Goal: Transaction & Acquisition: Purchase product/service

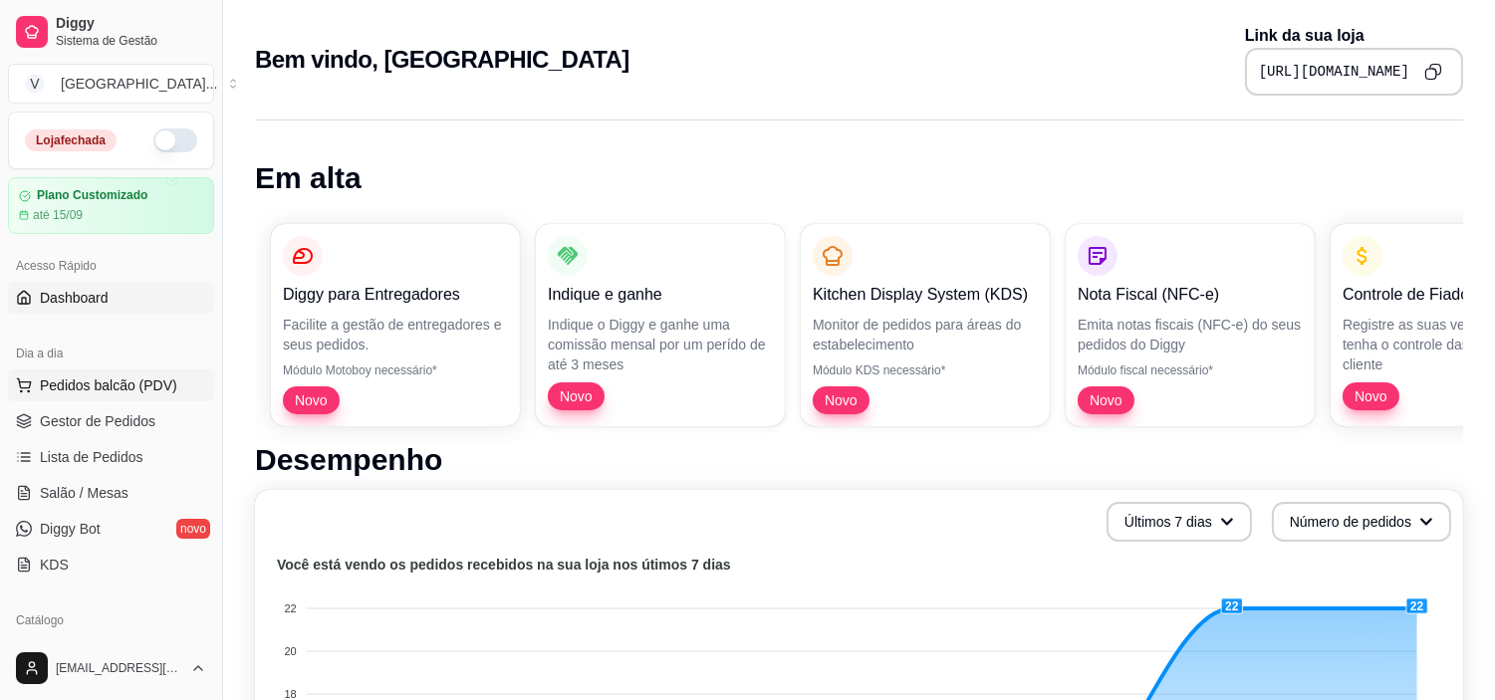
click at [68, 388] on span "Pedidos balcão (PDV)" at bounding box center [108, 385] width 137 height 20
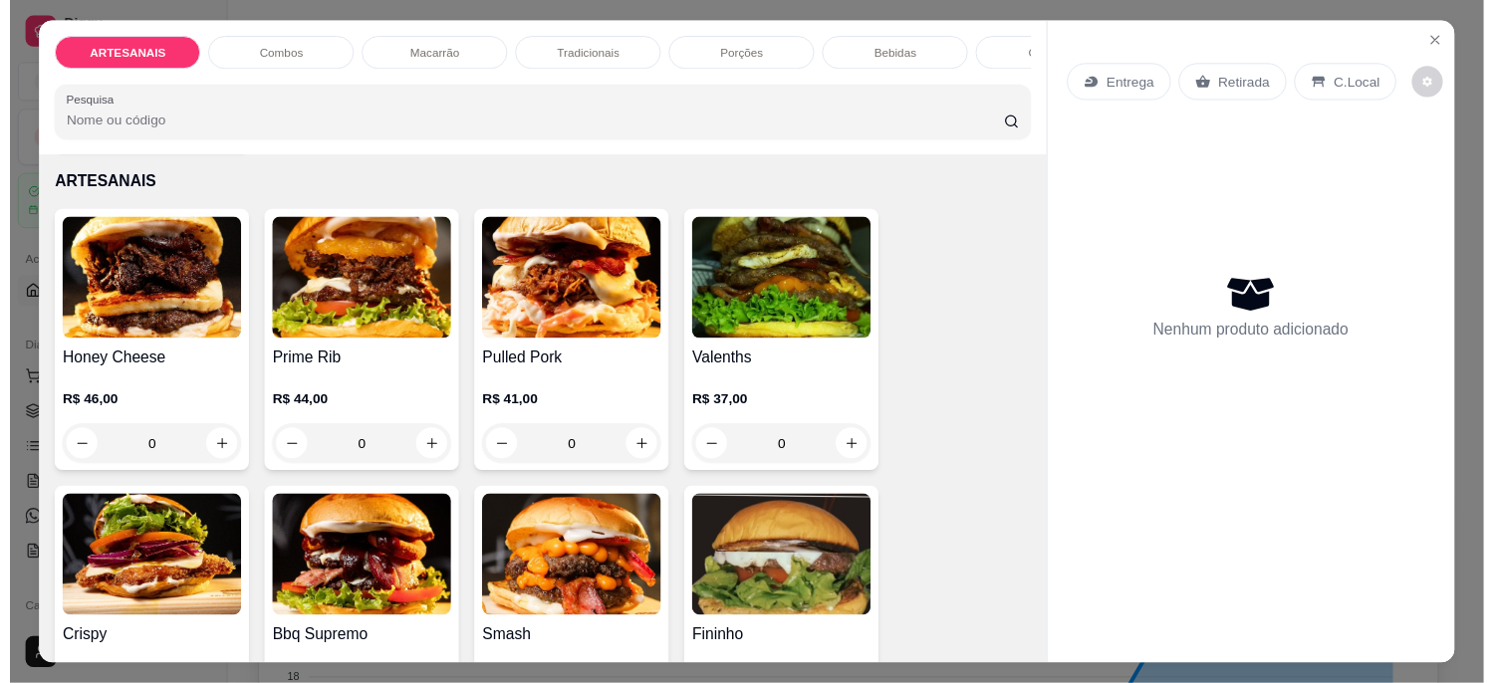
scroll to position [111, 0]
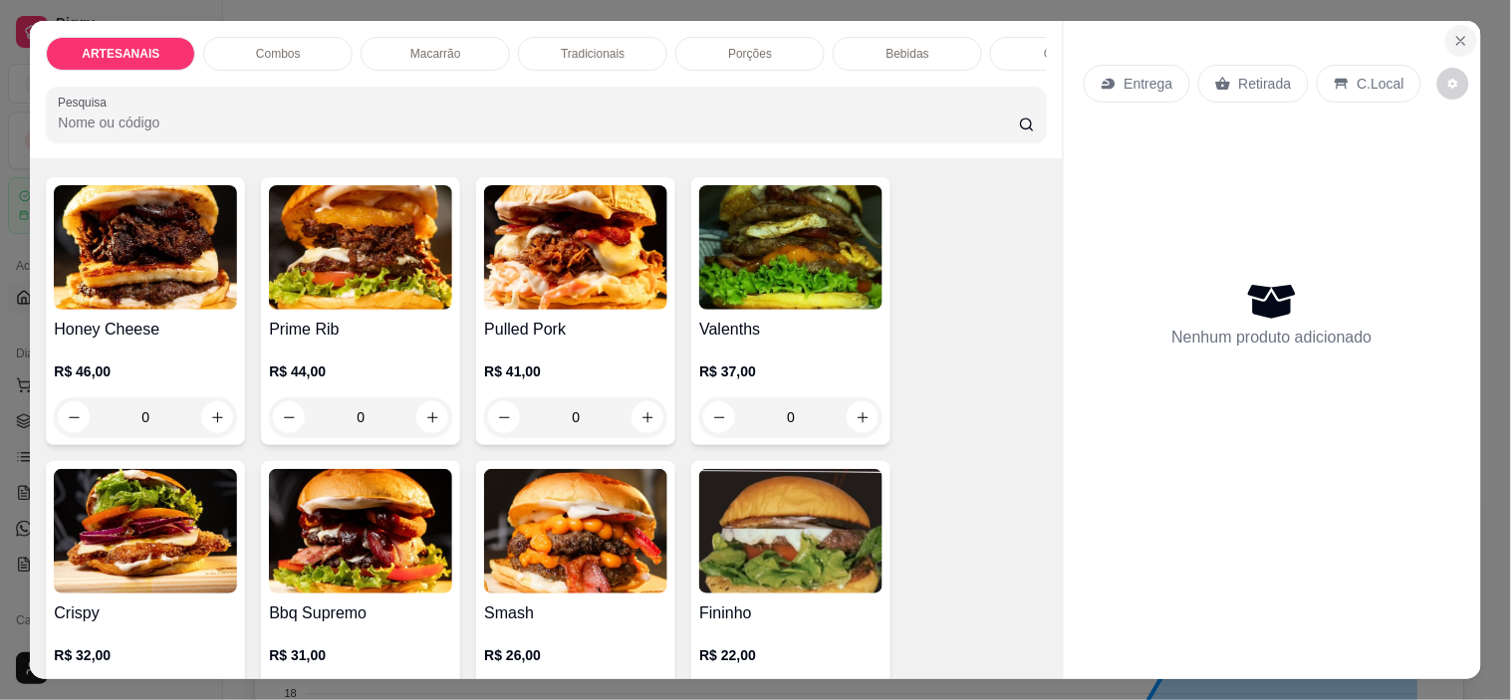
click at [1453, 33] on icon "Close" at bounding box center [1461, 41] width 16 height 16
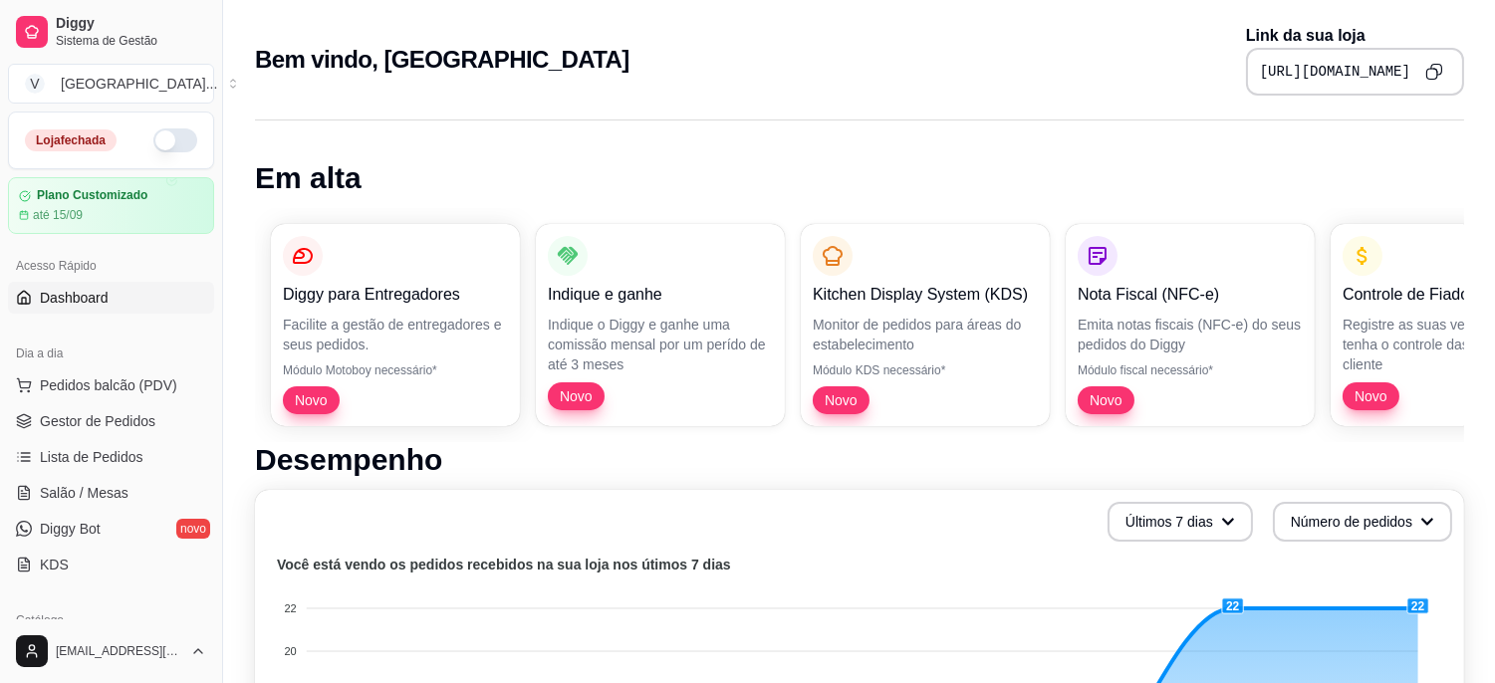
click at [153, 133] on button "button" at bounding box center [175, 140] width 44 height 24
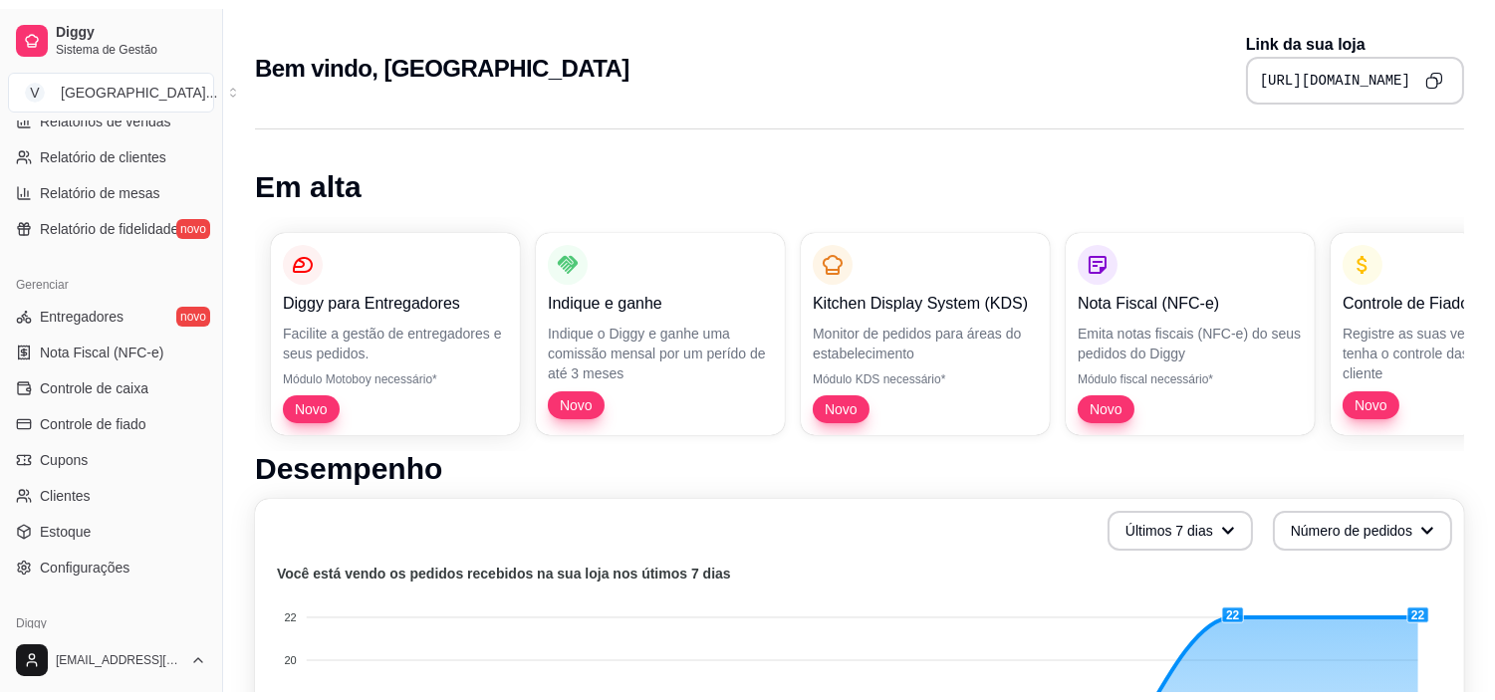
scroll to position [732, 0]
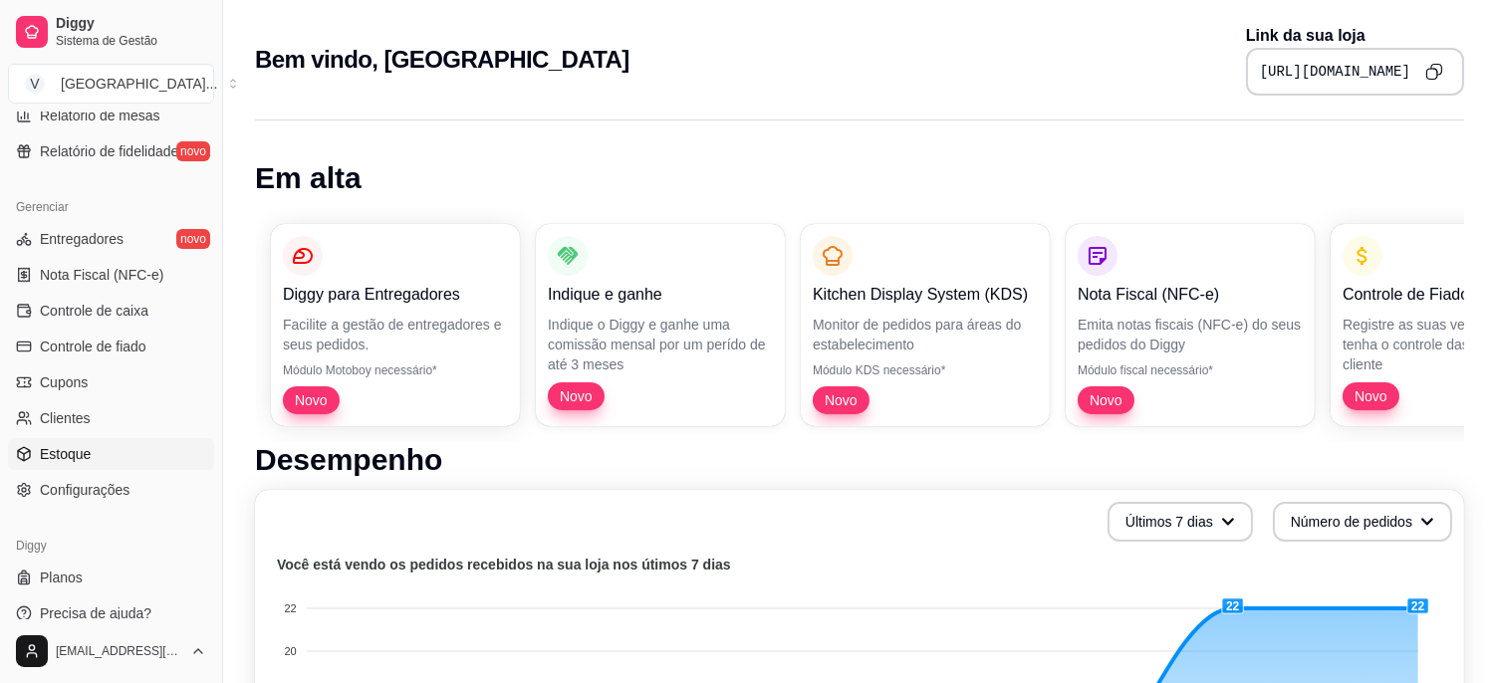
click at [100, 444] on link "Estoque" at bounding box center [111, 454] width 206 height 32
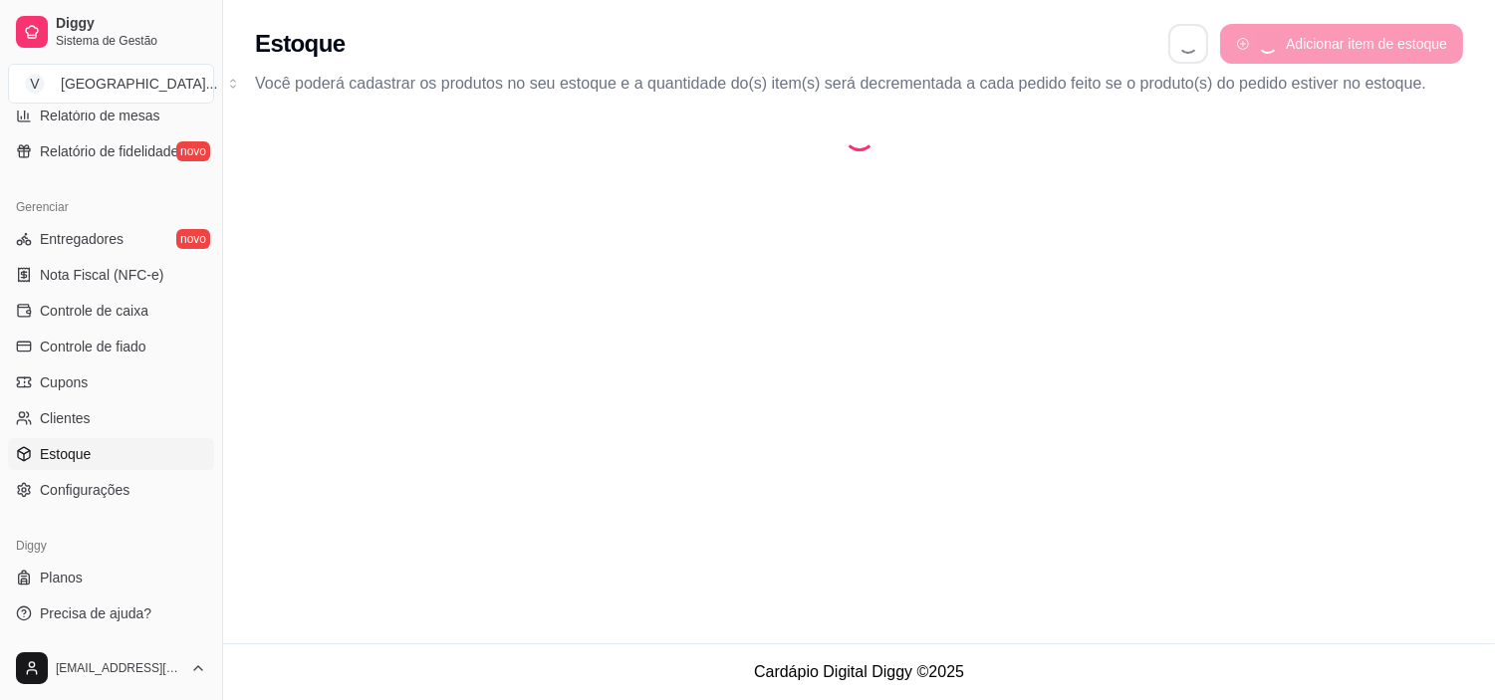
select select "QUANTITY_ORDER"
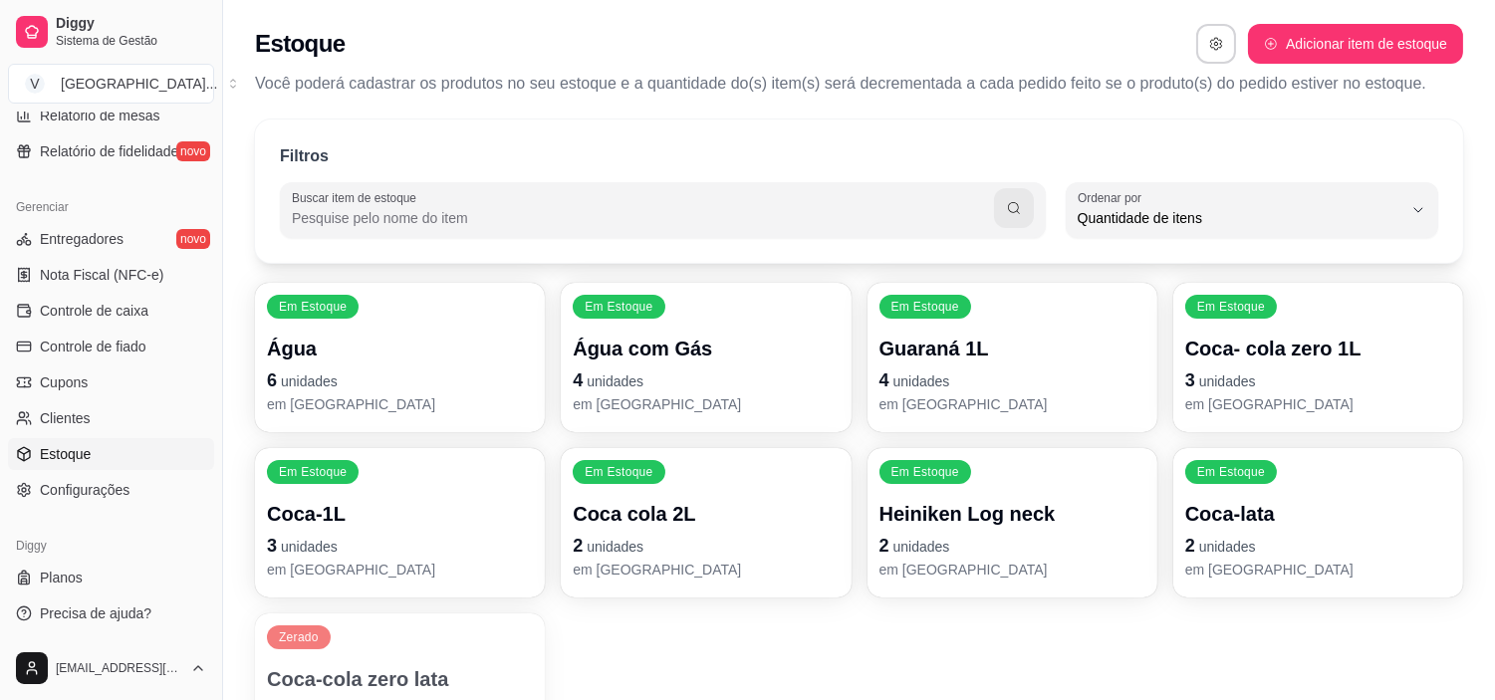
scroll to position [18, 0]
click at [946, 375] on span "unidades" at bounding box center [923, 381] width 55 height 16
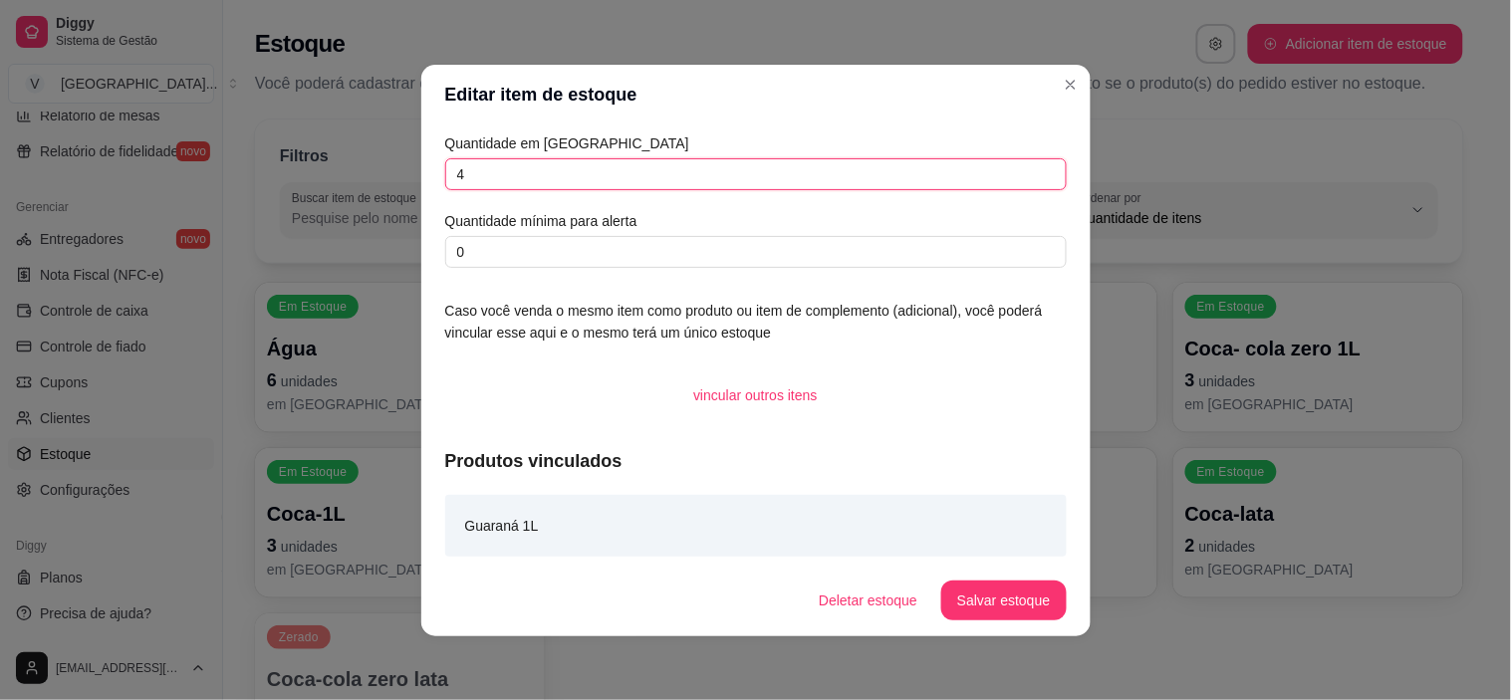
click at [481, 159] on input "4" at bounding box center [755, 174] width 621 height 32
click at [977, 571] on footer "Deletar estoque Salvar estoque" at bounding box center [755, 601] width 669 height 72
click at [979, 583] on button "Salvar estoque" at bounding box center [1003, 601] width 124 height 40
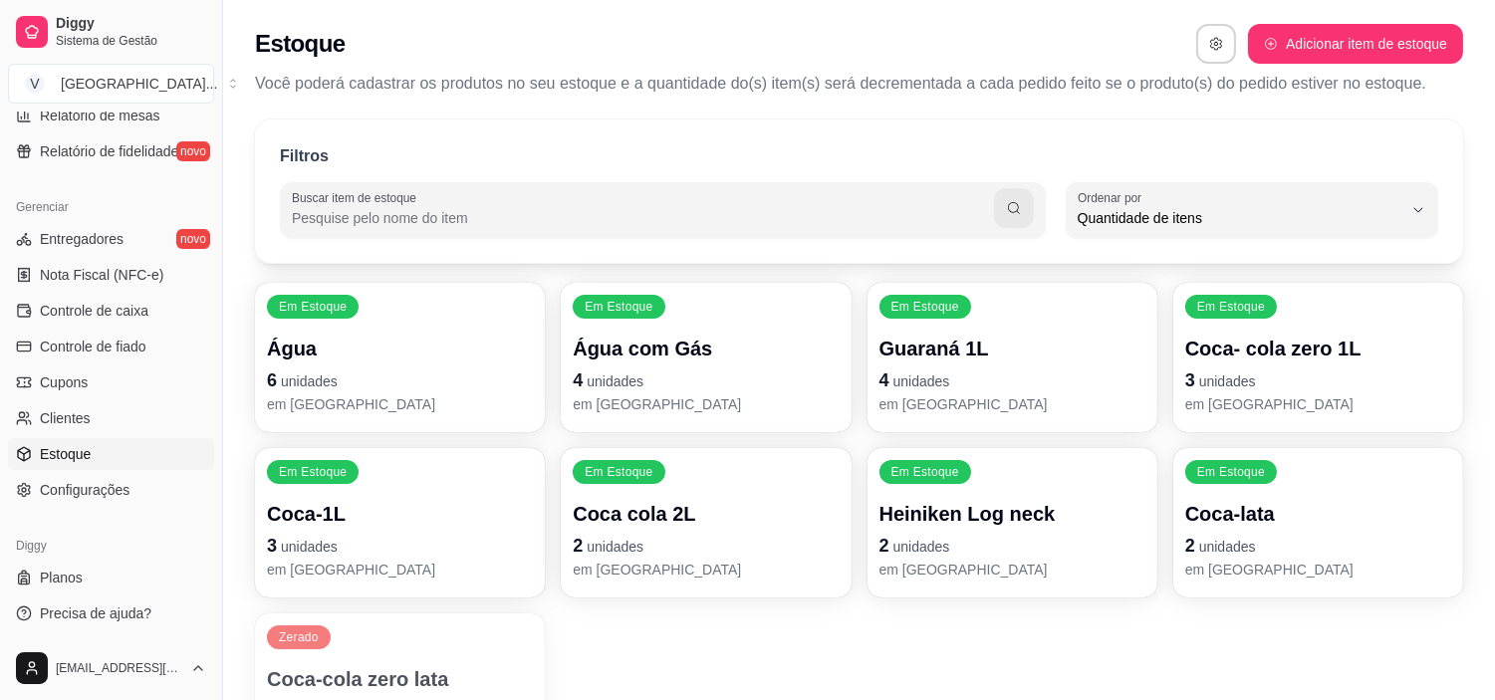
click at [640, 541] on span "unidades" at bounding box center [614, 547] width 57 height 16
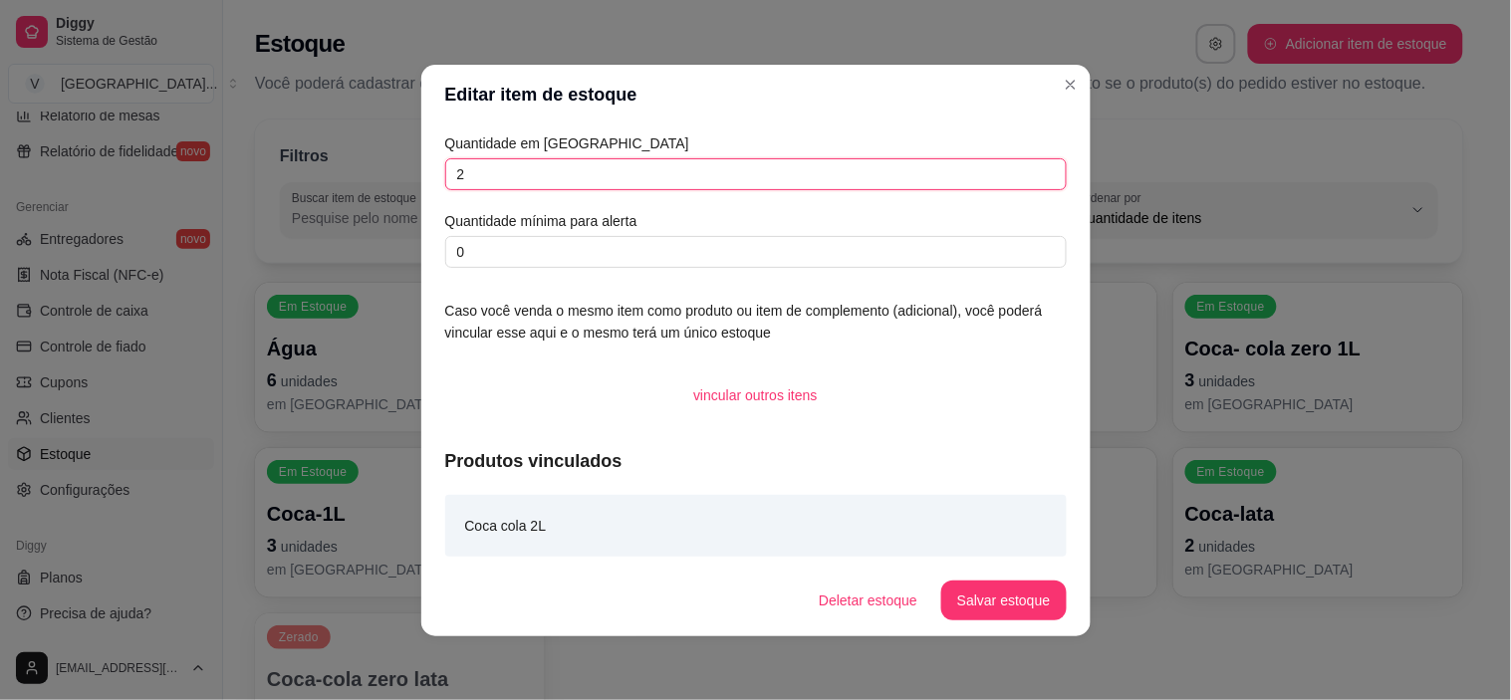
click at [617, 181] on input "2" at bounding box center [755, 174] width 621 height 32
type input "5"
click at [1052, 590] on button "Salvar estoque" at bounding box center [1003, 601] width 124 height 40
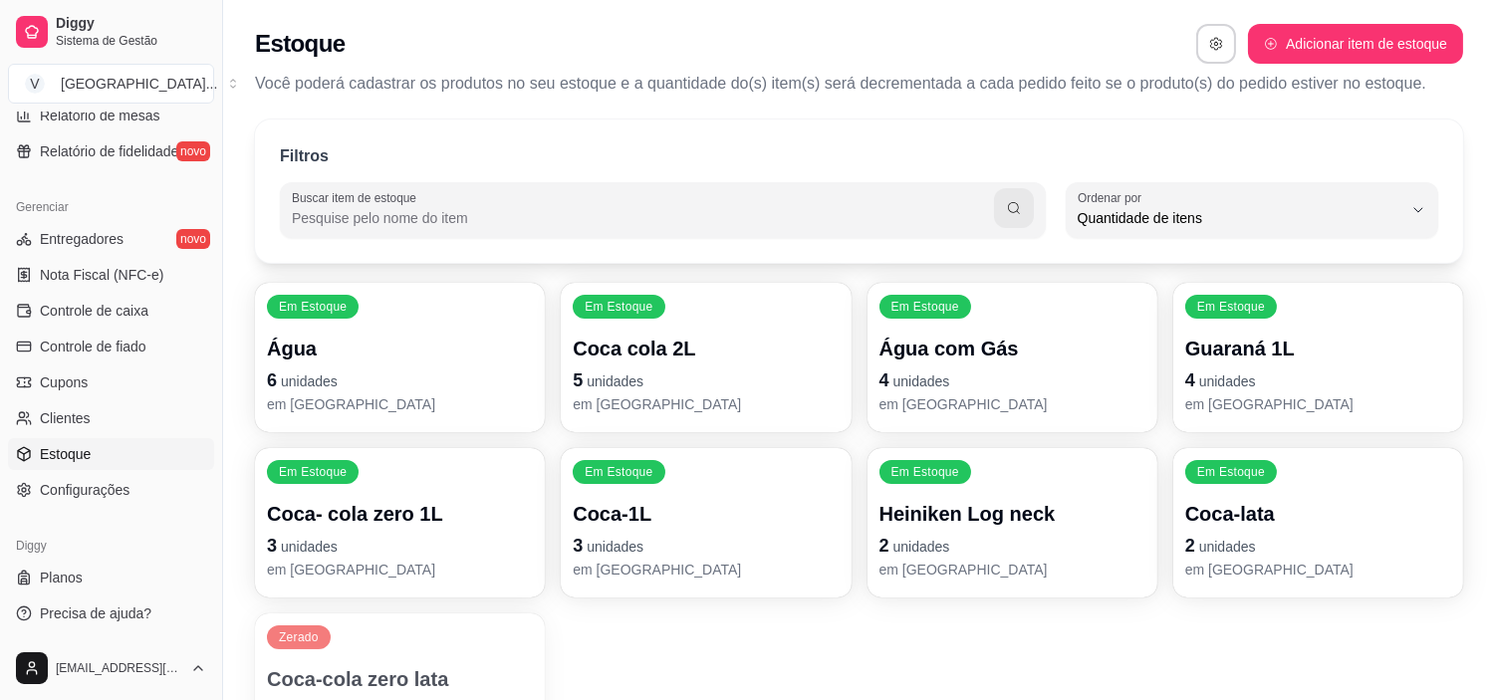
click at [386, 528] on div "Coca- cola zero 1L 3 unidades em [GEOGRAPHIC_DATA]" at bounding box center [400, 540] width 266 height 80
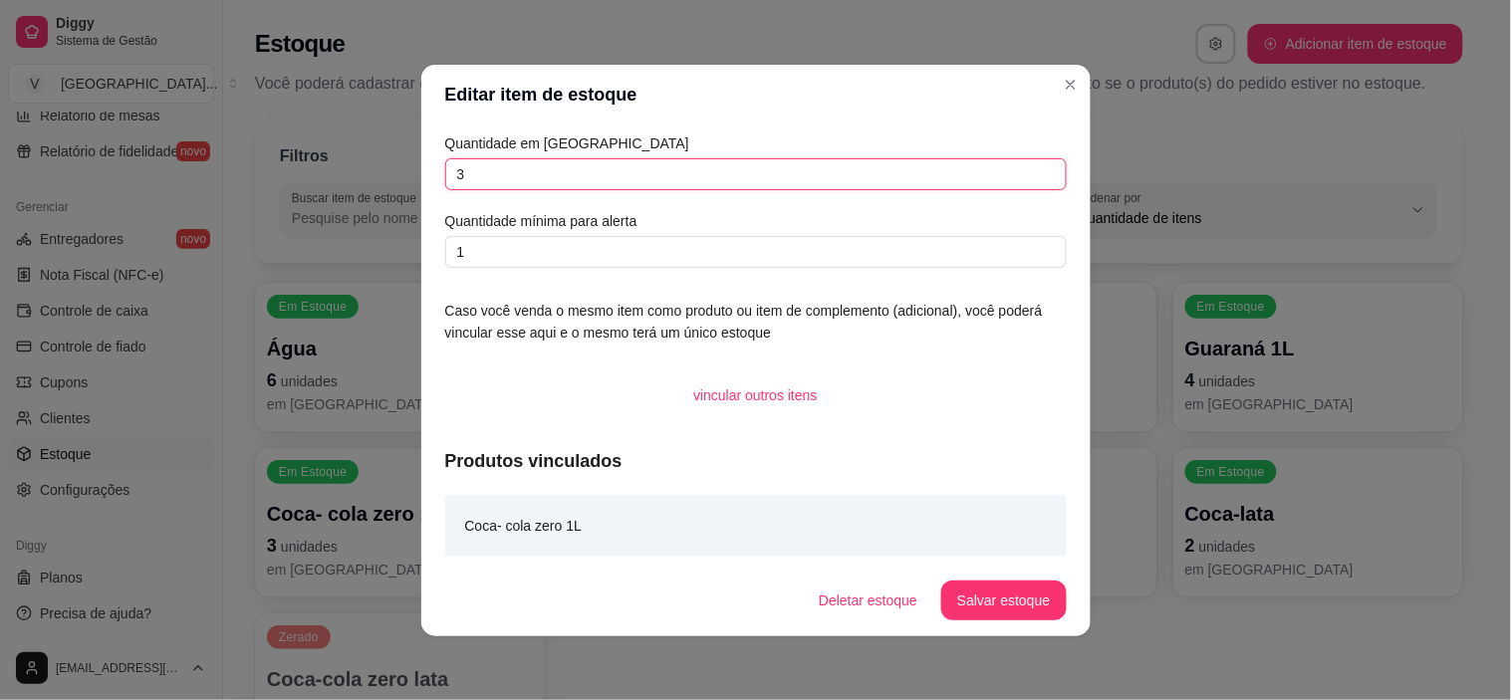
click at [647, 159] on input "3" at bounding box center [755, 174] width 621 height 32
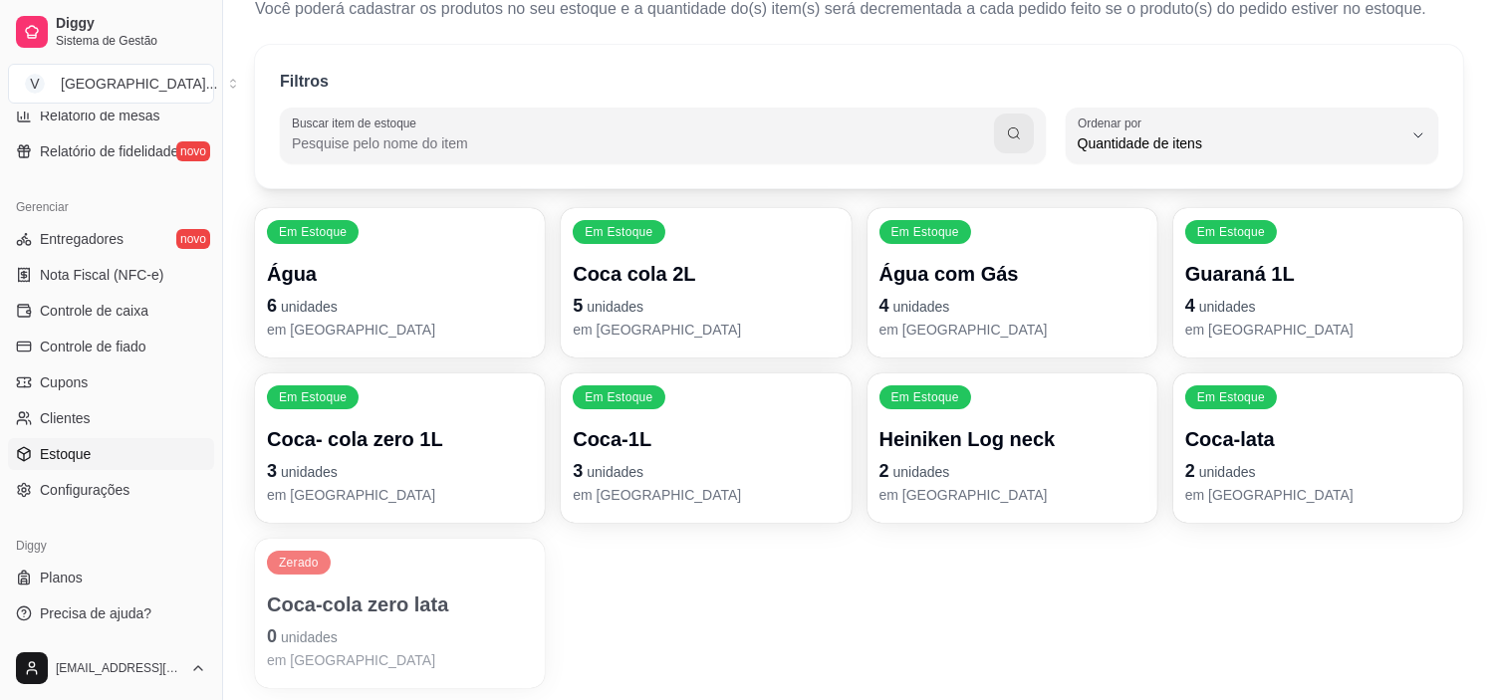
scroll to position [111, 0]
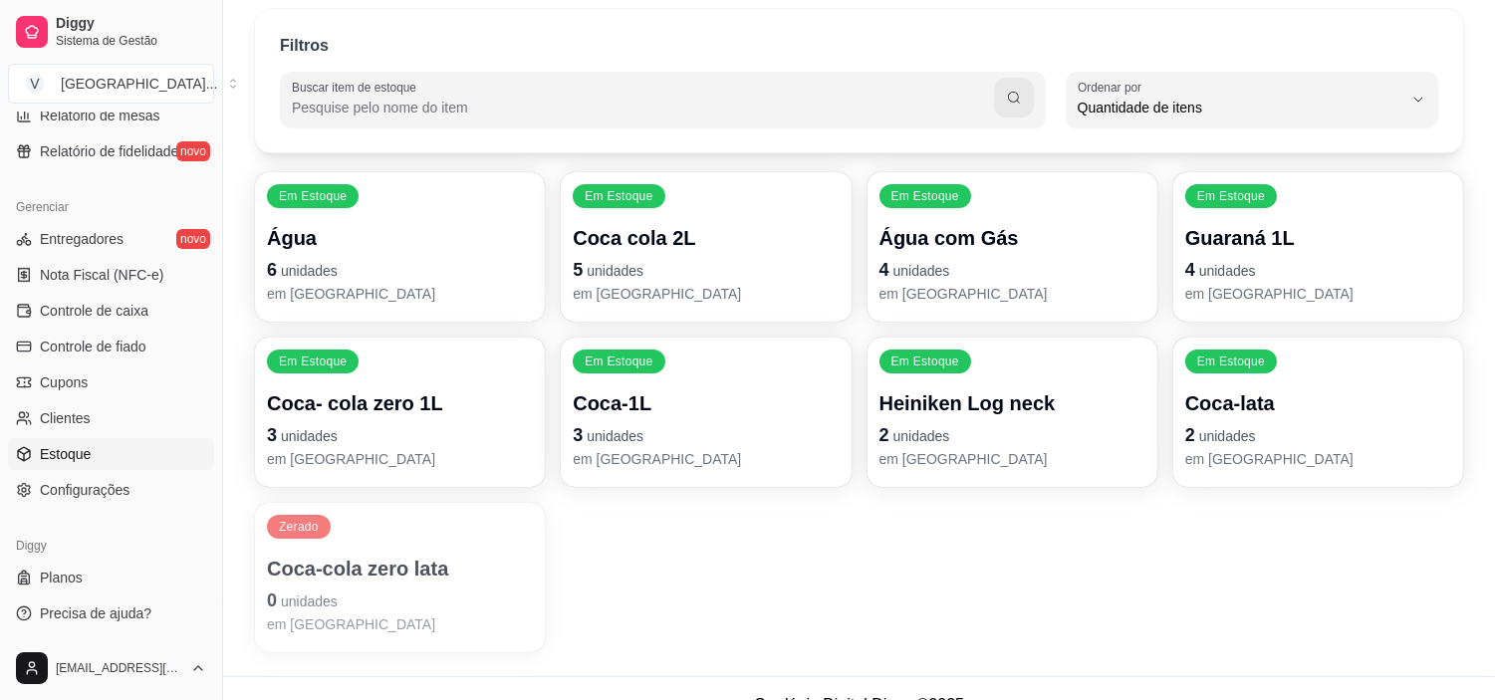
click at [698, 364] on div "Em Estoque Coca-1L 3 unidades em estoque" at bounding box center [706, 412] width 290 height 149
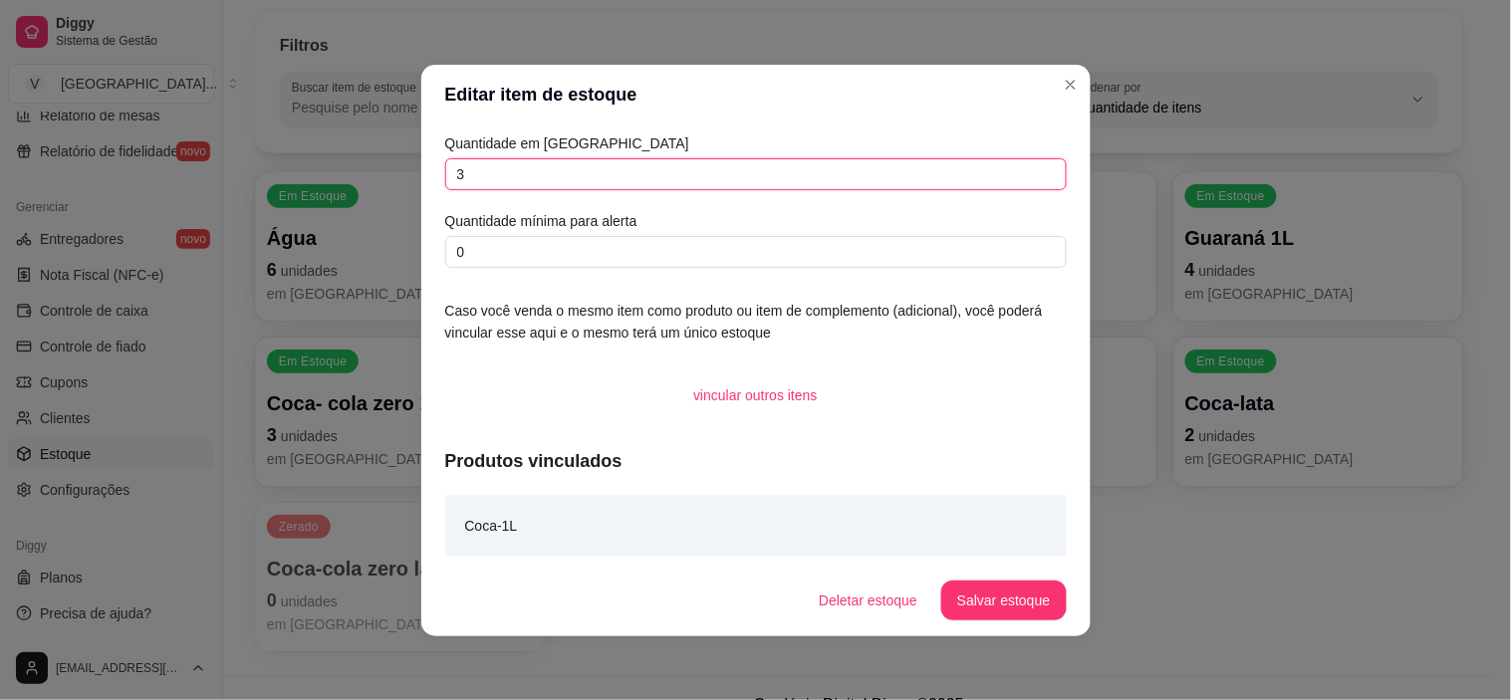
click at [516, 171] on input "3" at bounding box center [755, 174] width 621 height 32
type input "6"
click at [1009, 620] on footer "Deletar estoque Salvar estoque" at bounding box center [755, 601] width 669 height 72
click at [1009, 612] on button "Salvar estoque" at bounding box center [1003, 601] width 124 height 40
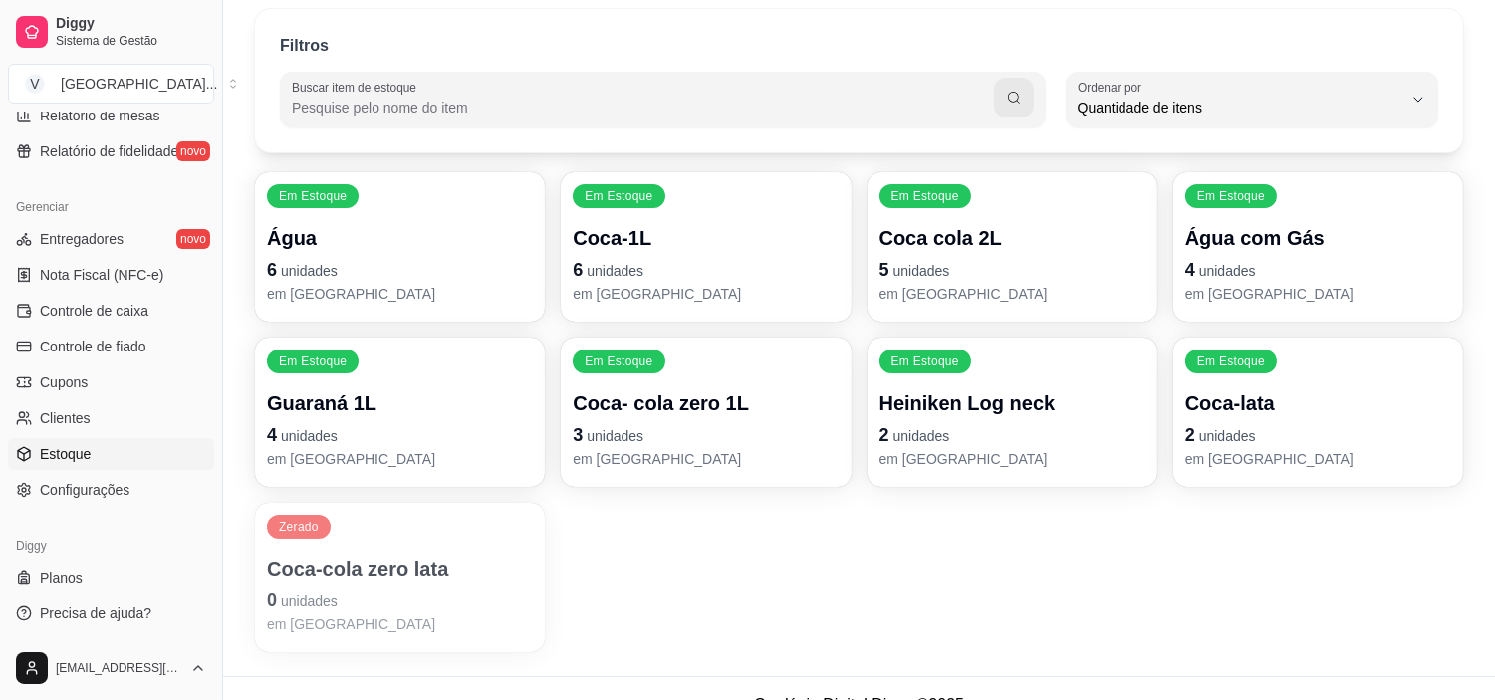
click at [1273, 419] on div "Coca-lata 2 unidades em estoque" at bounding box center [1318, 429] width 266 height 80
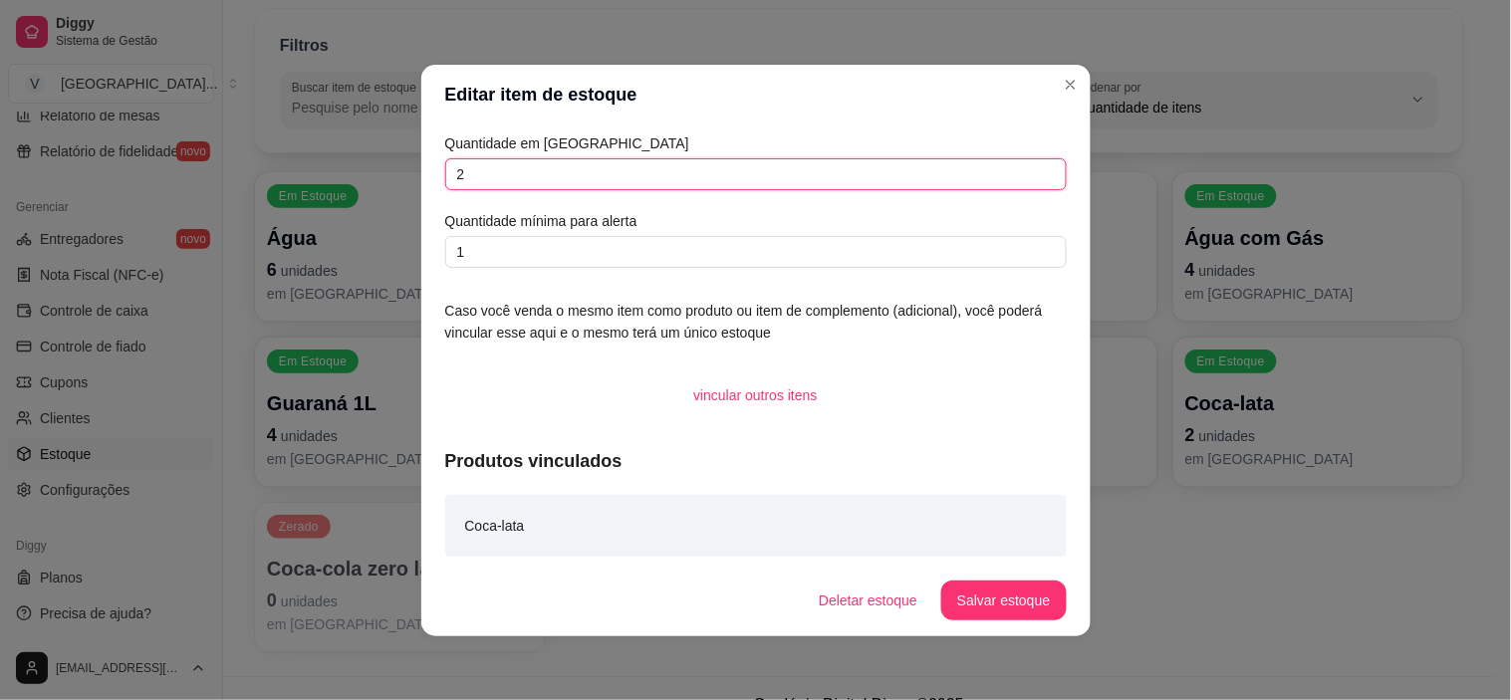
click at [760, 172] on input "2" at bounding box center [755, 174] width 621 height 32
type input "2"
type input "5"
click at [1031, 598] on button "Salvar estoque" at bounding box center [1003, 601] width 124 height 40
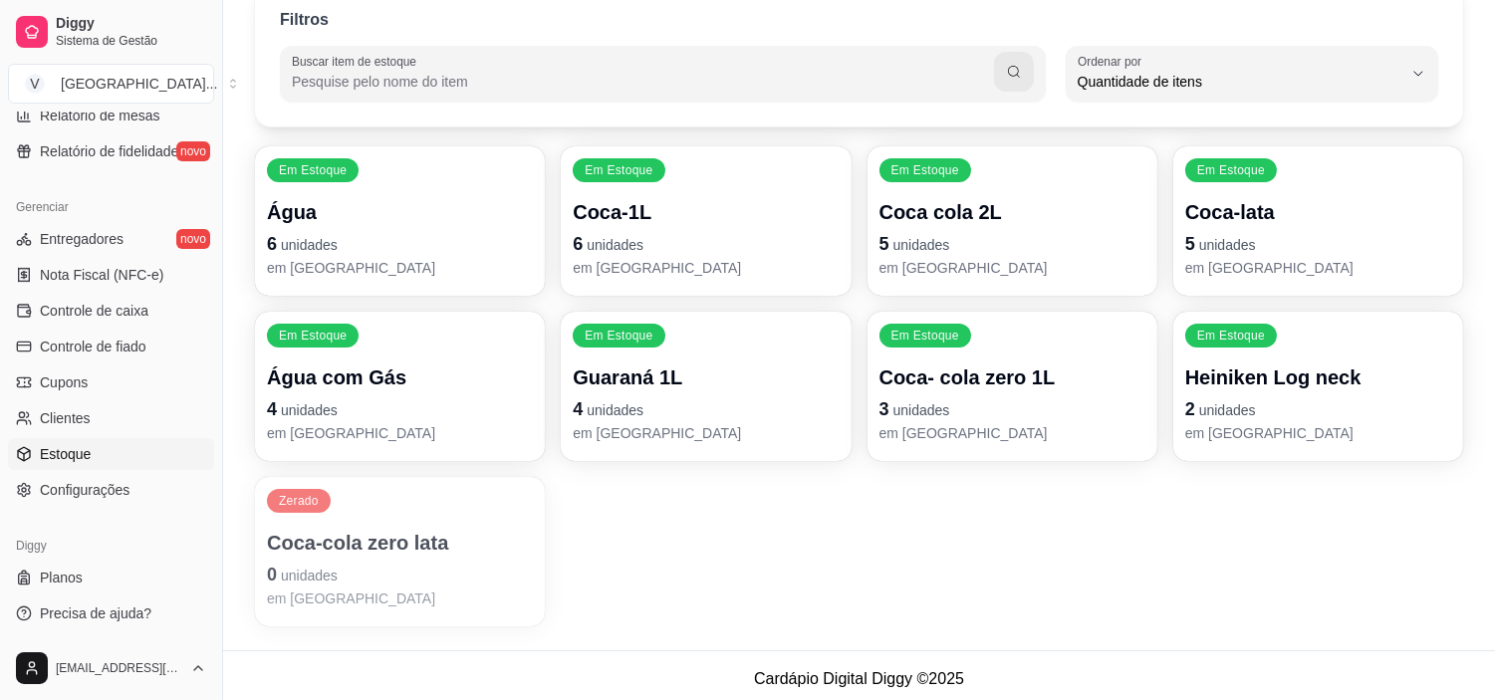
scroll to position [143, 0]
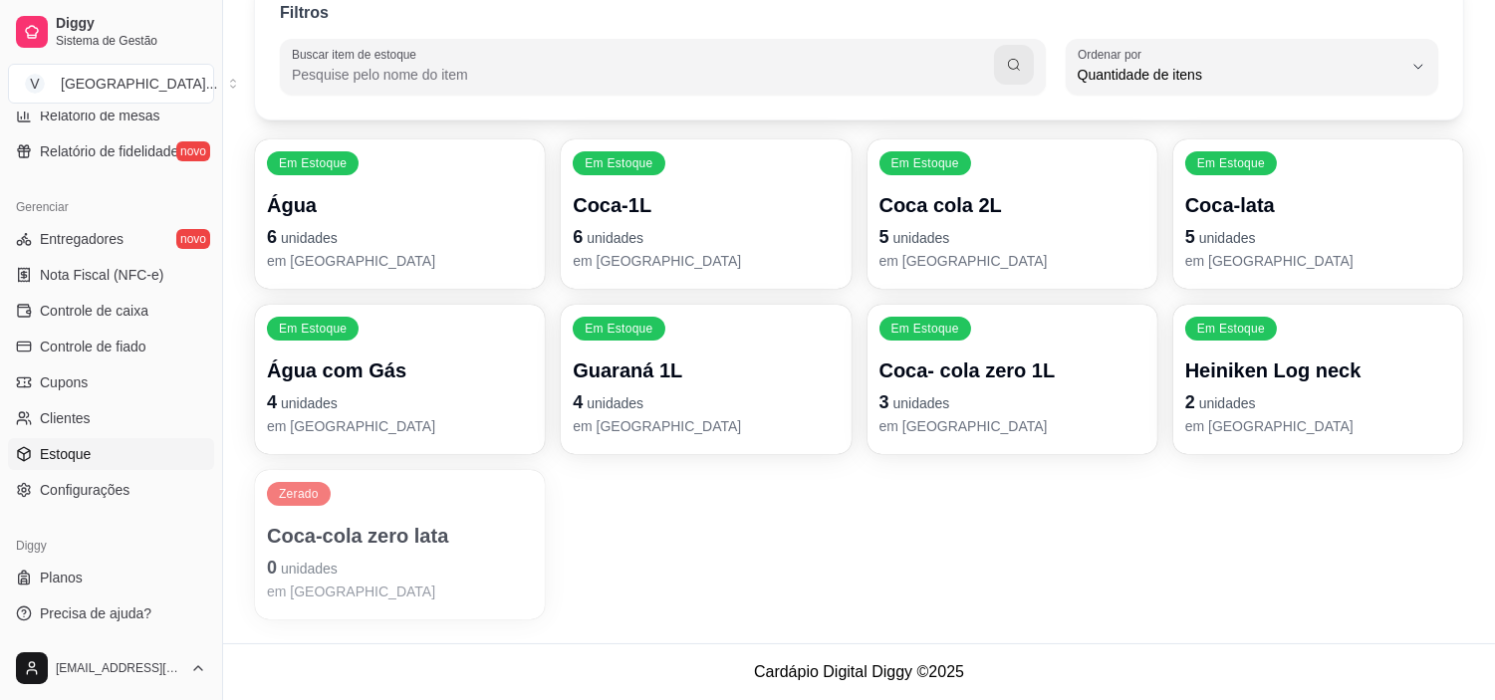
click at [929, 66] on input "Buscar item de estoque" at bounding box center [643, 75] width 702 height 20
click at [897, 67] on input "Buscar item de estoque" at bounding box center [643, 75] width 702 height 20
click at [434, 70] on input "Buscar item de estoque" at bounding box center [643, 75] width 702 height 20
type input "g"
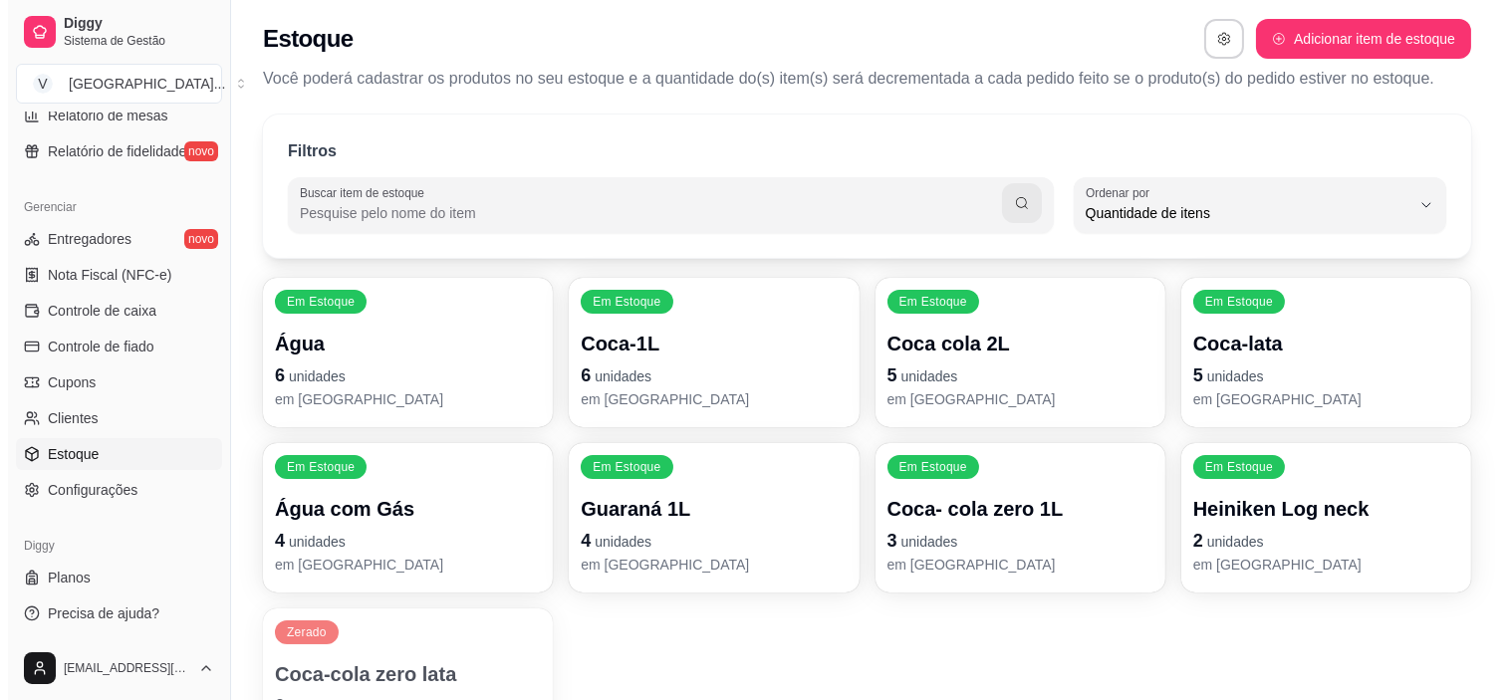
scroll to position [0, 0]
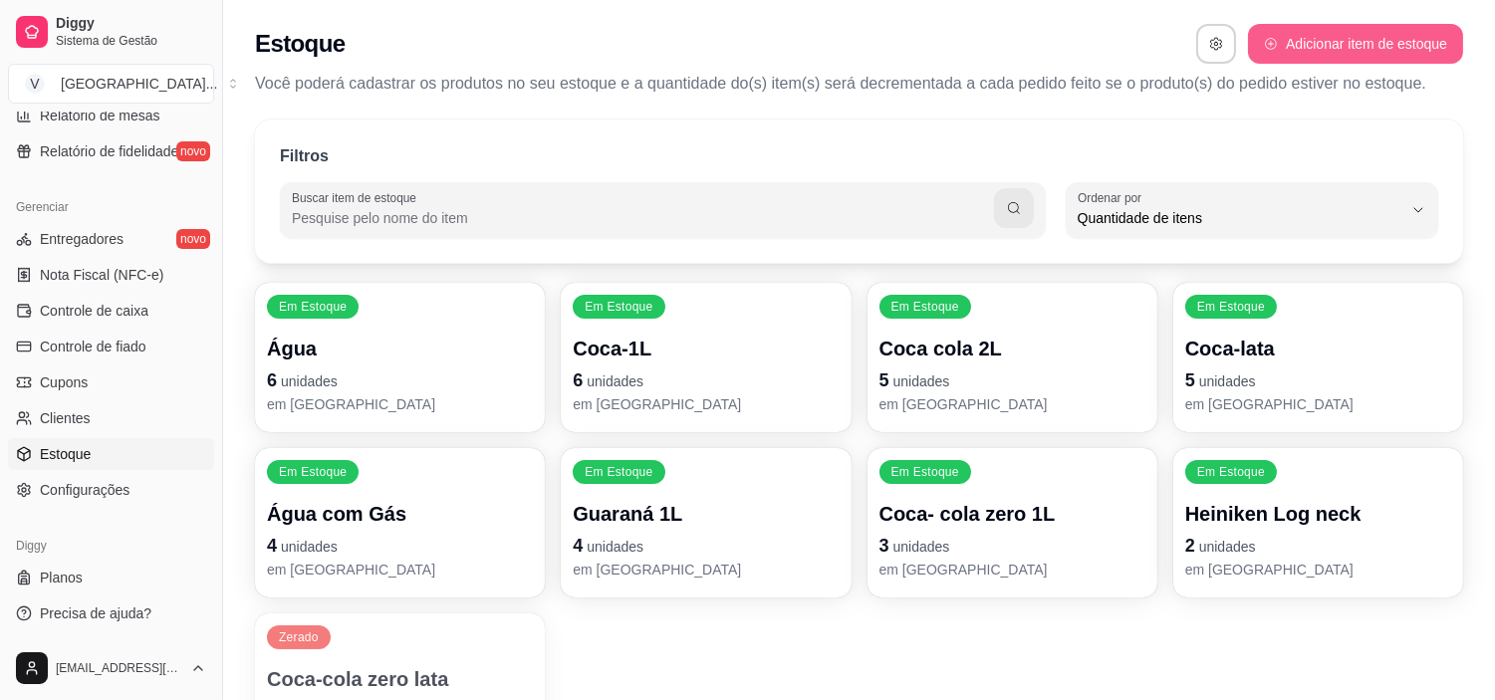
click at [1319, 57] on button "Adicionar item de estoque" at bounding box center [1355, 44] width 215 height 40
select select "UN"
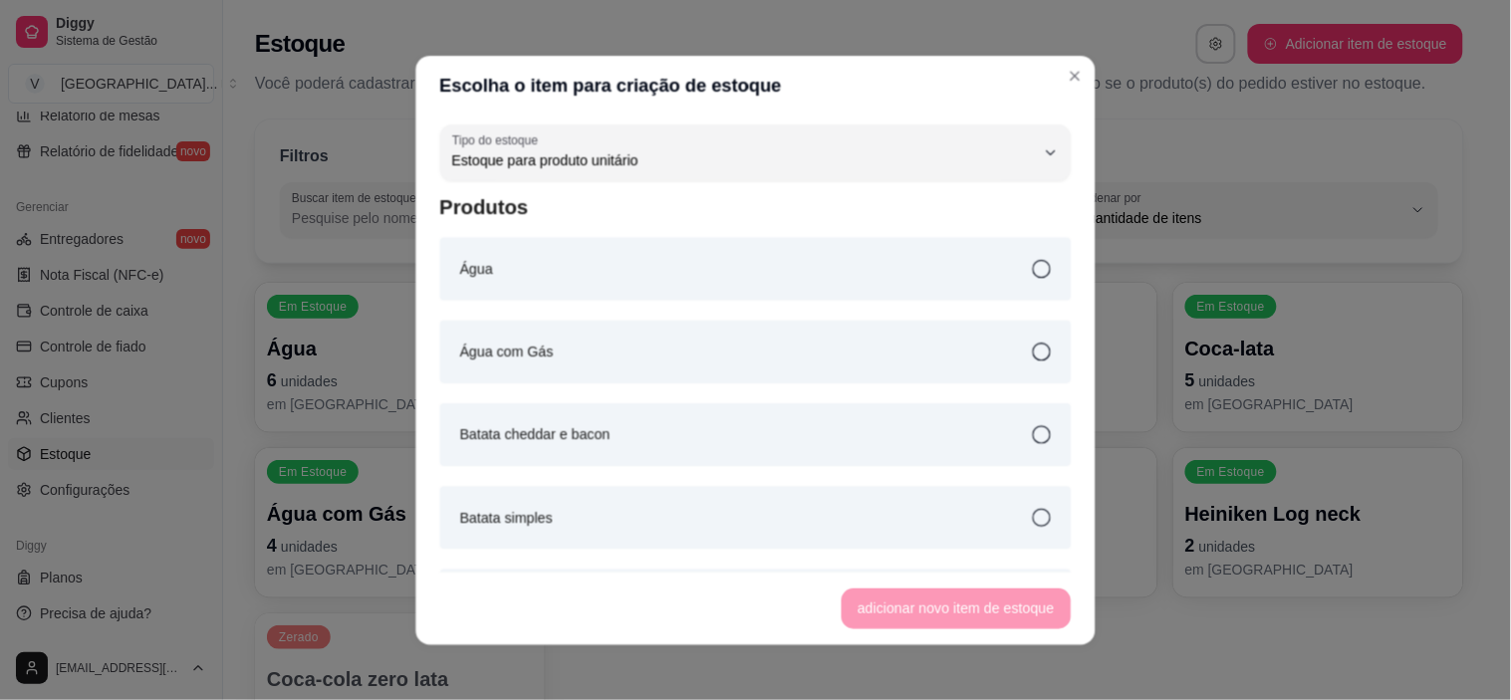
scroll to position [18, 0]
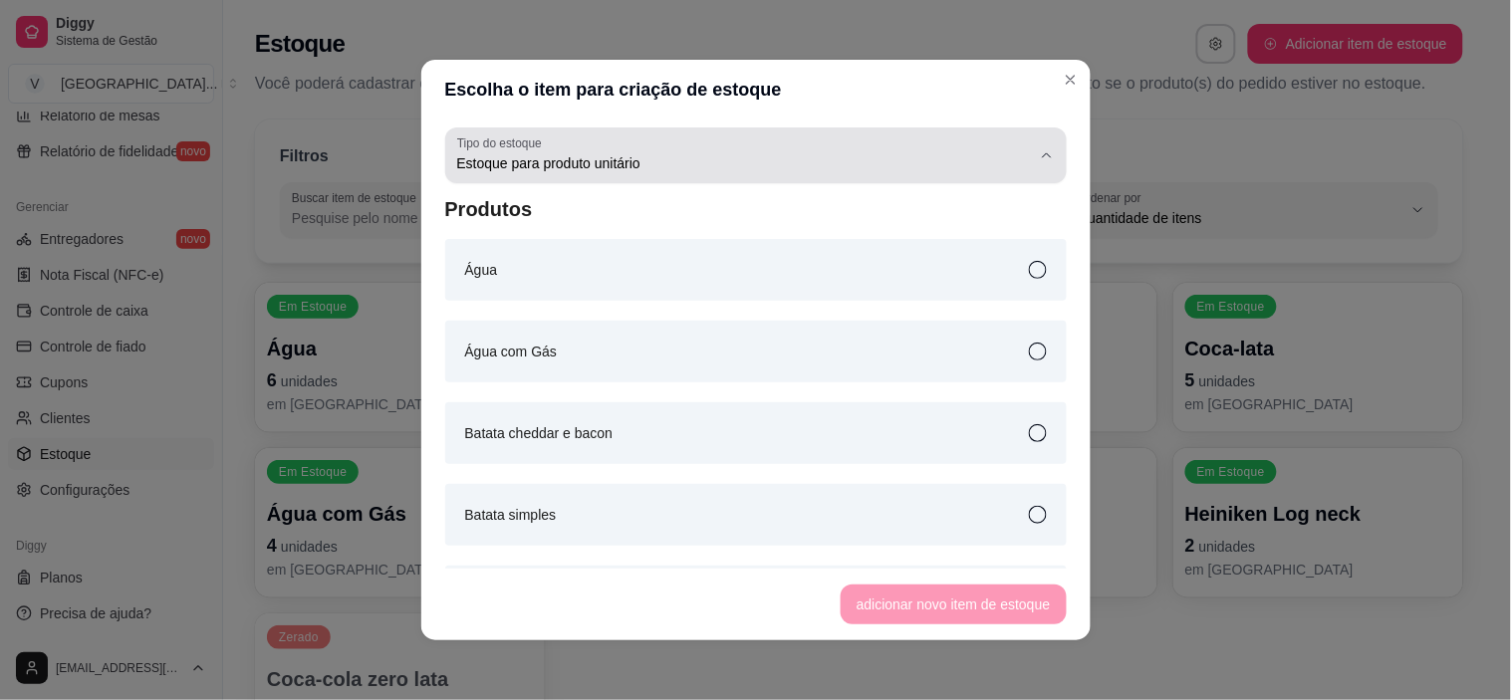
click at [632, 155] on span "Estoque para produto unitário" at bounding box center [744, 163] width 574 height 20
click at [638, 153] on span "Estoque para produto unitário" at bounding box center [744, 163] width 574 height 20
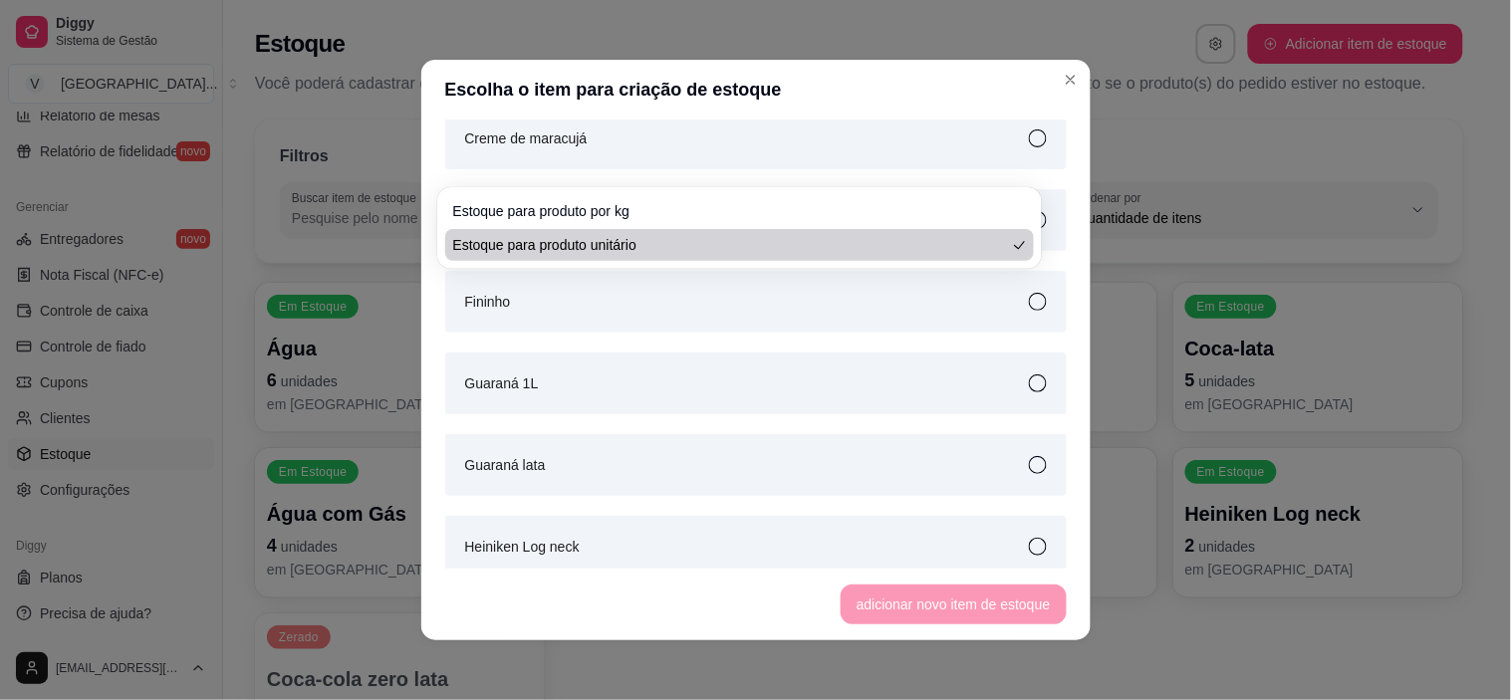
scroll to position [1327, 0]
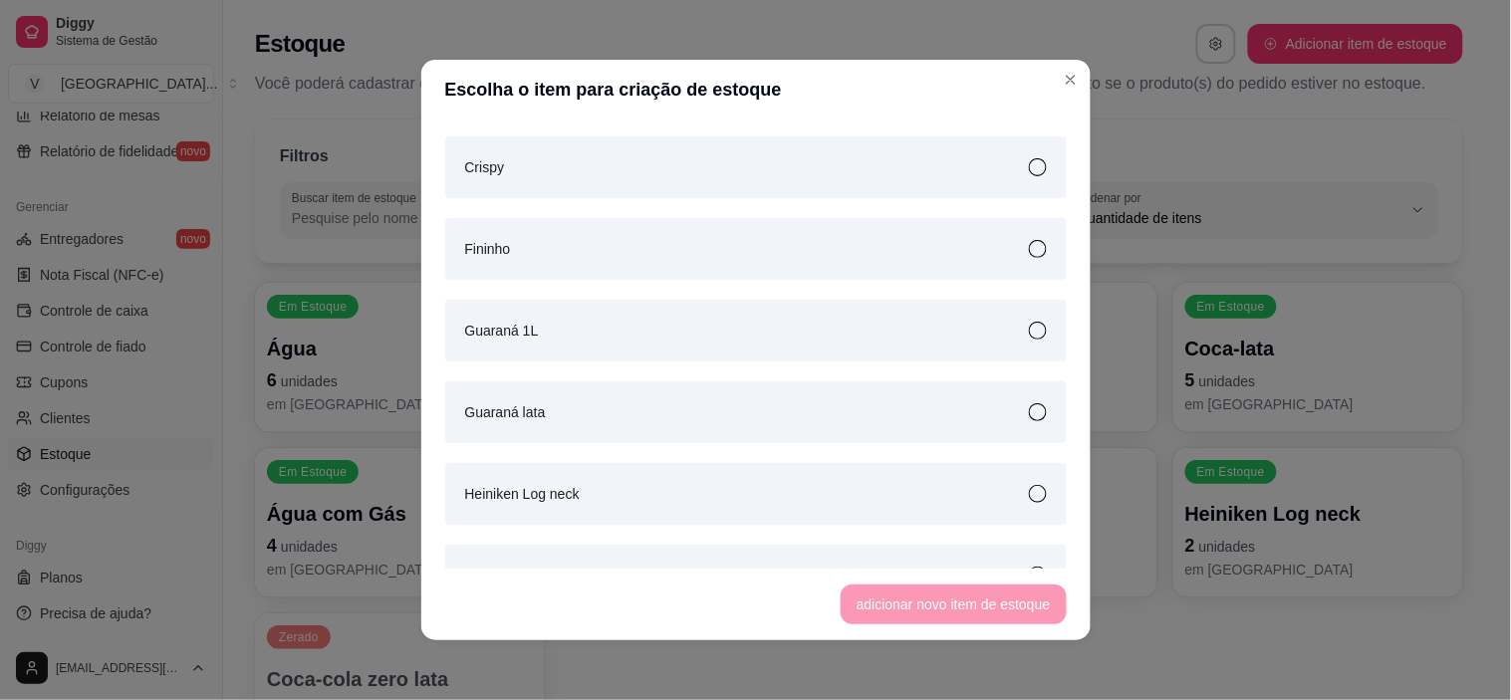
click at [564, 418] on div "Guaraná lata" at bounding box center [755, 412] width 621 height 62
click at [906, 605] on button "adicionar novo item de estoque" at bounding box center [953, 604] width 226 height 40
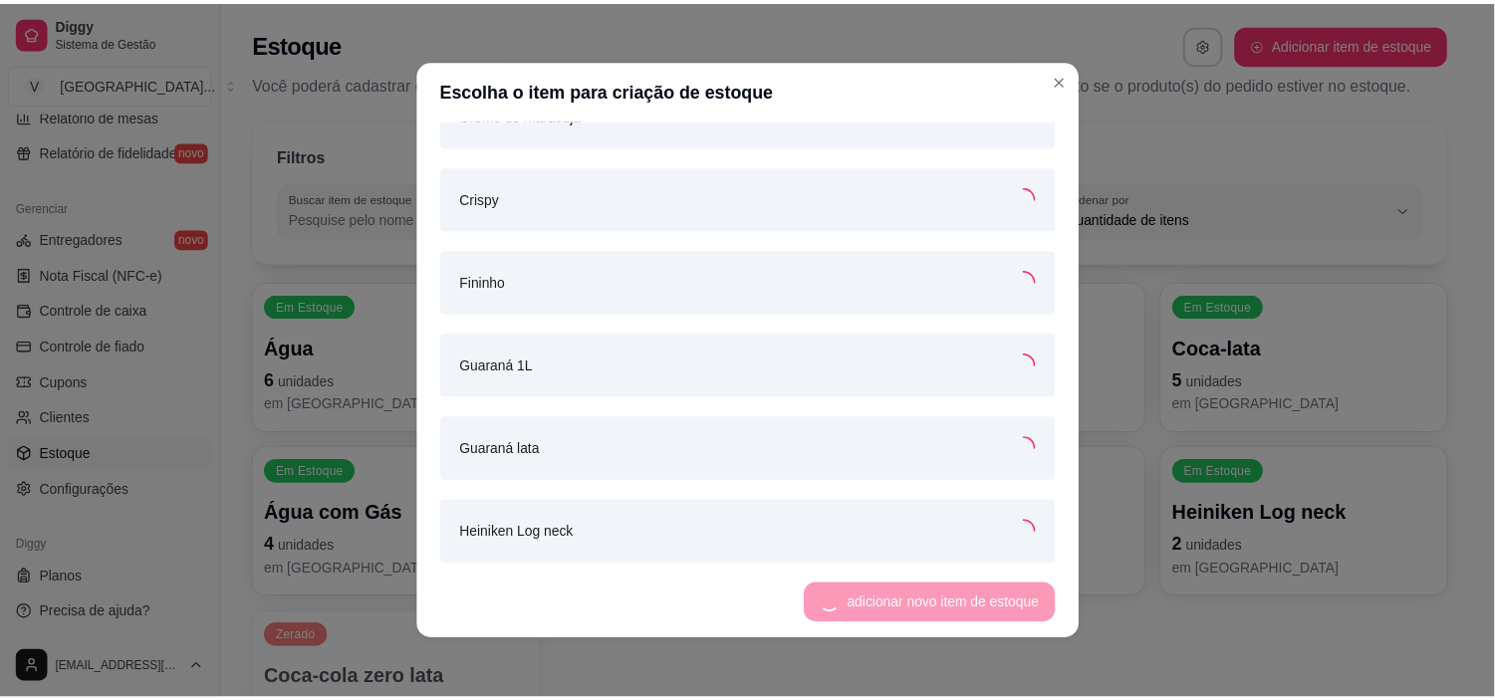
scroll to position [1357, 0]
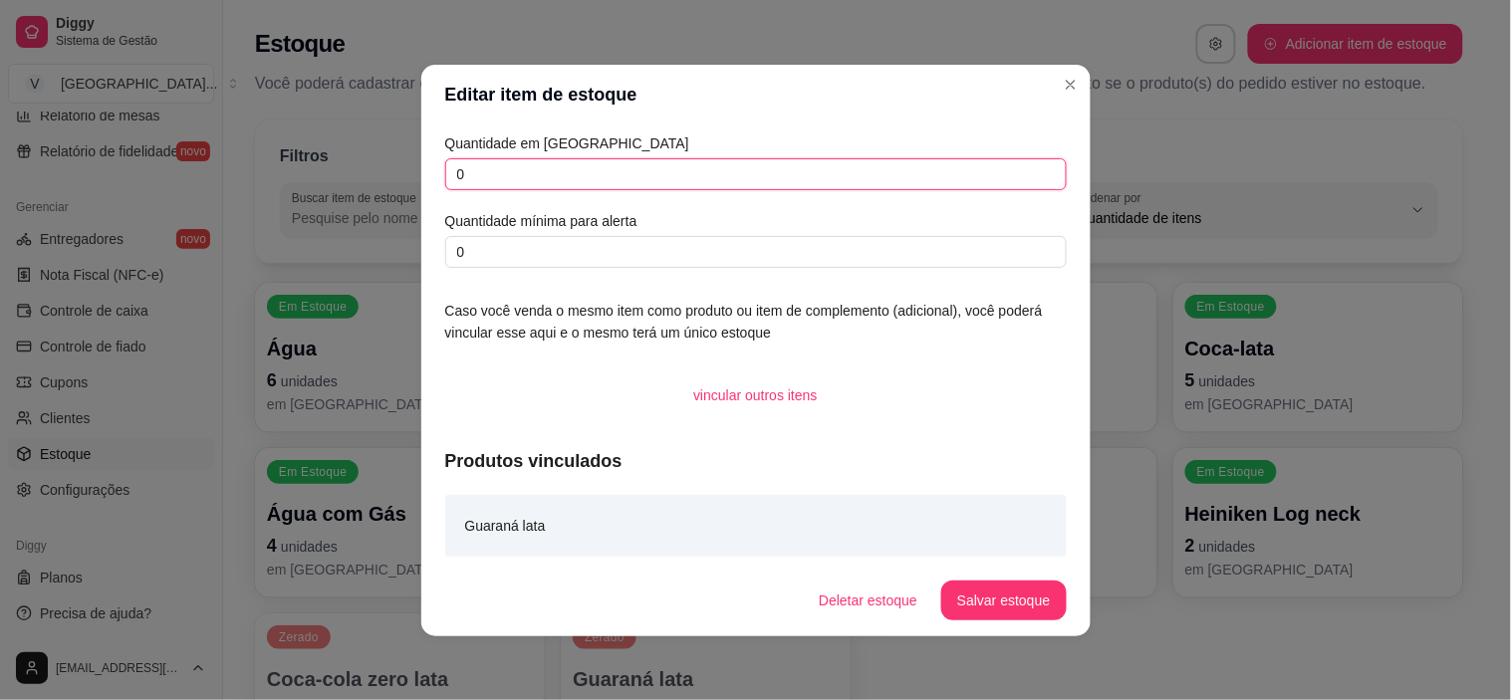
click at [607, 180] on input "0" at bounding box center [755, 174] width 621 height 32
type input "3"
click at [1006, 599] on button "Salvar estoque" at bounding box center [1003, 601] width 124 height 40
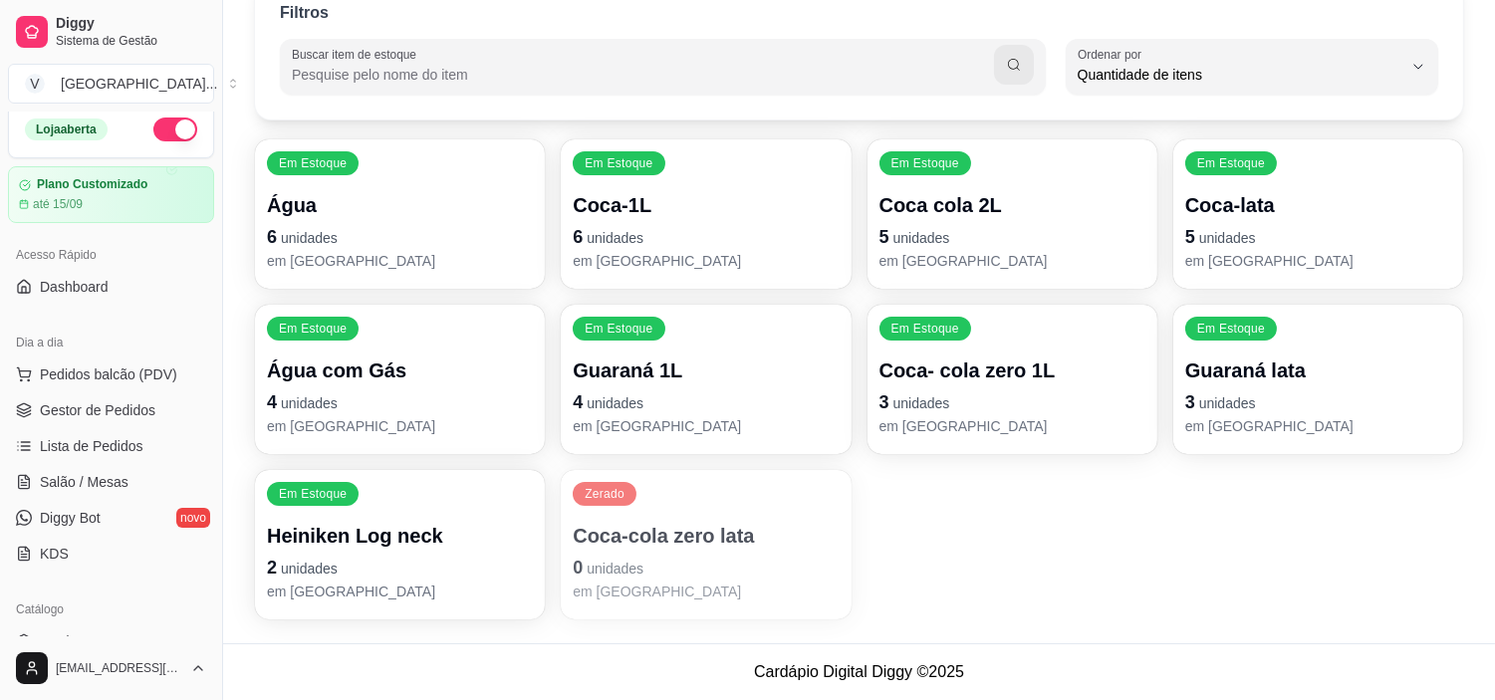
scroll to position [0, 0]
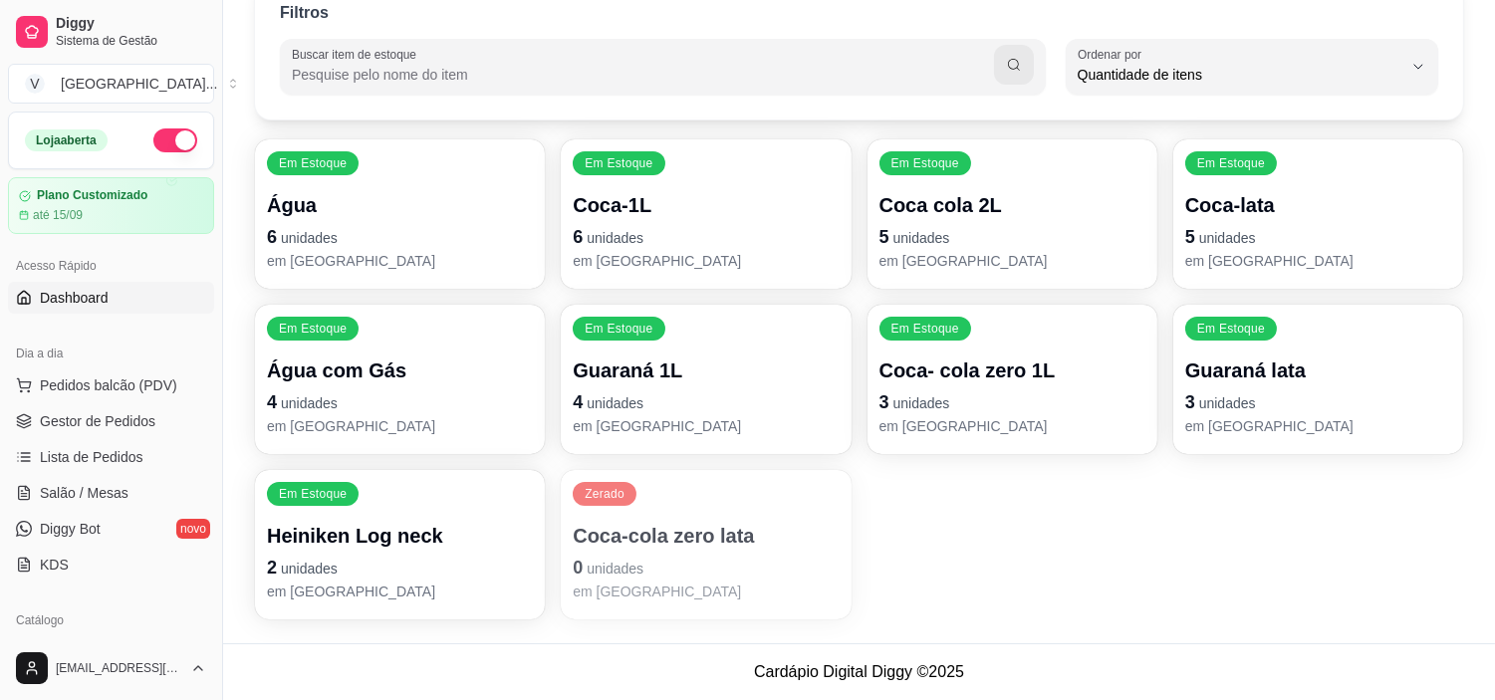
click at [106, 299] on span "Dashboard" at bounding box center [74, 298] width 69 height 20
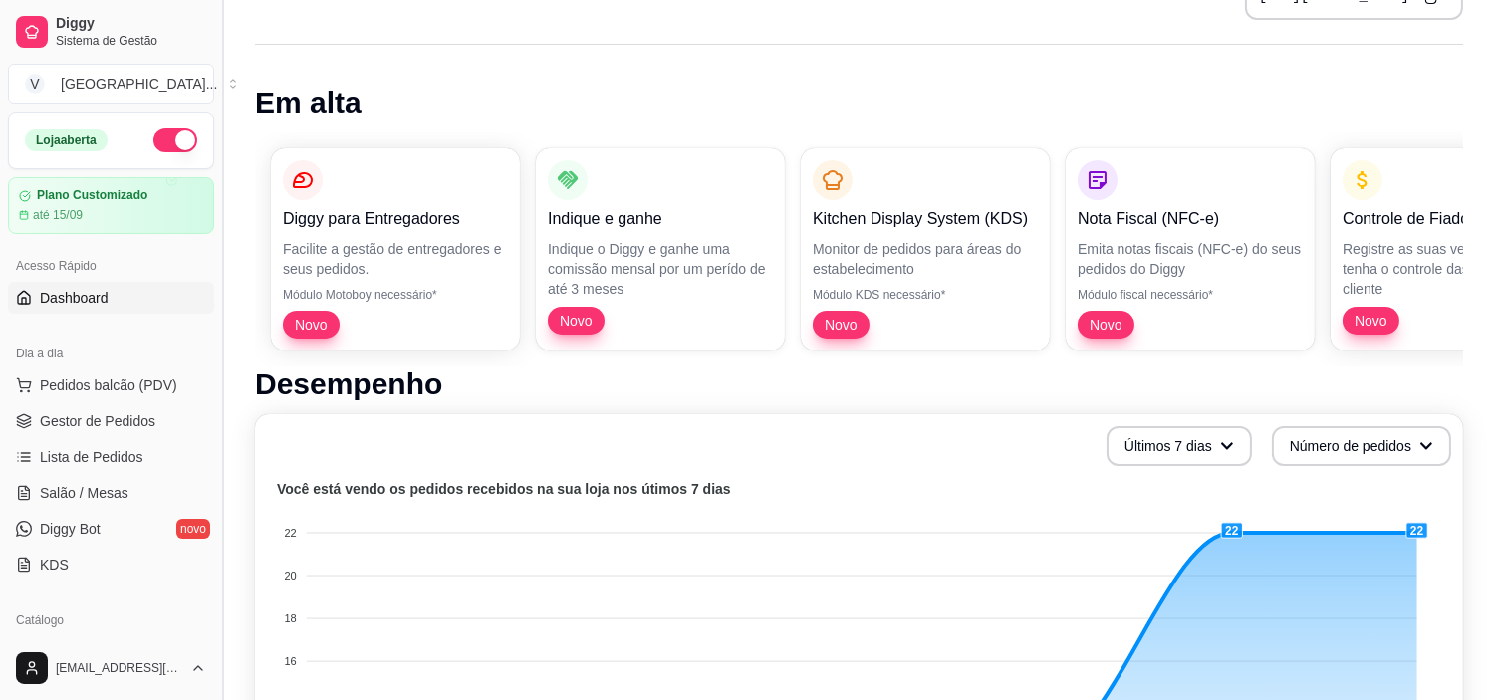
scroll to position [111, 0]
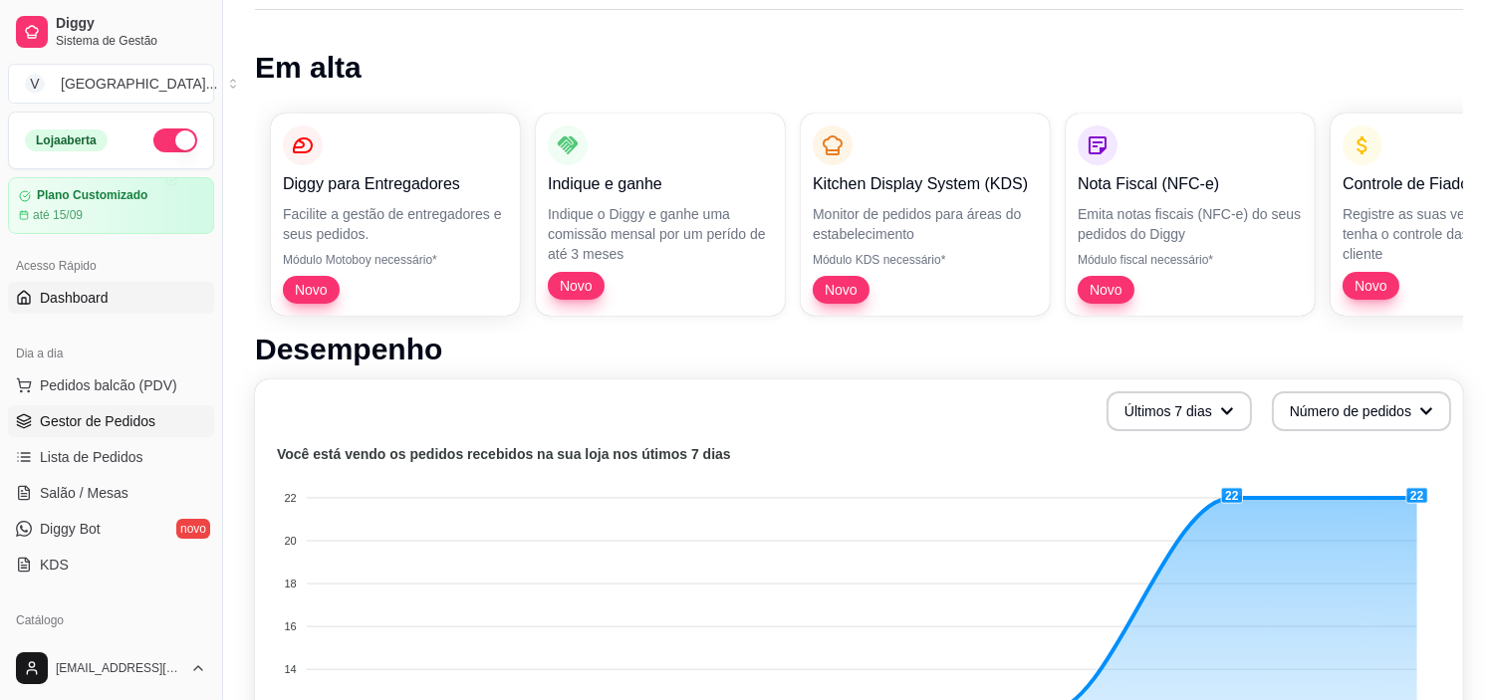
click at [110, 415] on span "Gestor de Pedidos" at bounding box center [98, 421] width 116 height 20
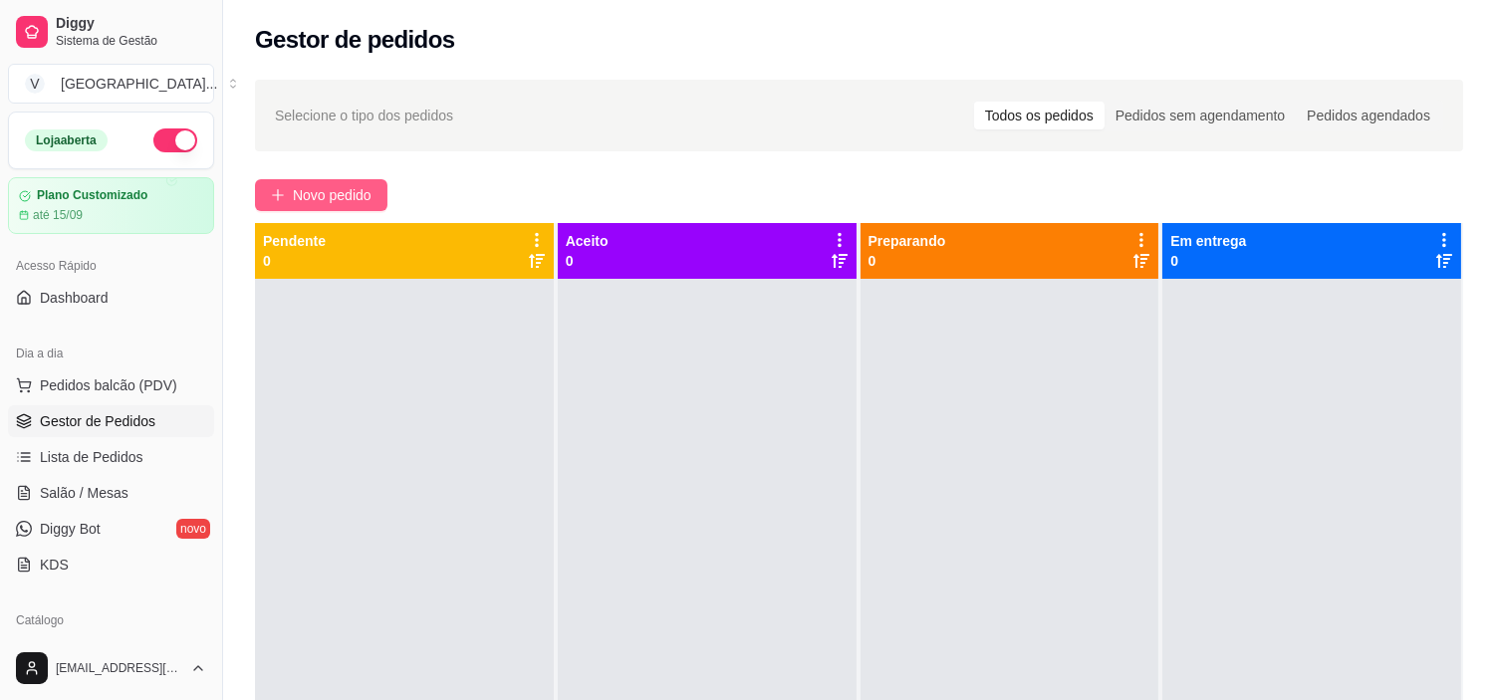
click at [320, 184] on span "Novo pedido" at bounding box center [332, 195] width 79 height 22
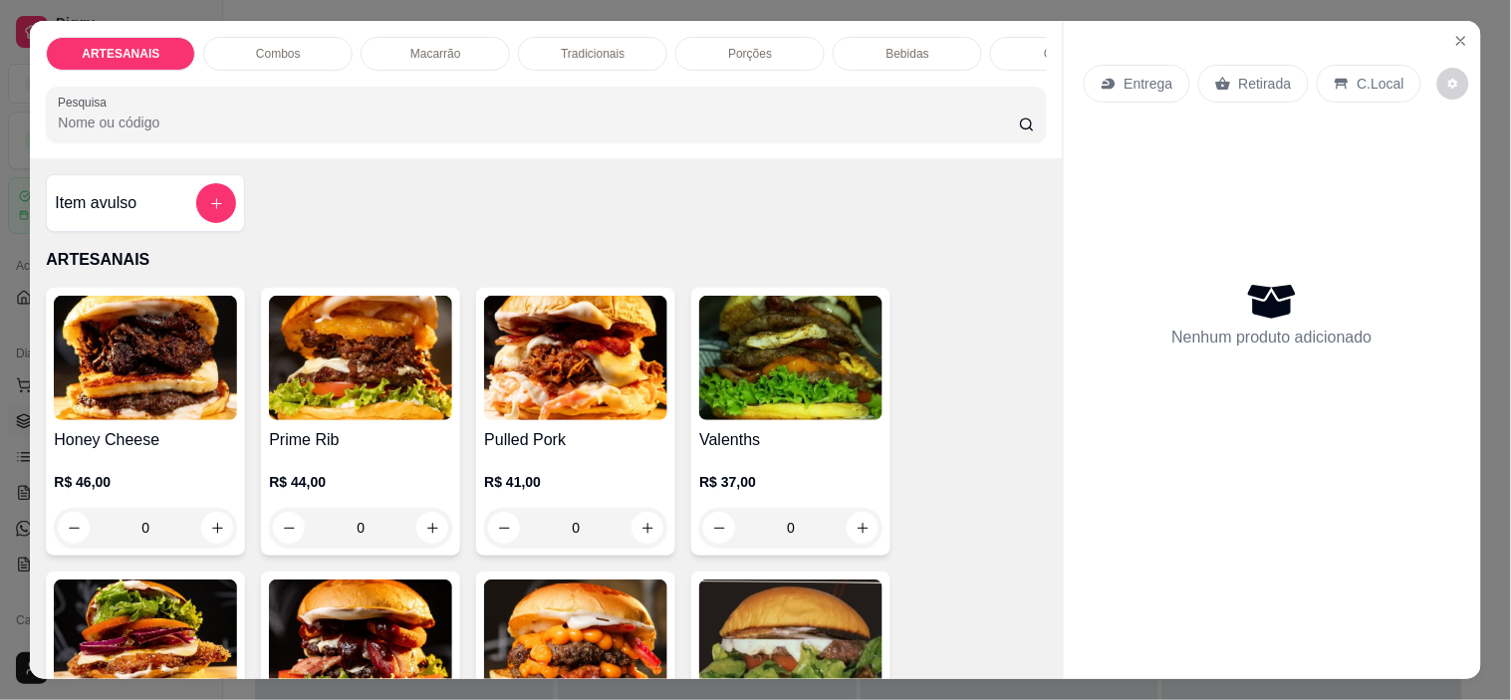
click at [1266, 74] on p "Retirada" at bounding box center [1265, 84] width 53 height 20
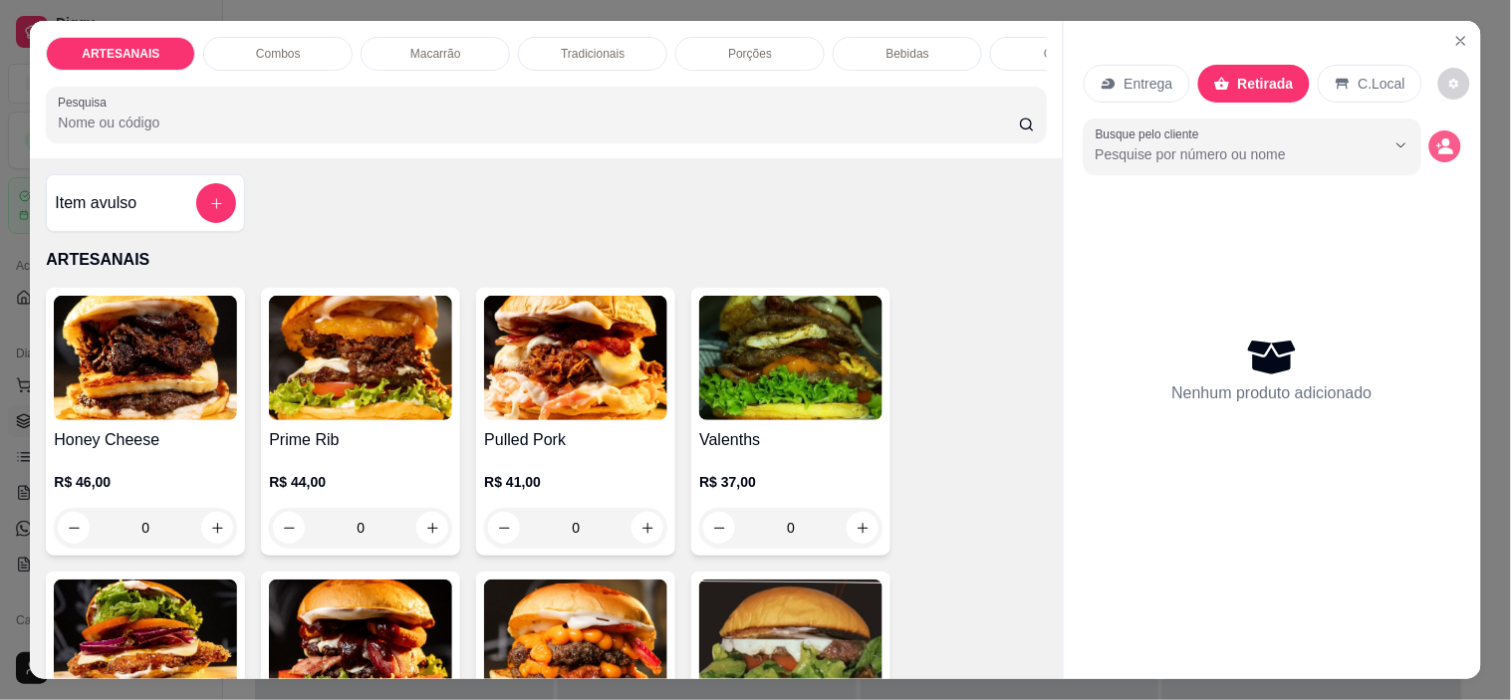
click at [1436, 137] on icon "decrease-product-quantity" at bounding box center [1445, 146] width 18 height 18
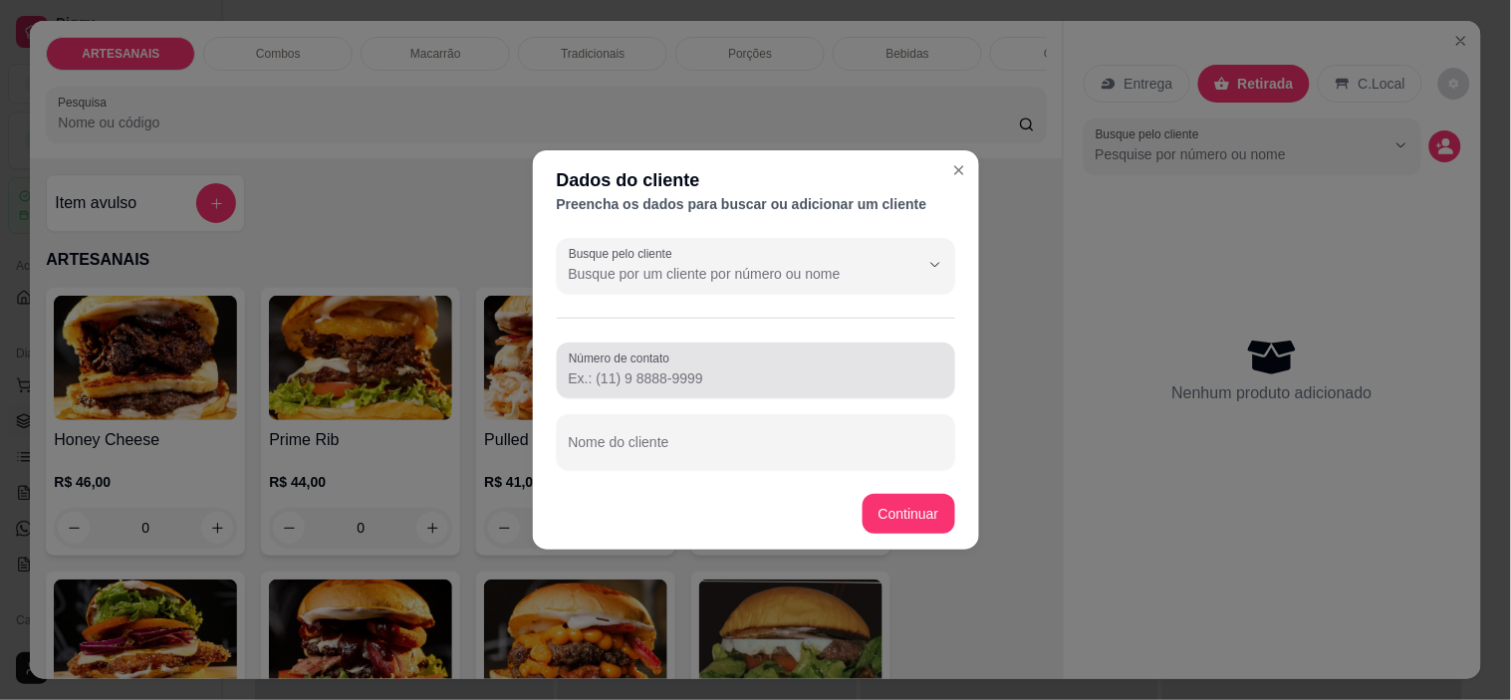
click at [647, 366] on div at bounding box center [756, 370] width 374 height 40
type input "[PHONE_NUMBER]"
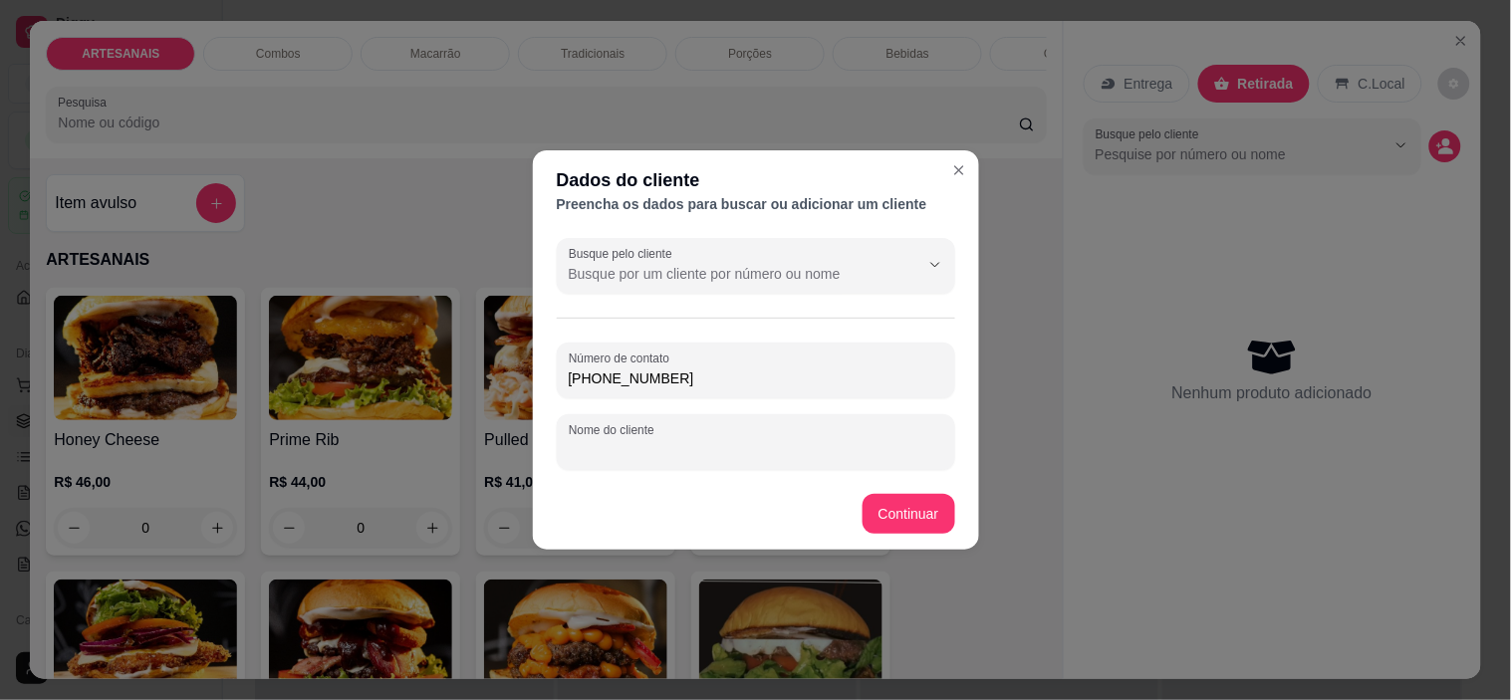
click at [660, 459] on input "Nome do cliente" at bounding box center [756, 450] width 374 height 20
type input "Shirlei"
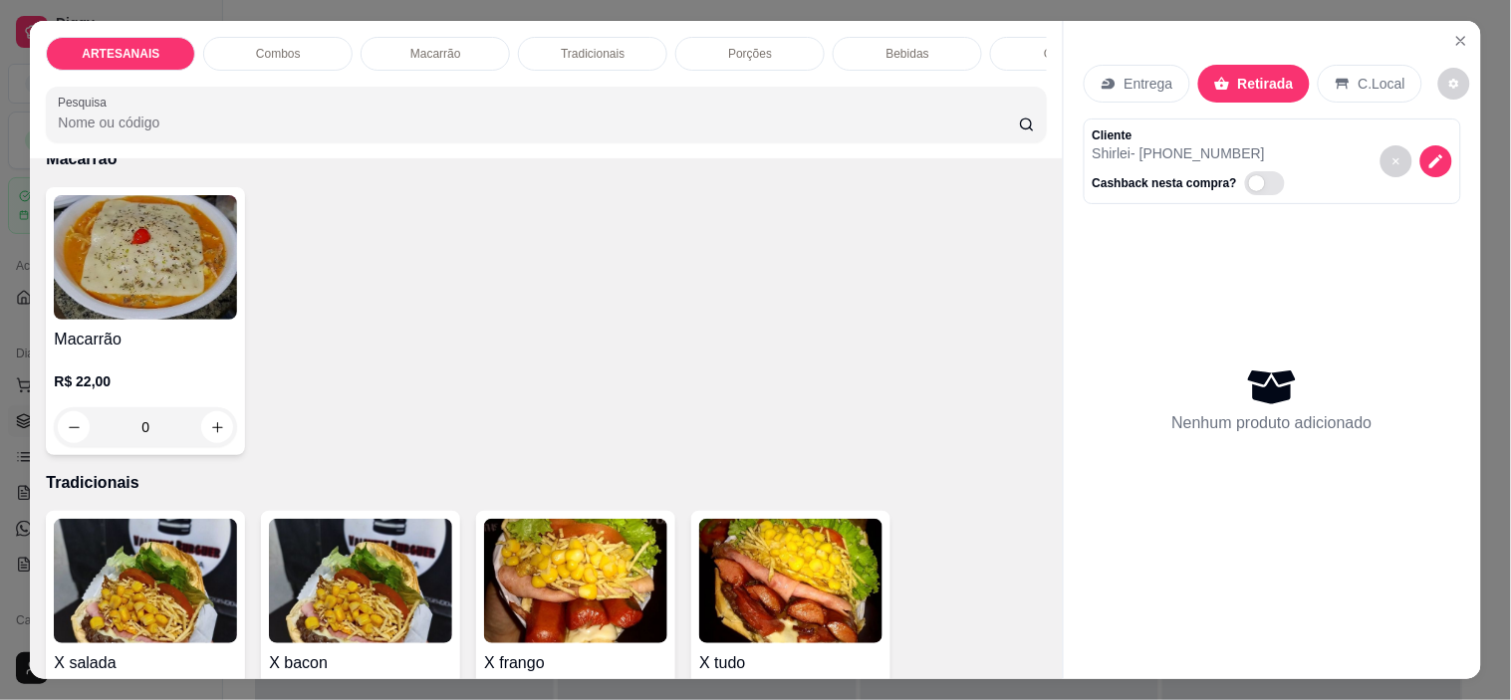
scroll to position [1327, 0]
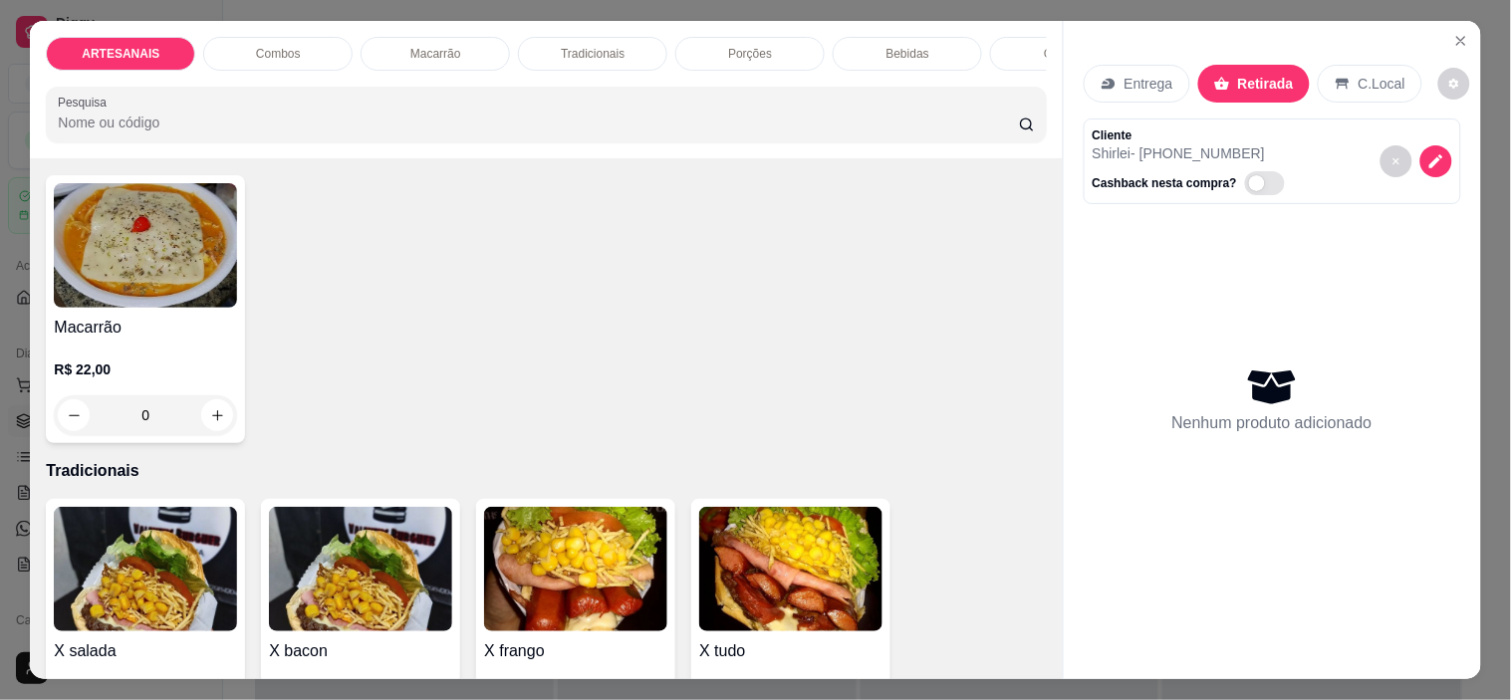
click at [210, 405] on div "0" at bounding box center [145, 415] width 183 height 40
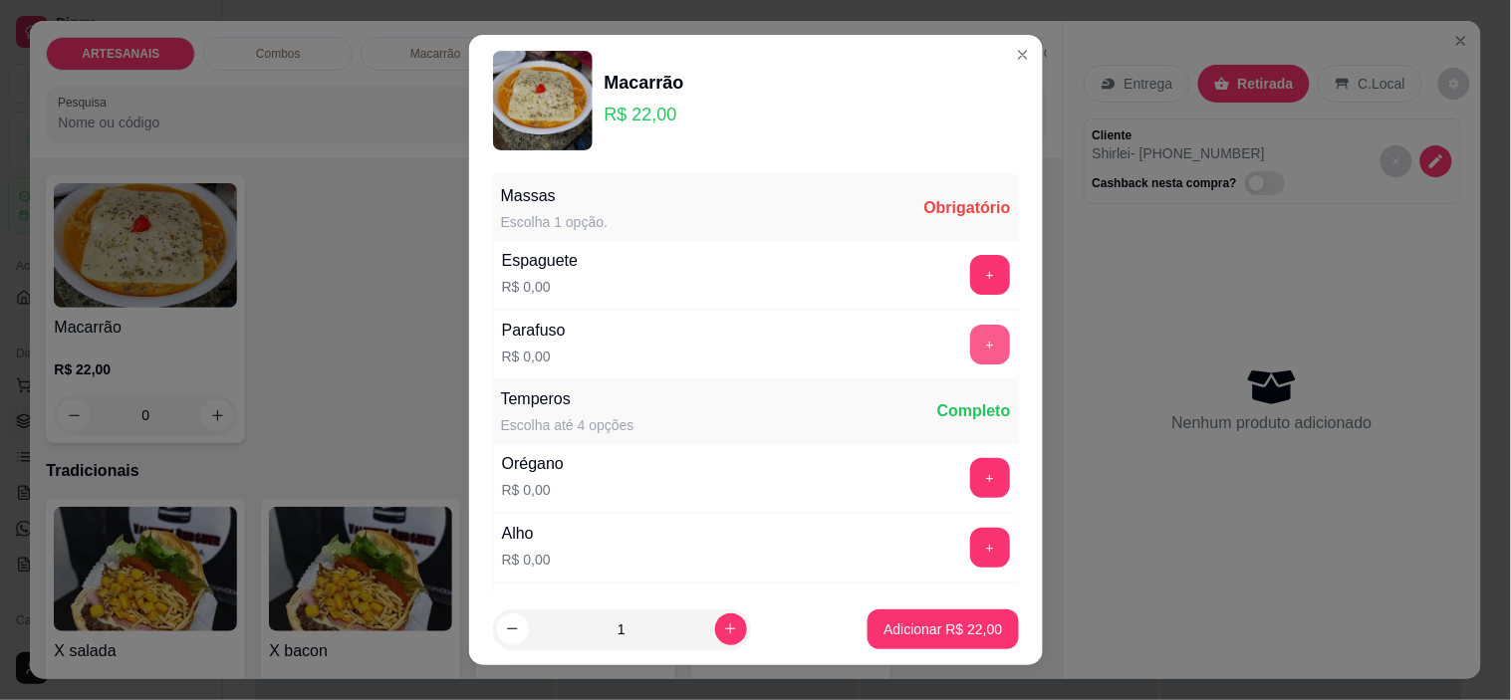
click at [970, 331] on button "+" at bounding box center [990, 345] width 40 height 40
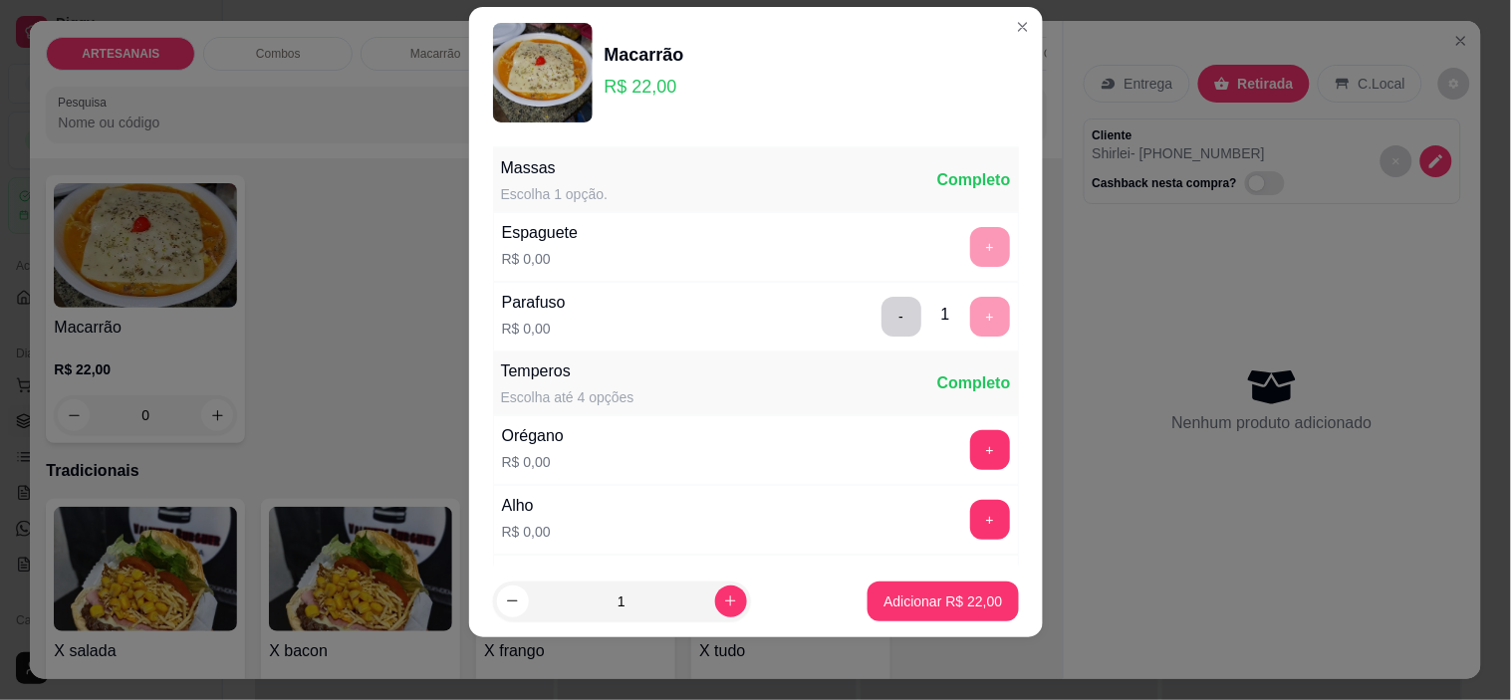
scroll to position [213, 0]
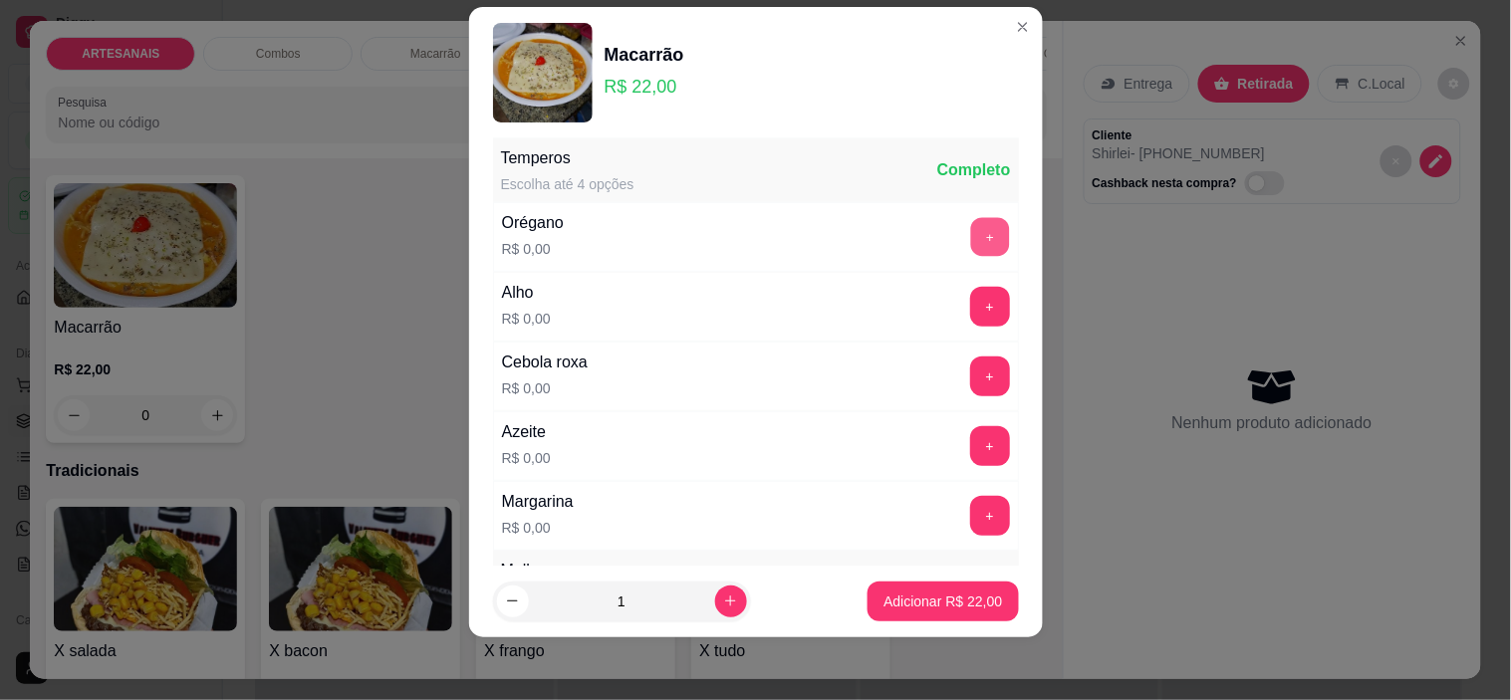
click at [970, 242] on button "+" at bounding box center [989, 237] width 39 height 39
click at [970, 311] on button "+" at bounding box center [989, 307] width 39 height 39
click at [970, 434] on button "+" at bounding box center [990, 446] width 40 height 40
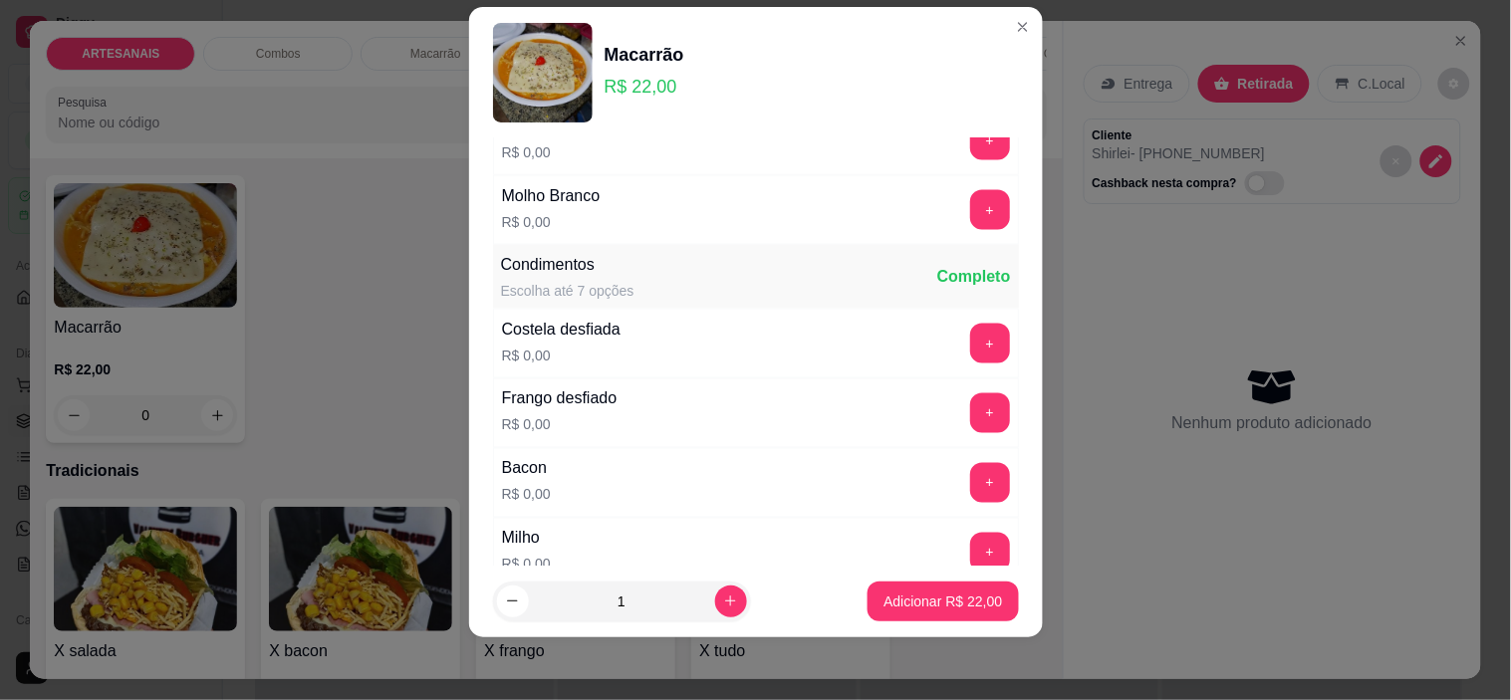
scroll to position [655, 0]
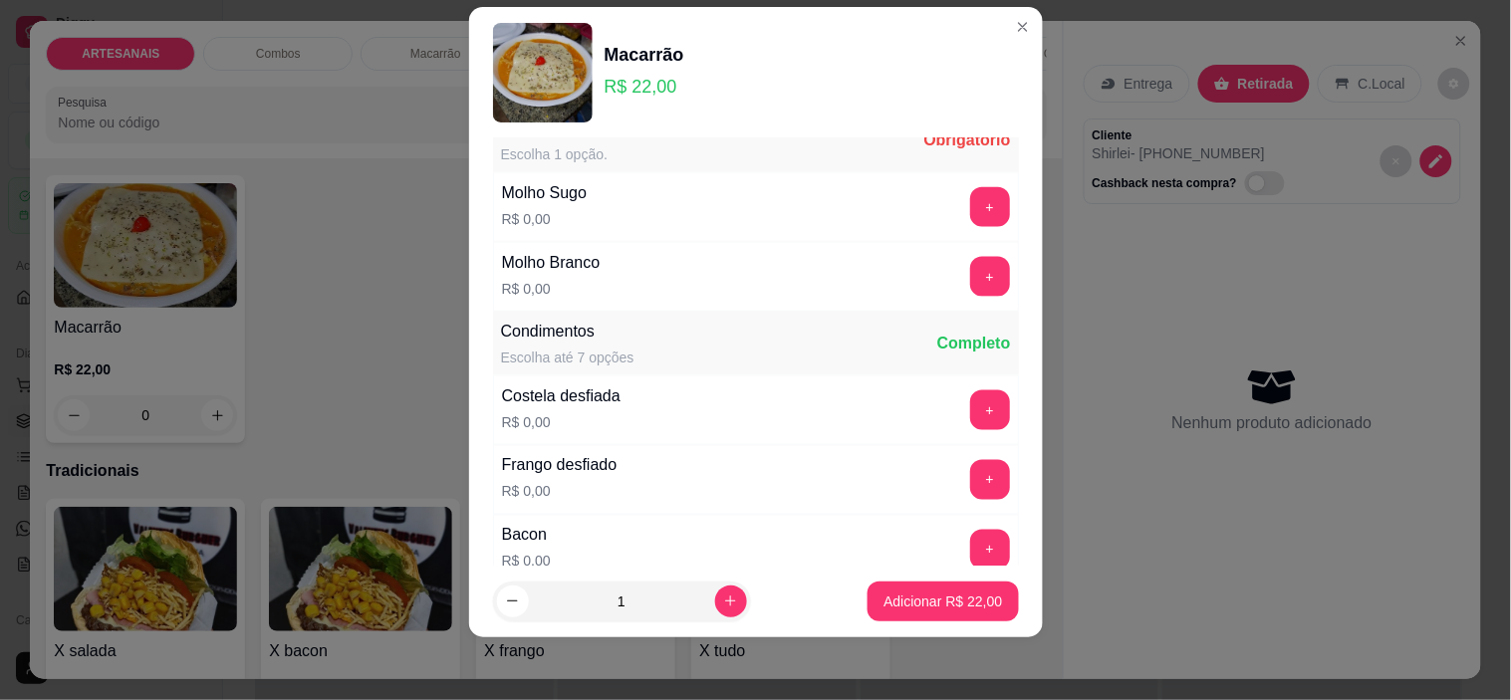
click at [970, 196] on button "+" at bounding box center [990, 207] width 40 height 40
click at [970, 276] on button "+" at bounding box center [990, 277] width 40 height 40
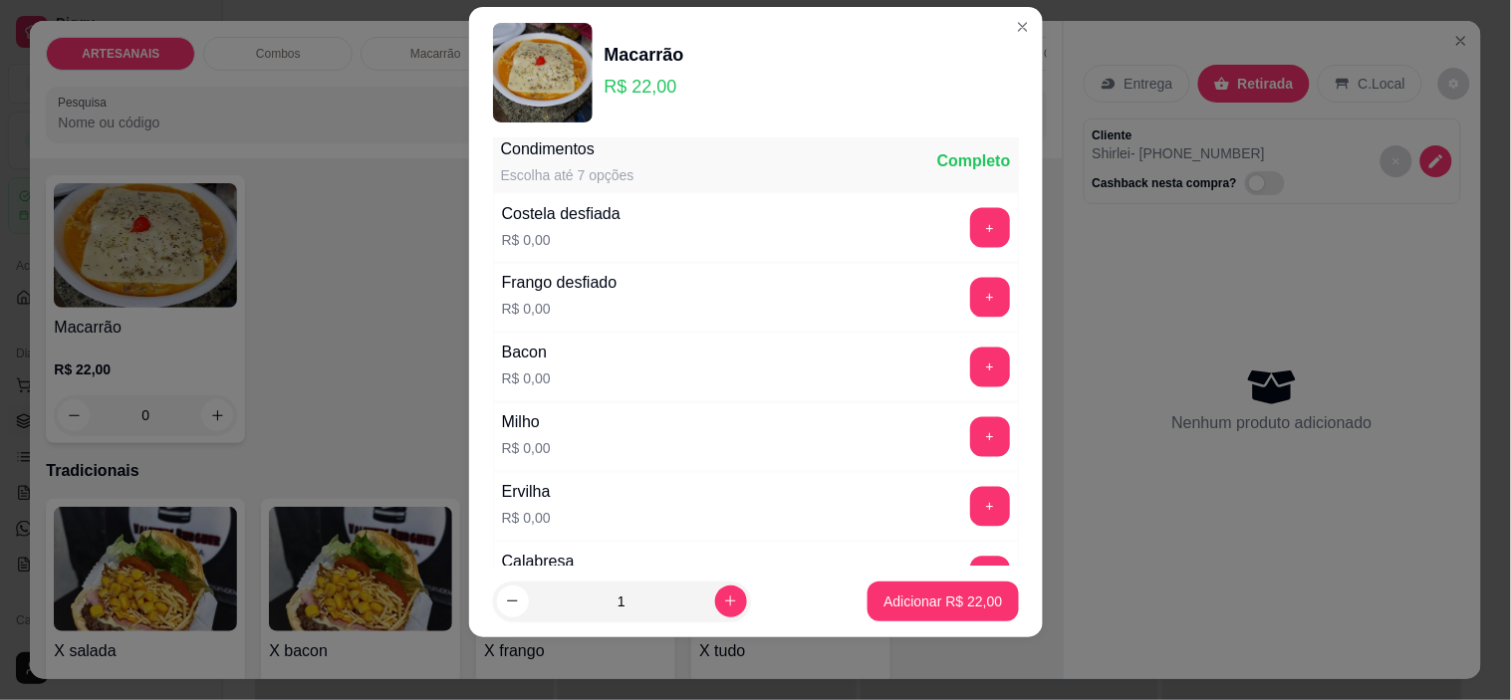
scroll to position [877, 0]
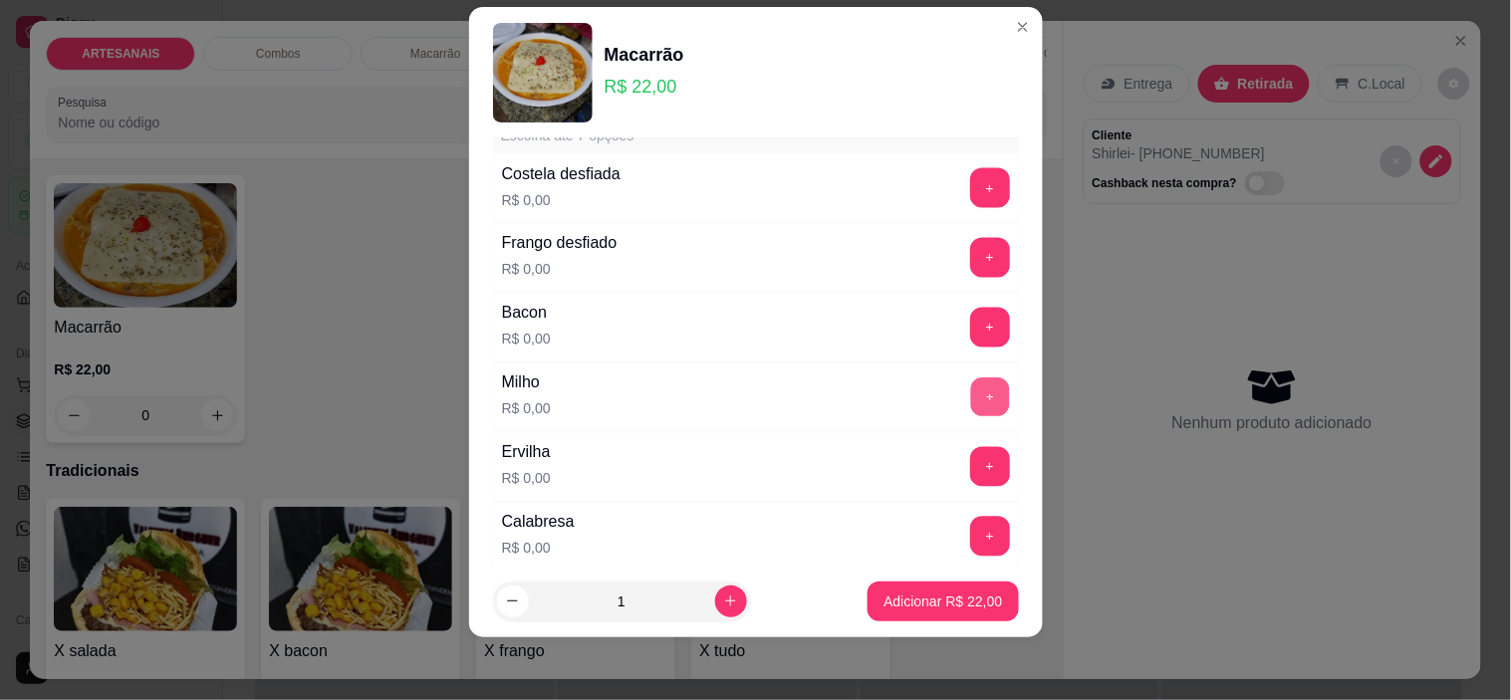
click at [970, 392] on button "+" at bounding box center [989, 397] width 39 height 39
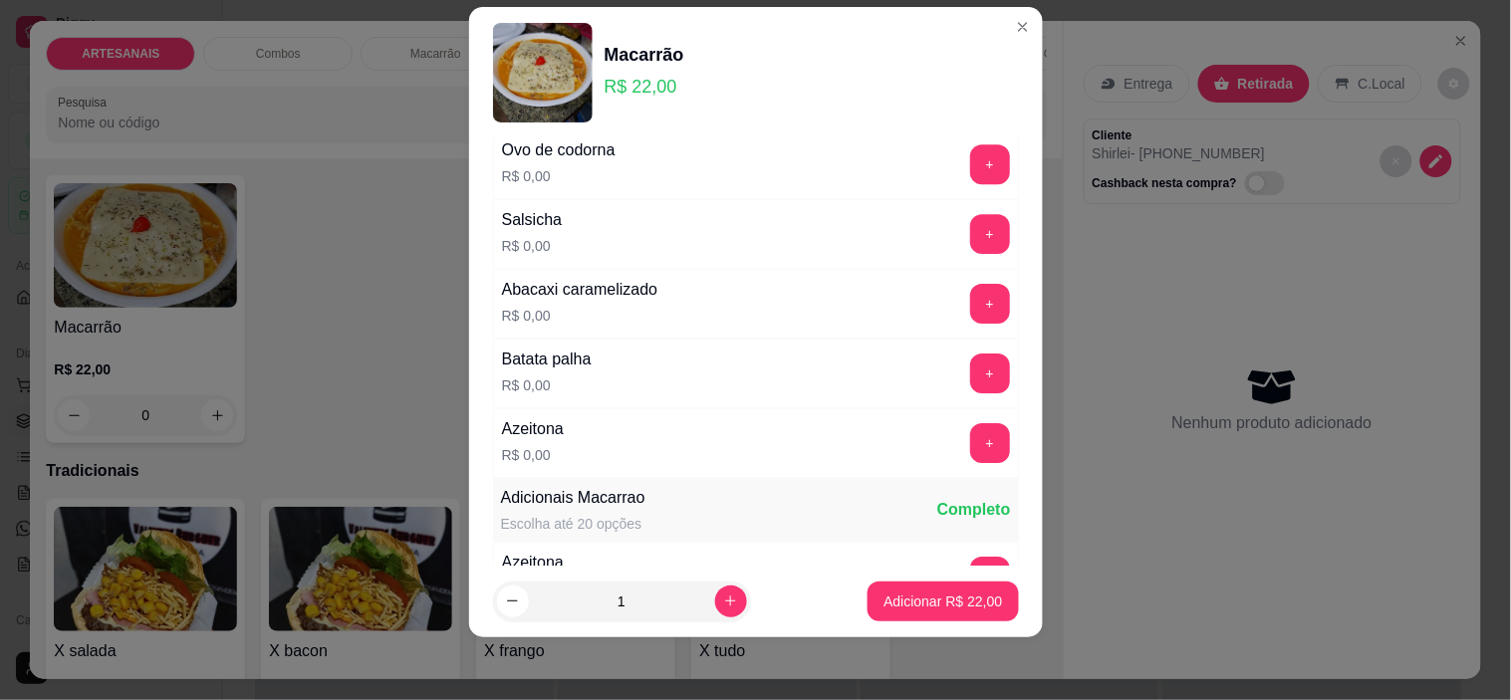
scroll to position [1651, 0]
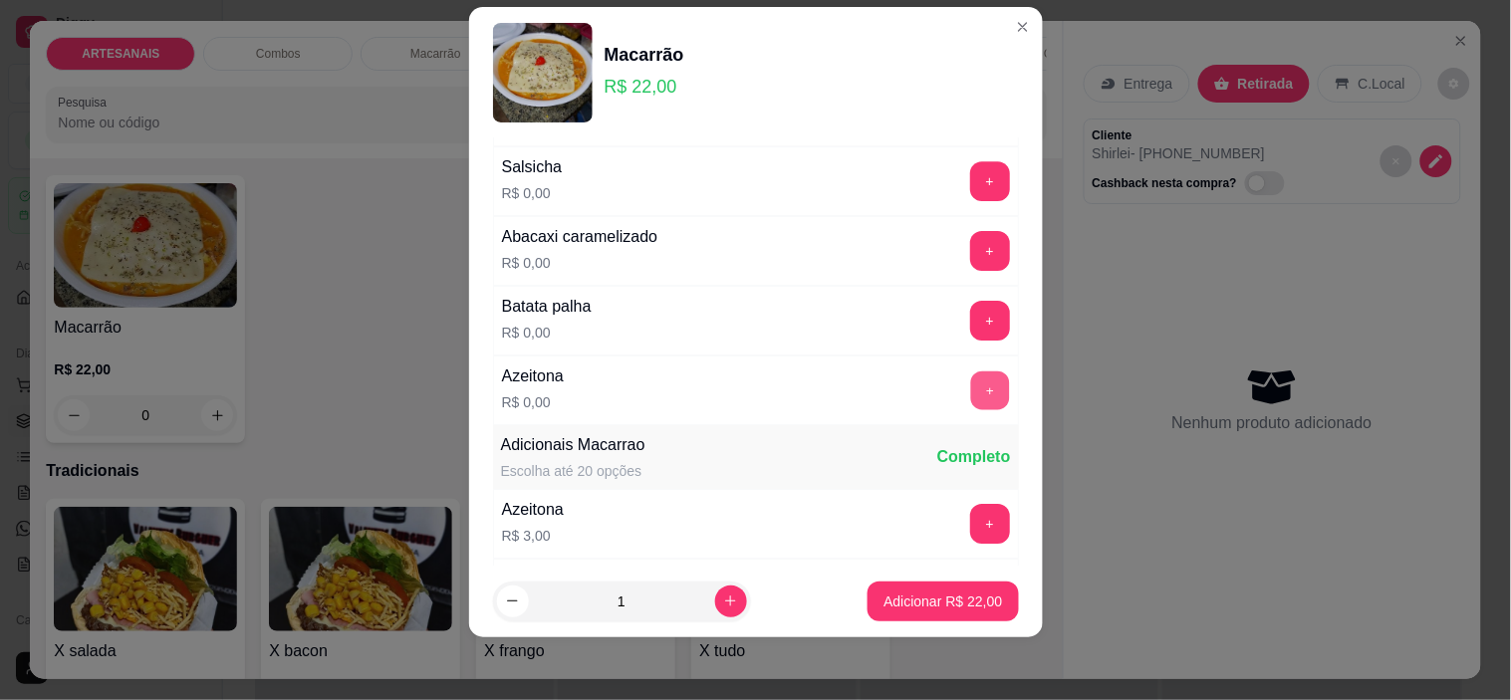
click at [970, 398] on button "+" at bounding box center [989, 390] width 39 height 39
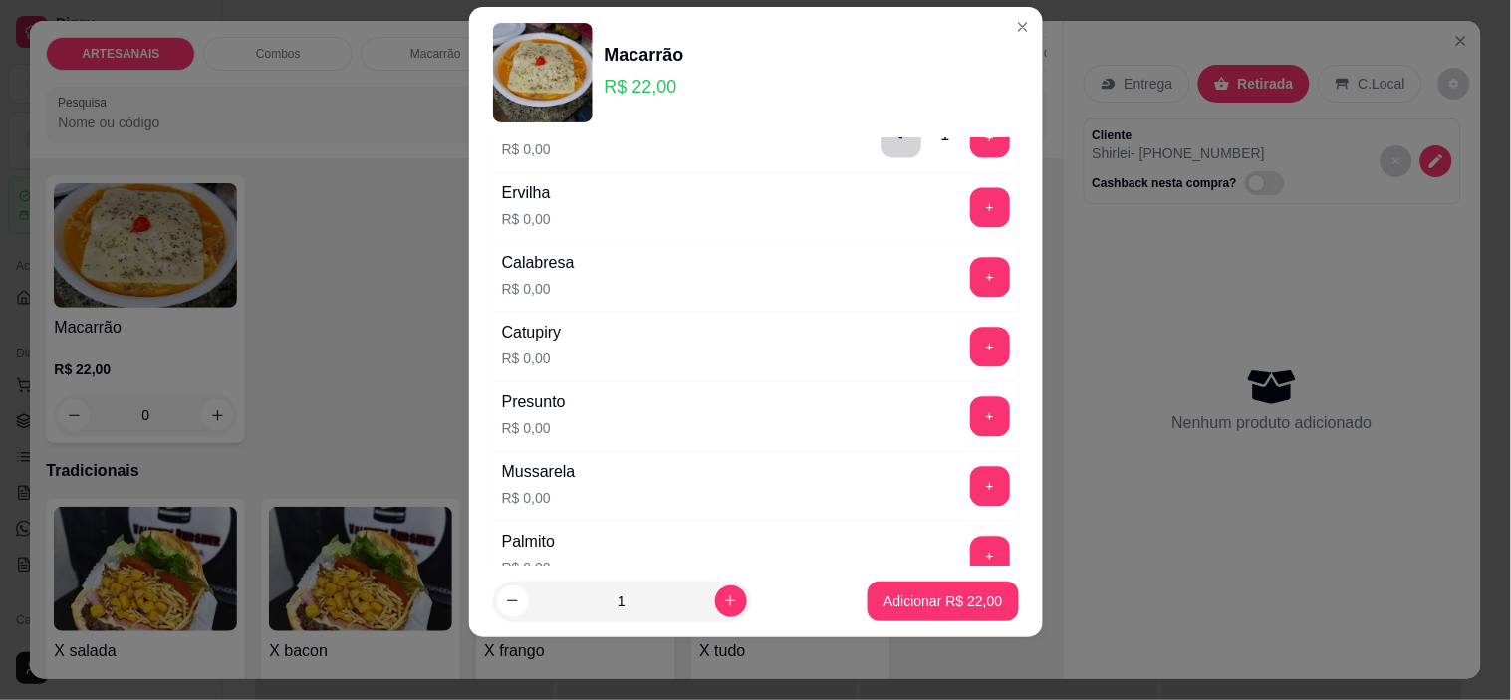
scroll to position [1098, 0]
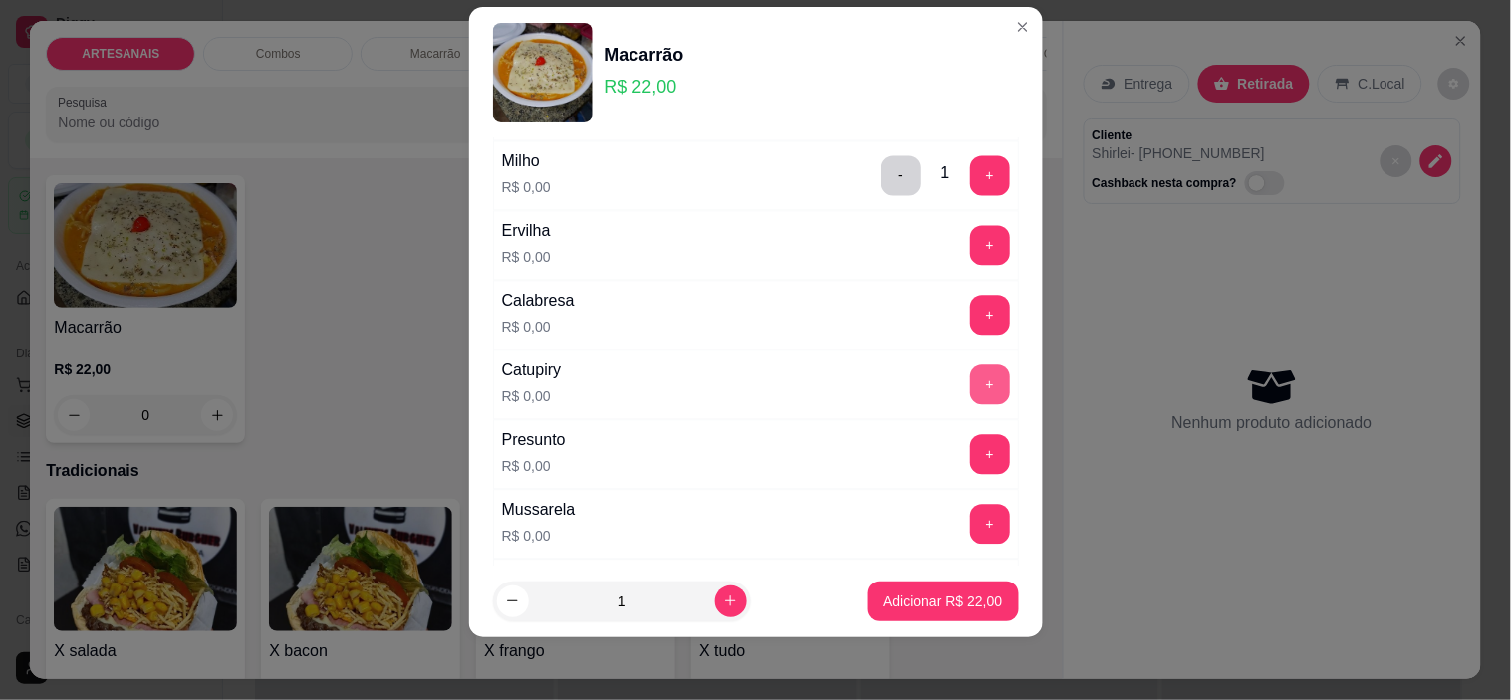
click at [970, 384] on button "+" at bounding box center [990, 385] width 40 height 40
click at [970, 532] on button "+" at bounding box center [989, 525] width 39 height 39
click at [970, 313] on button "+" at bounding box center [990, 316] width 40 height 40
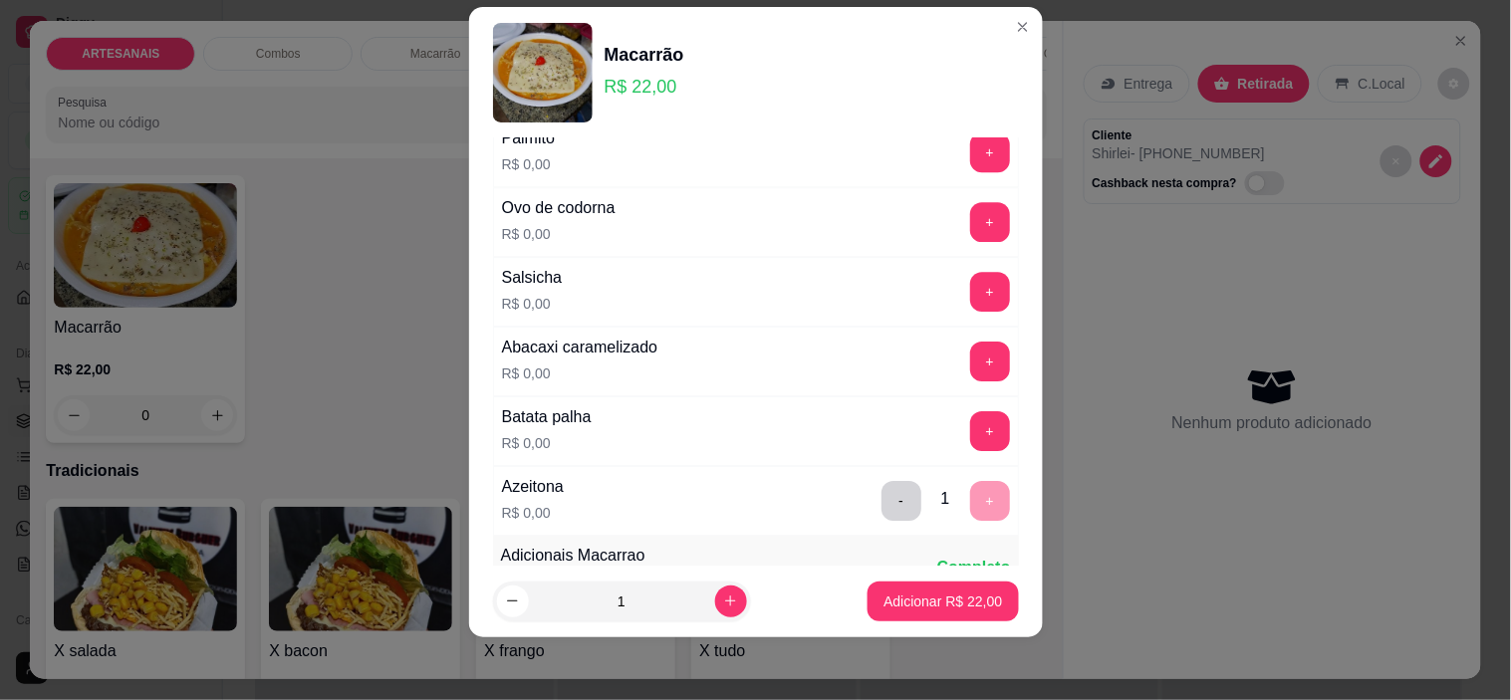
scroll to position [1651, 0]
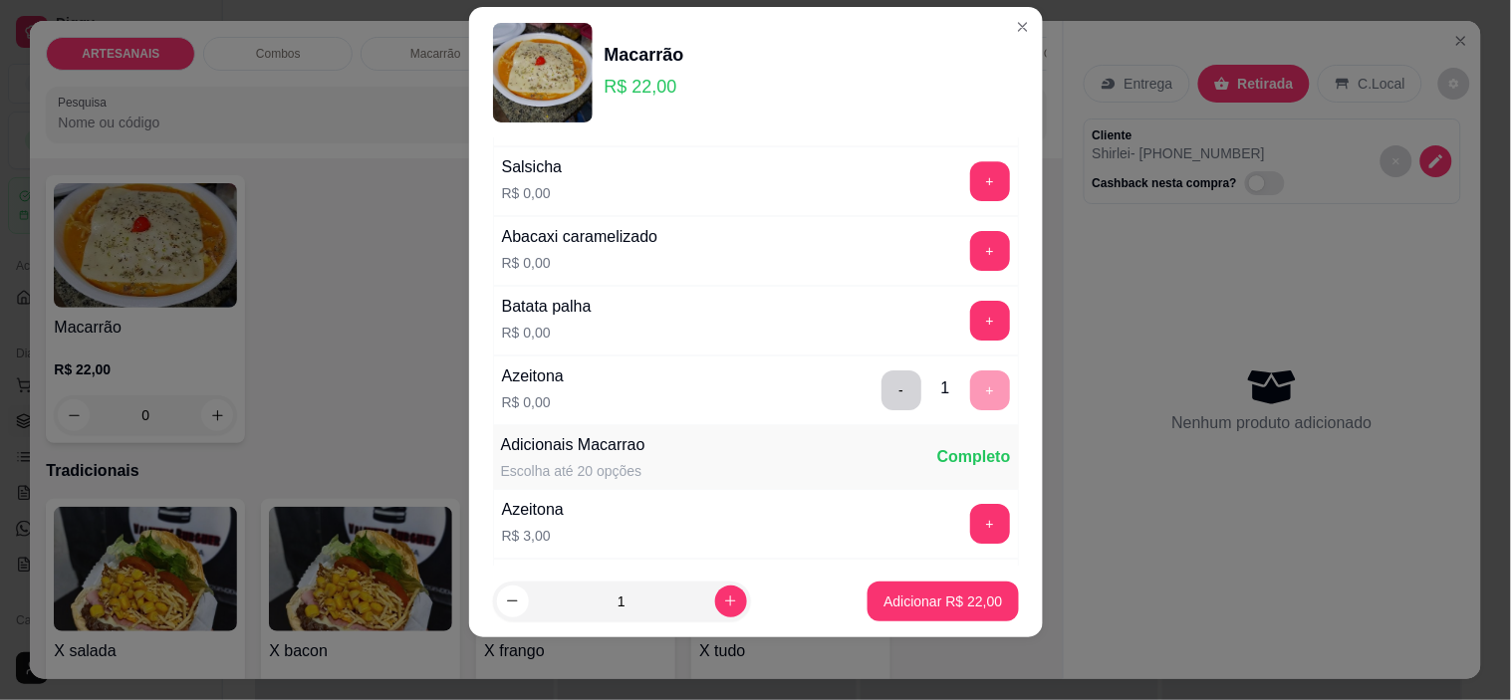
click at [971, 325] on div "+" at bounding box center [990, 321] width 56 height 40
click at [970, 331] on button "+" at bounding box center [990, 321] width 40 height 40
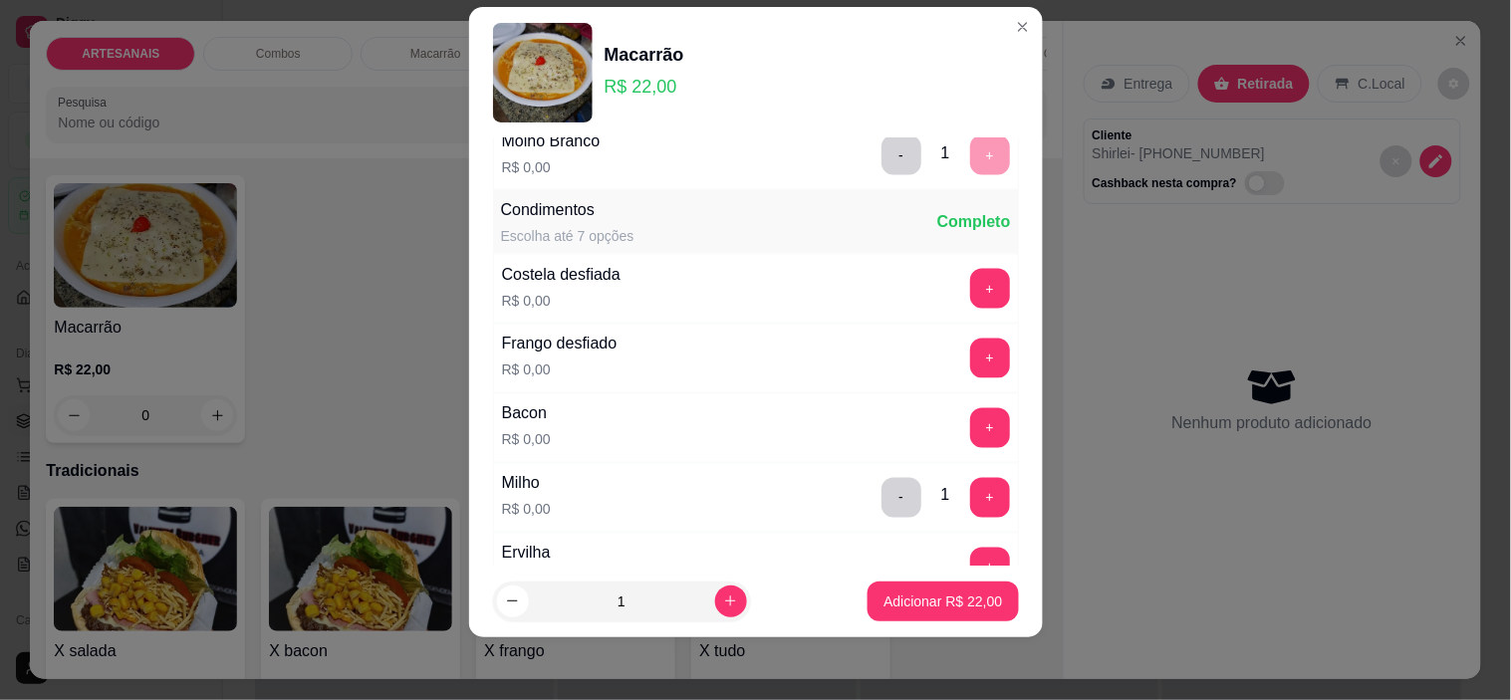
scroll to position [767, 0]
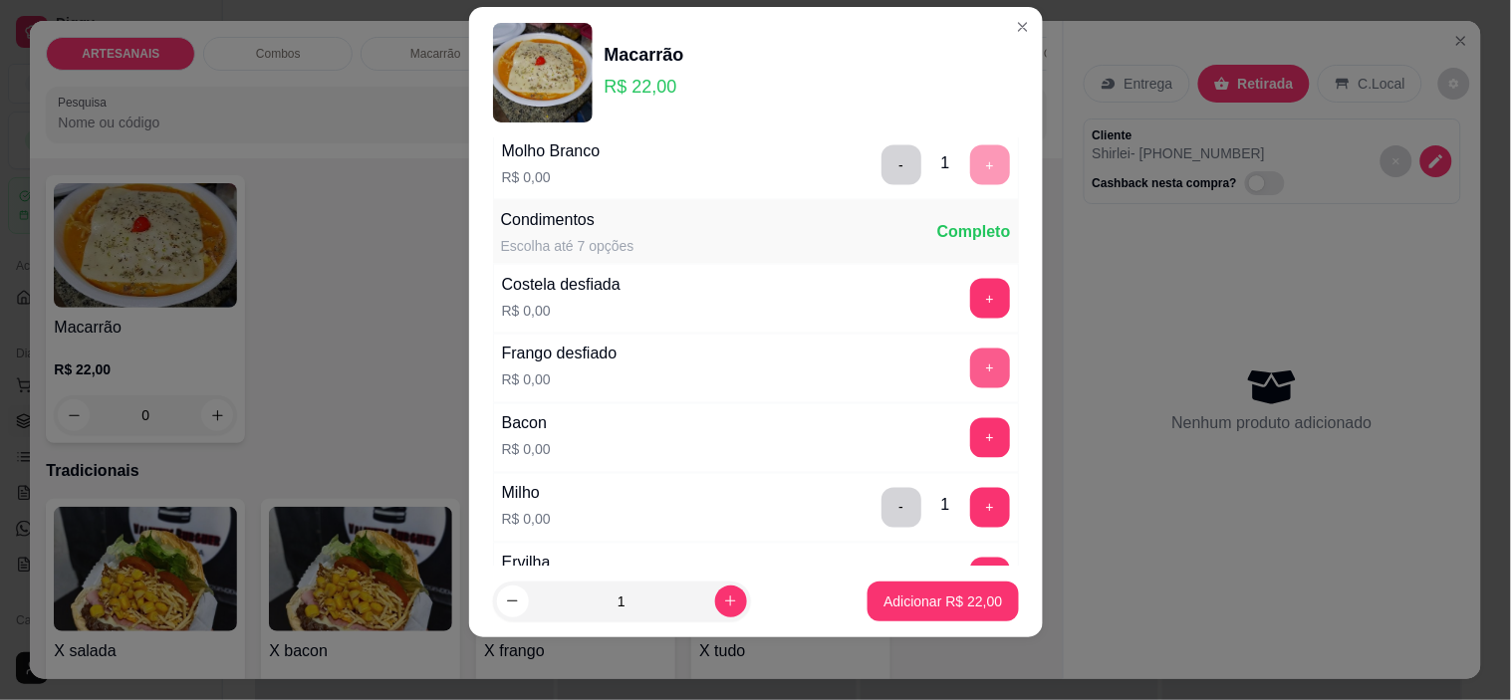
click at [970, 360] on button "+" at bounding box center [990, 369] width 40 height 40
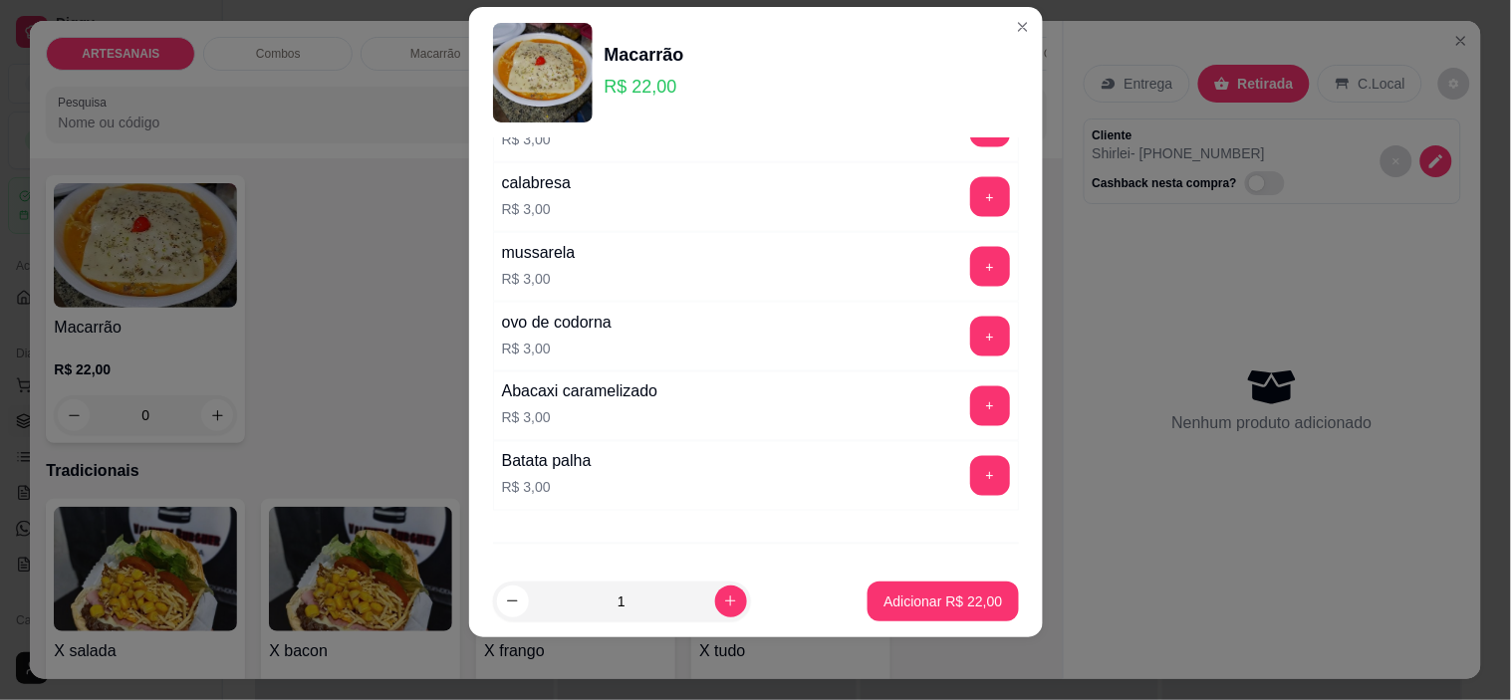
scroll to position [2775, 0]
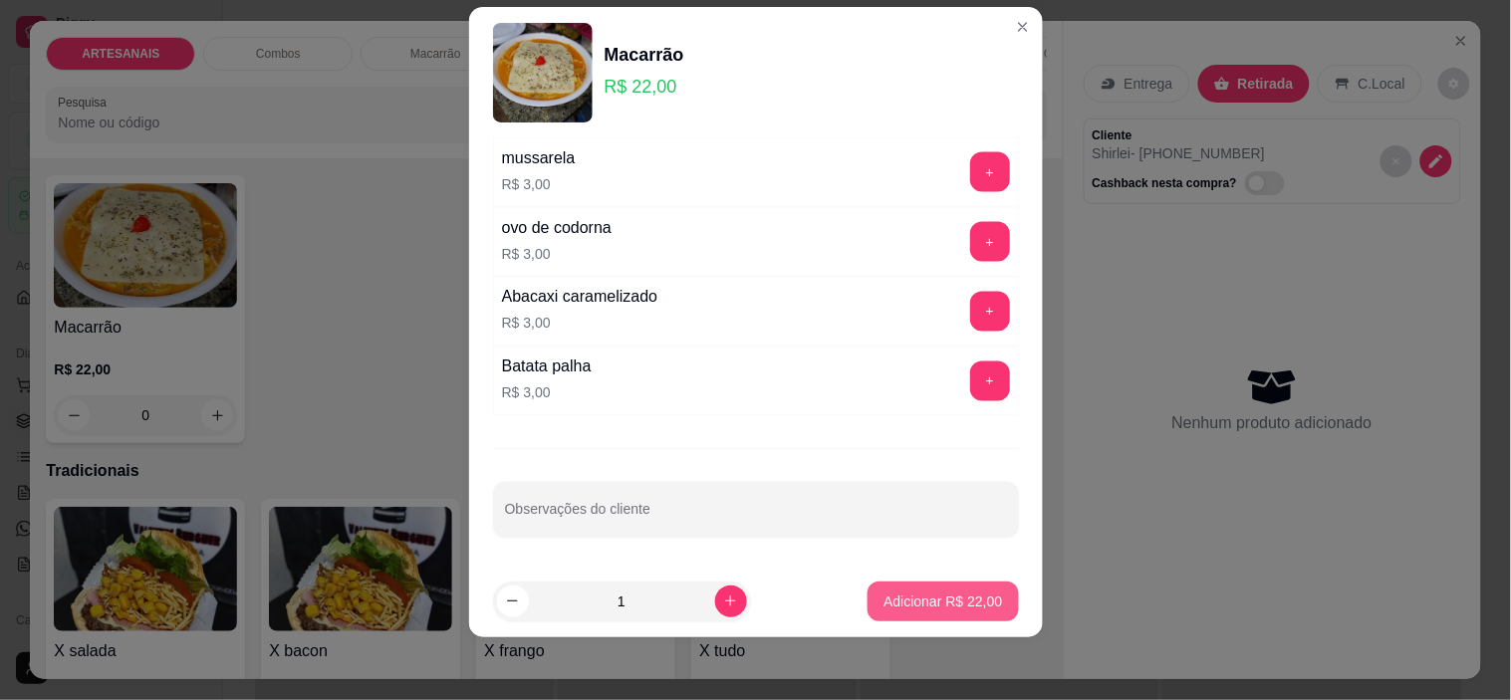
click at [949, 587] on button "Adicionar R$ 22,00" at bounding box center [942, 602] width 150 height 40
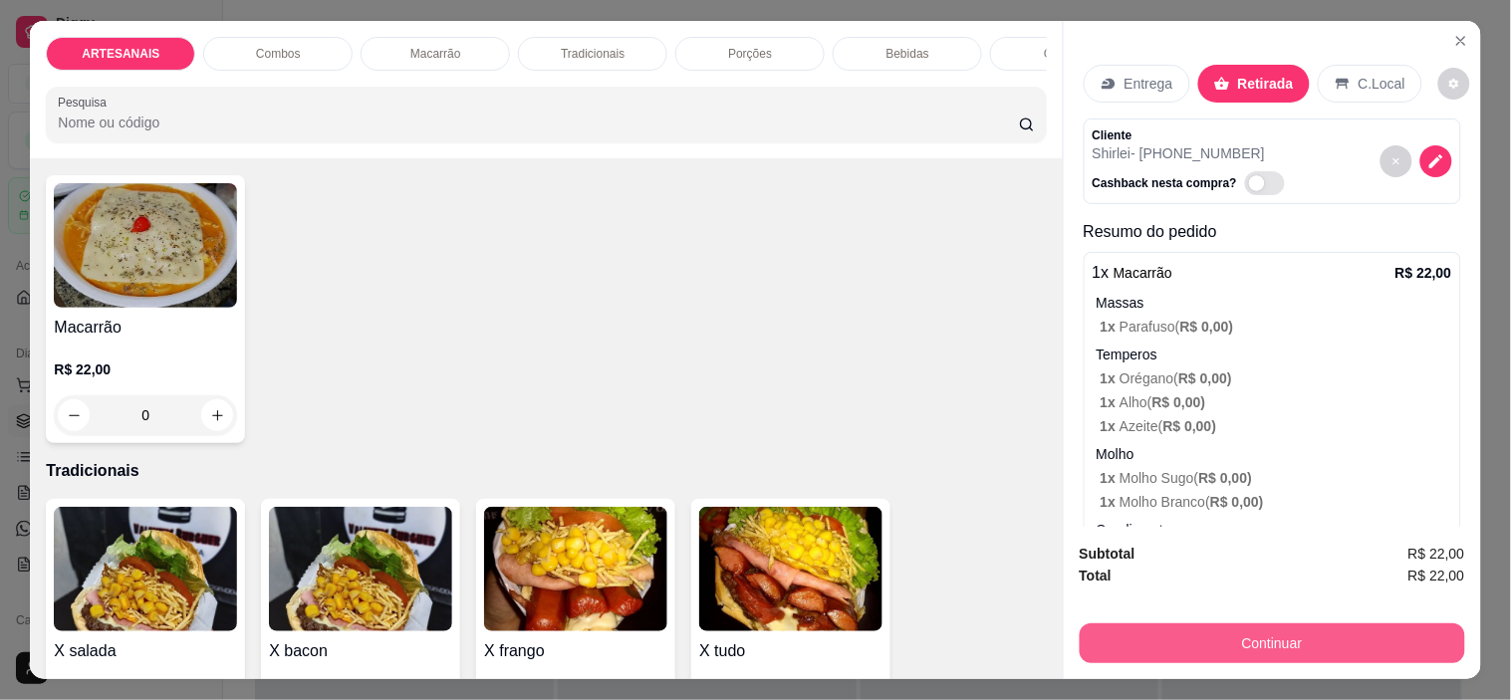
click at [1355, 641] on button "Continuar" at bounding box center [1271, 643] width 385 height 40
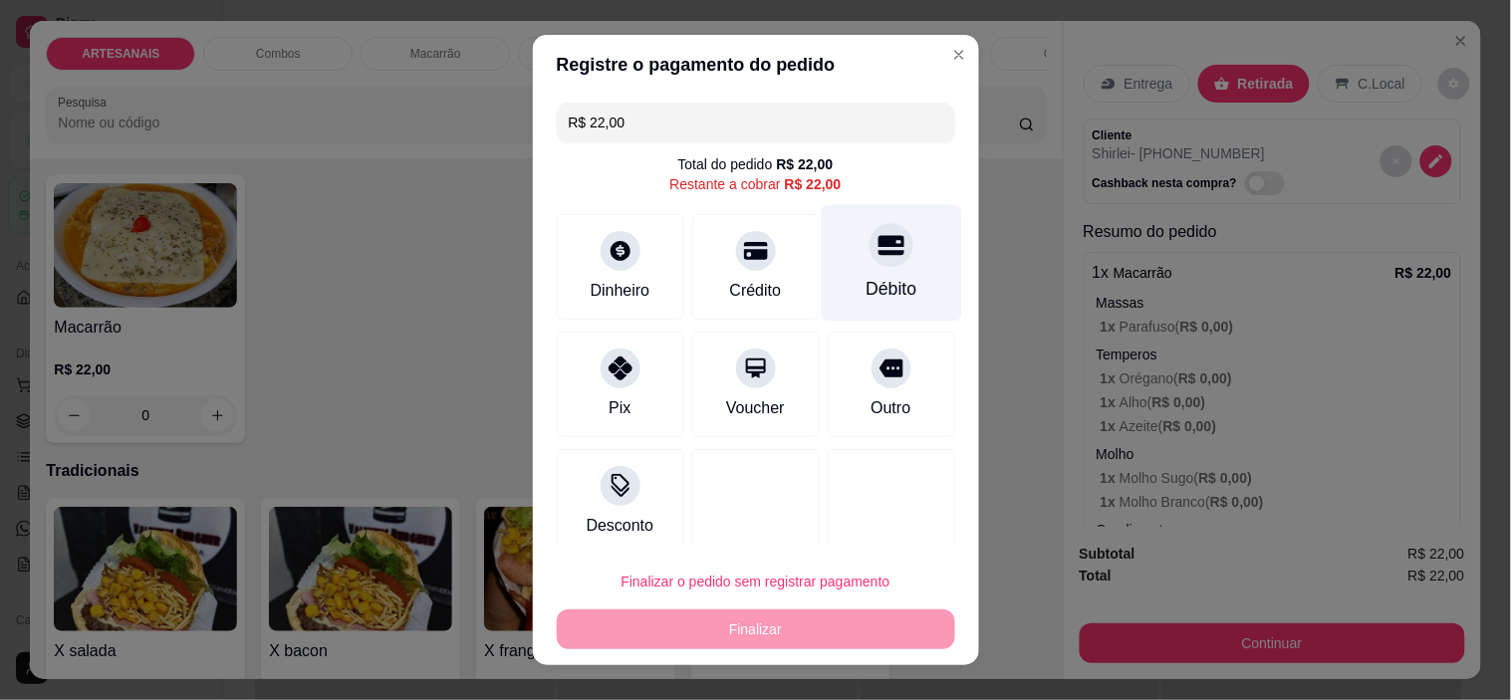
click at [841, 264] on div "Débito" at bounding box center [890, 263] width 140 height 116
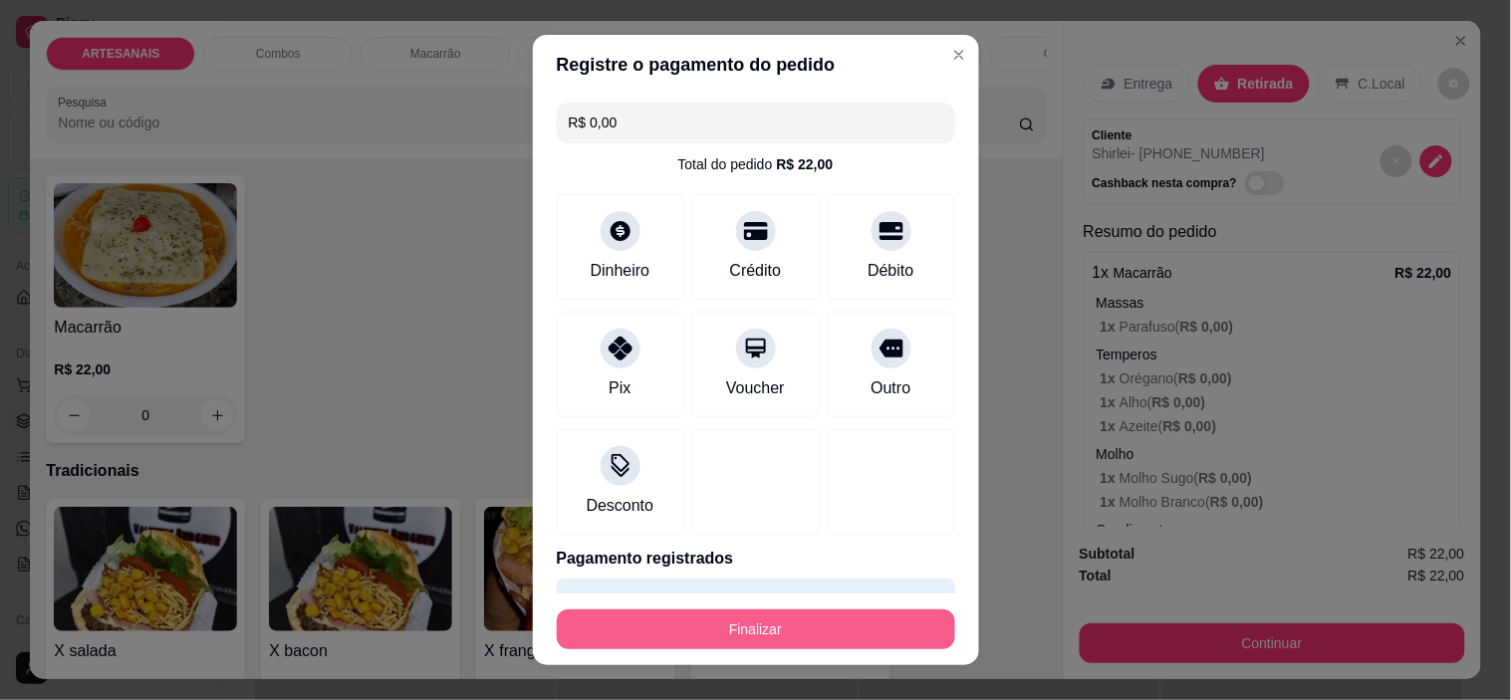
click at [851, 632] on button "Finalizar" at bounding box center [756, 629] width 398 height 40
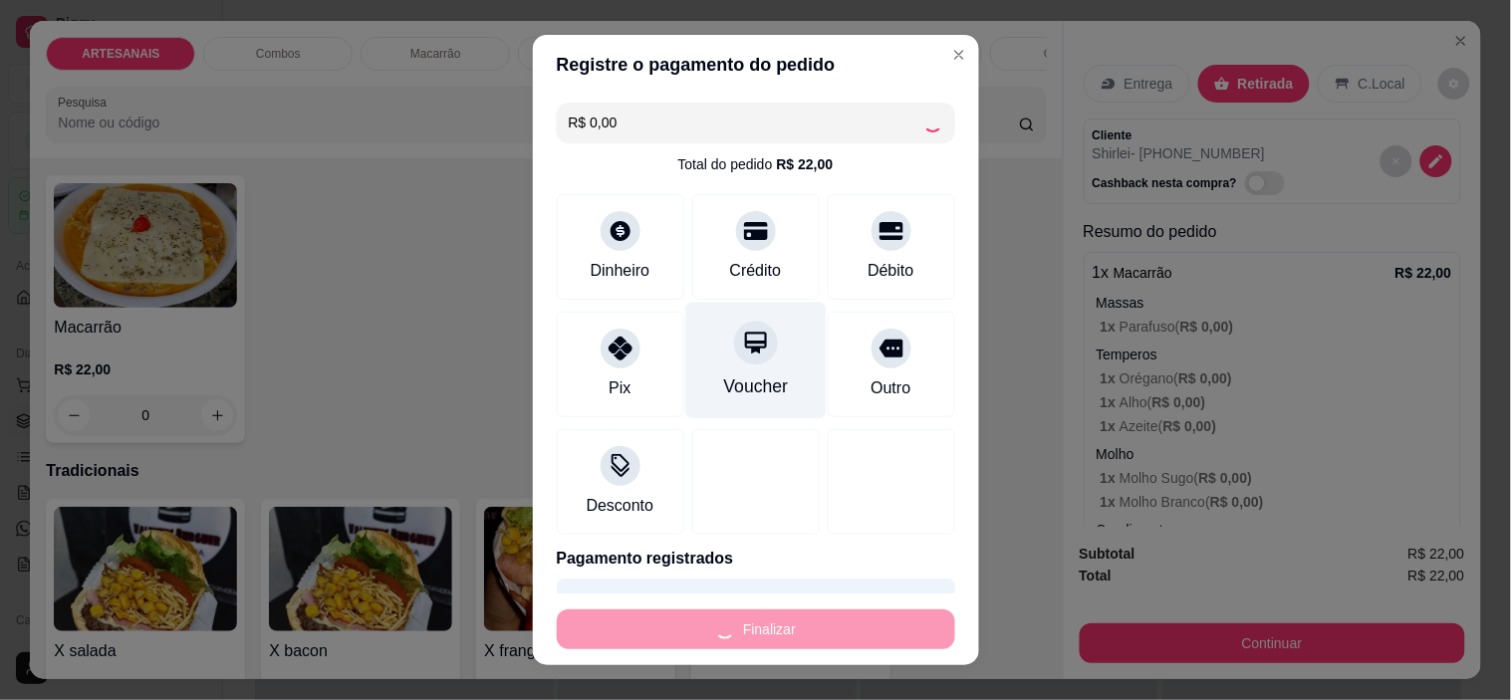
type input "-R$ 22,00"
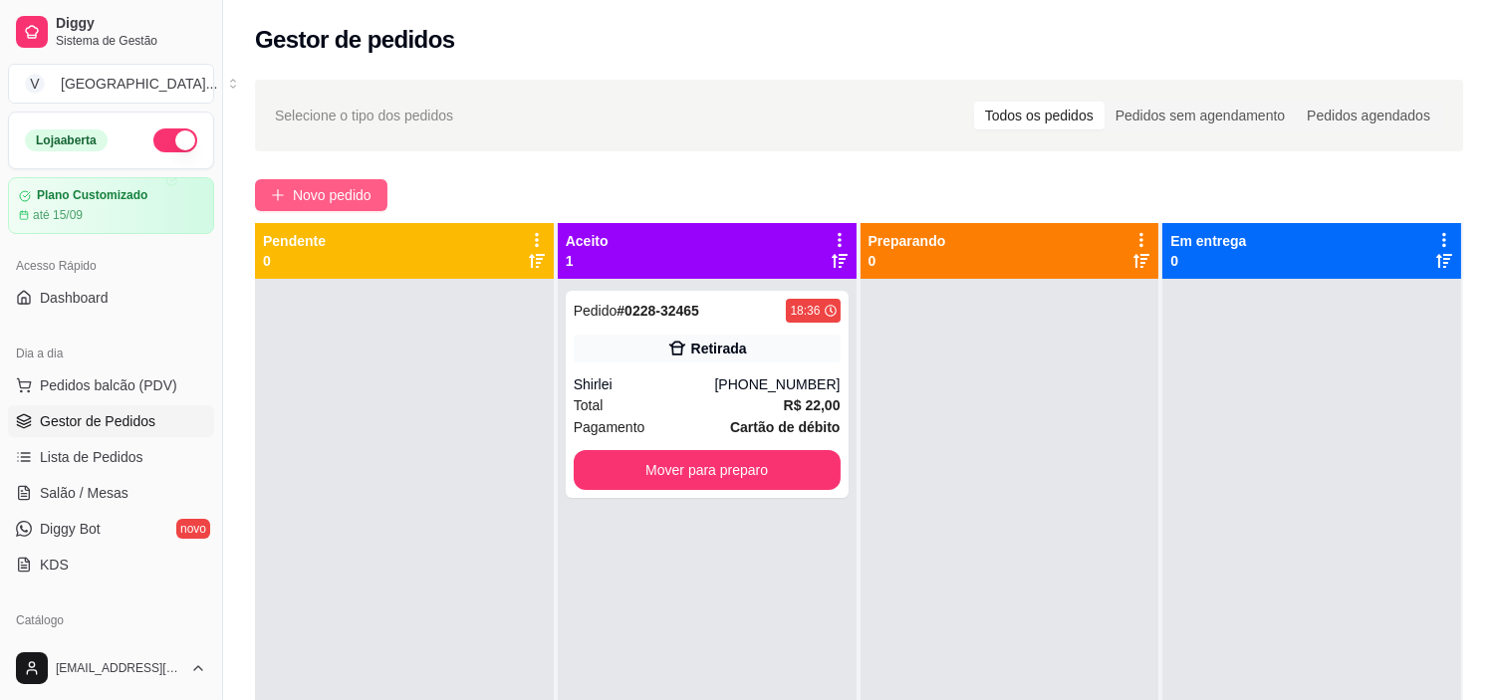
click at [354, 193] on span "Novo pedido" at bounding box center [332, 195] width 79 height 22
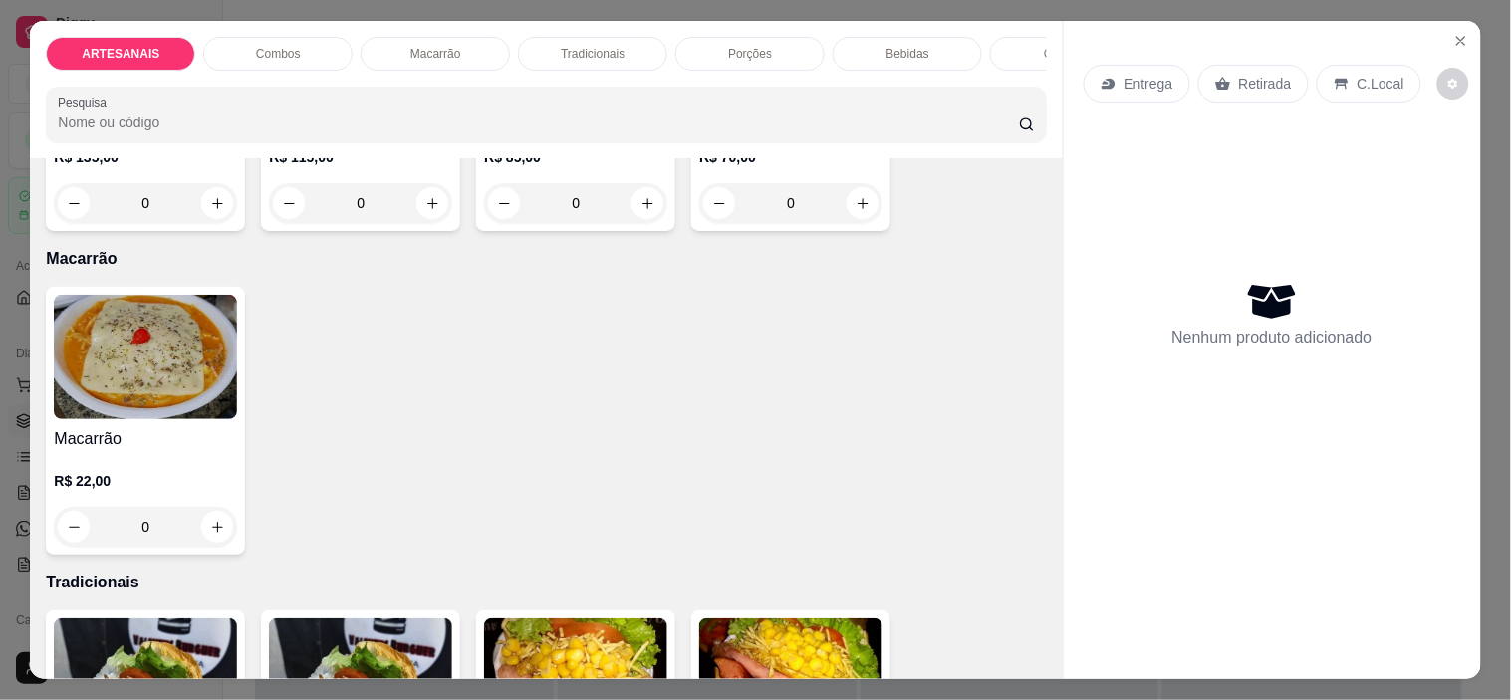
scroll to position [1217, 0]
click at [211, 536] on div "0" at bounding box center [145, 526] width 183 height 40
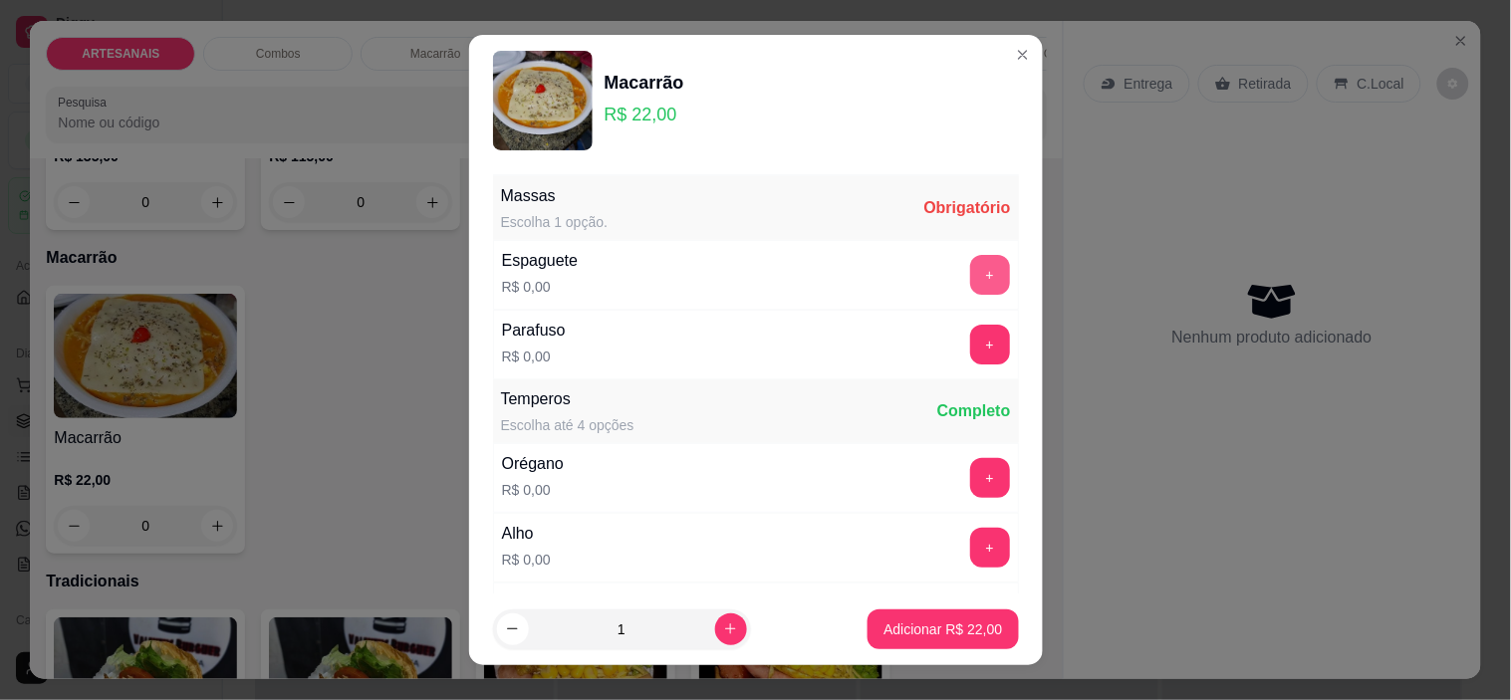
click at [970, 276] on button "+" at bounding box center [990, 275] width 40 height 40
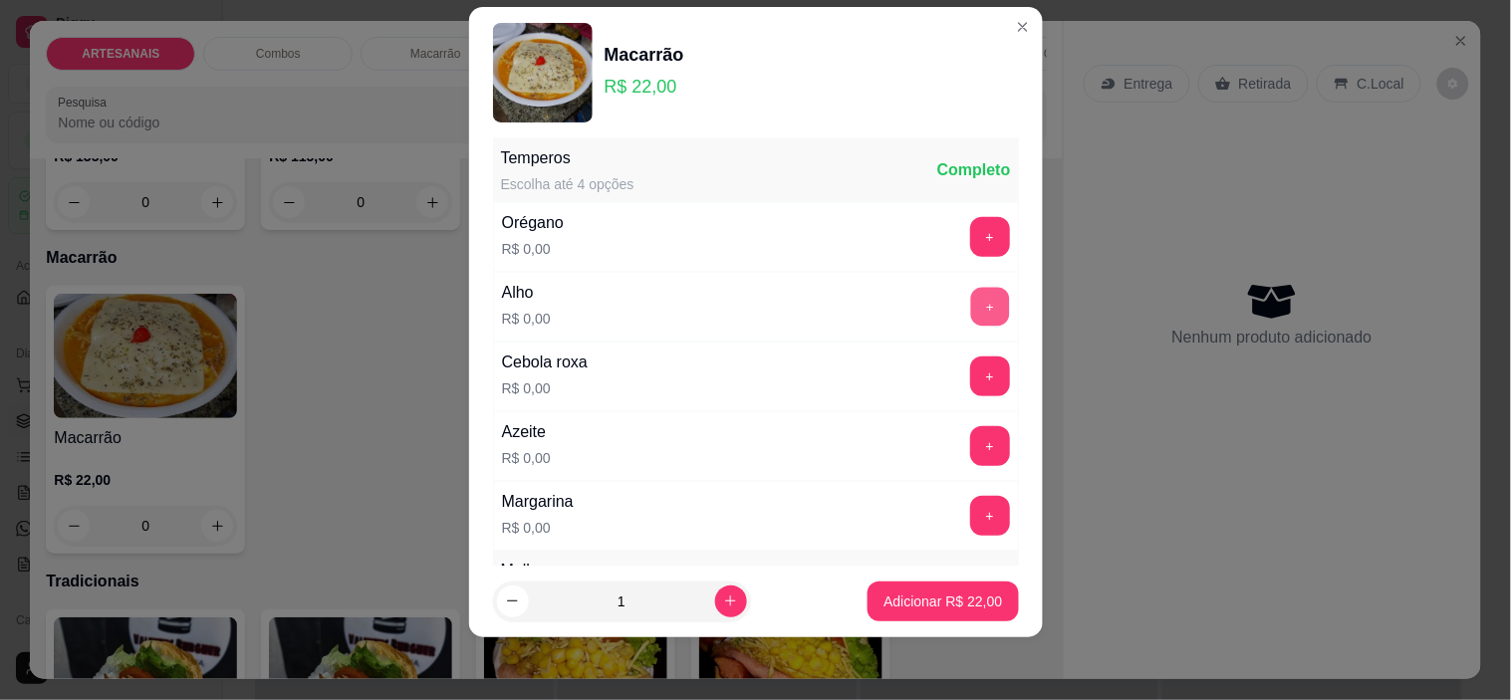
click at [970, 305] on button "+" at bounding box center [989, 307] width 39 height 39
click at [970, 365] on button "+" at bounding box center [990, 376] width 40 height 40
click at [970, 453] on button "+" at bounding box center [989, 446] width 39 height 39
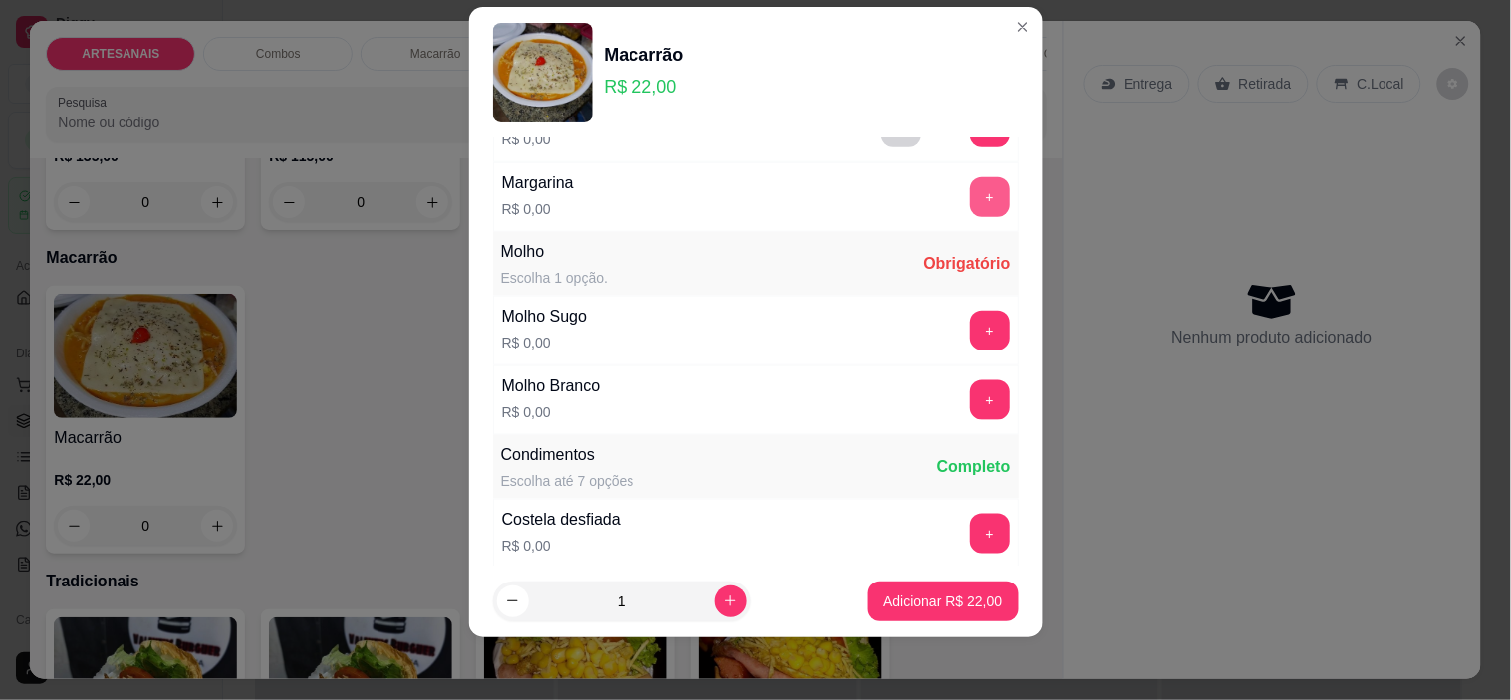
scroll to position [545, 0]
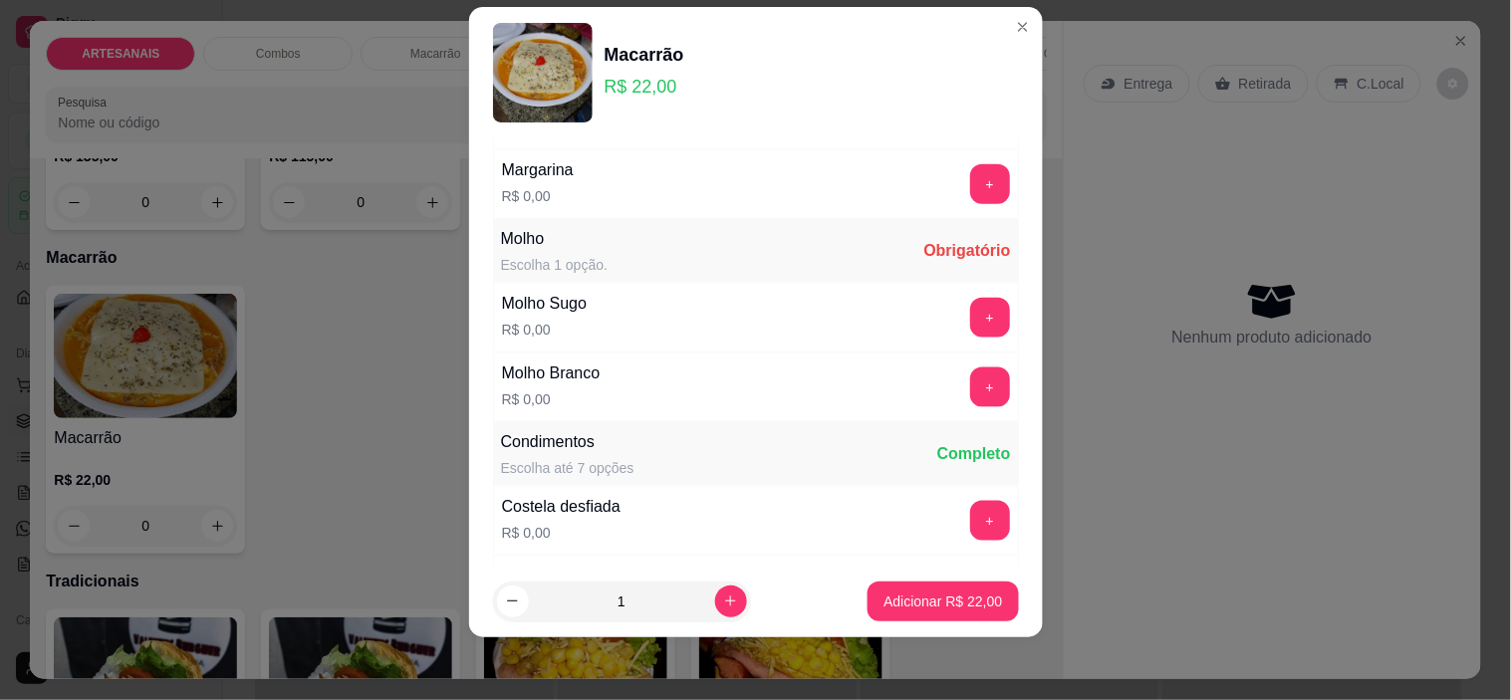
click at [946, 294] on div "Molho Sugo R$ 0,00 +" at bounding box center [756, 318] width 526 height 70
click at [970, 325] on button "+" at bounding box center [990, 318] width 40 height 40
click at [970, 380] on button "+" at bounding box center [989, 387] width 39 height 39
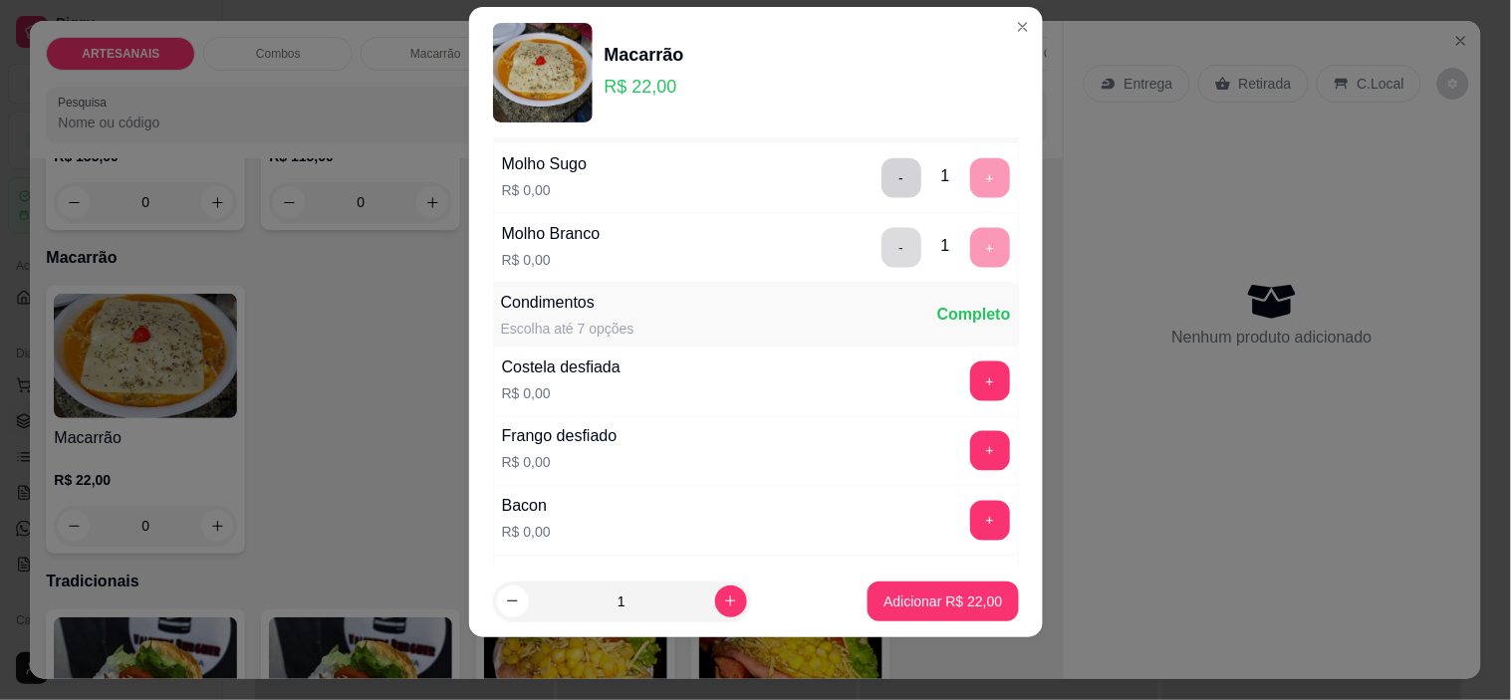
scroll to position [767, 0]
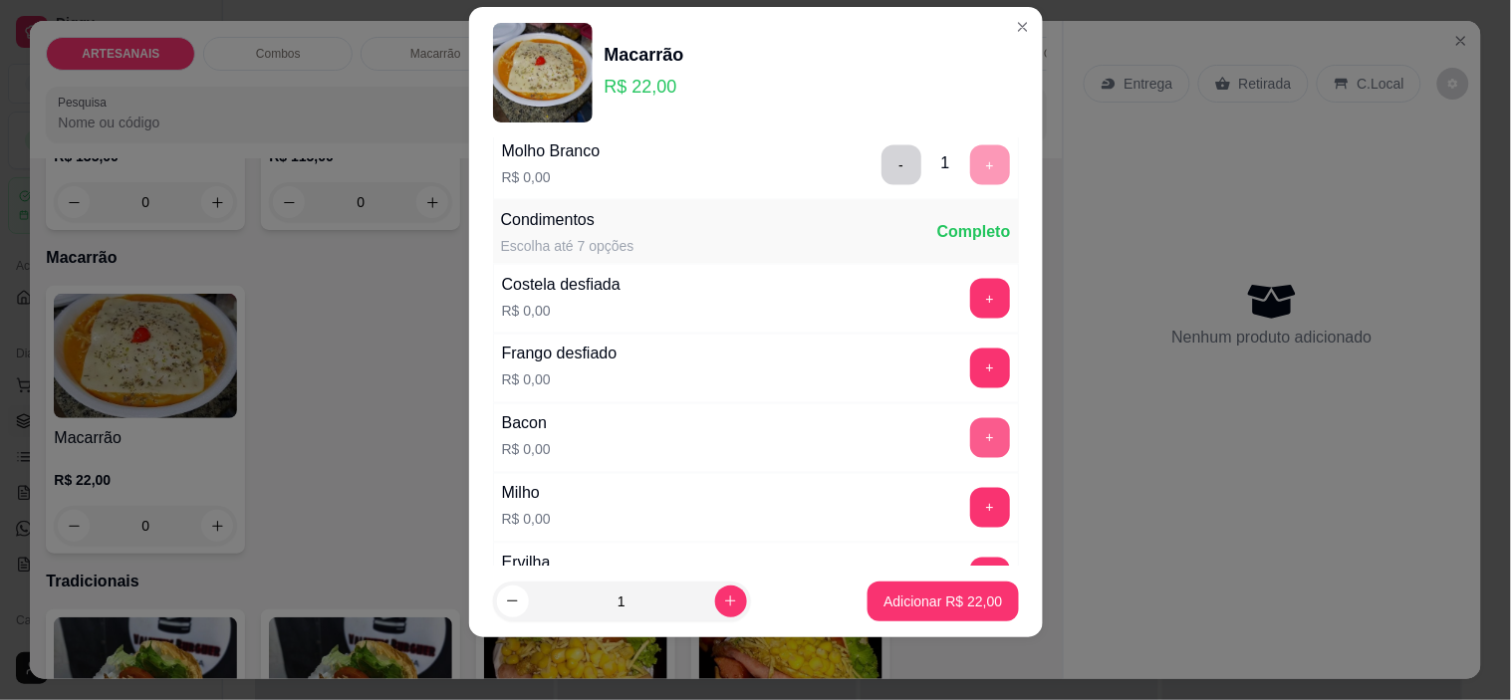
click at [970, 438] on button "+" at bounding box center [990, 438] width 40 height 40
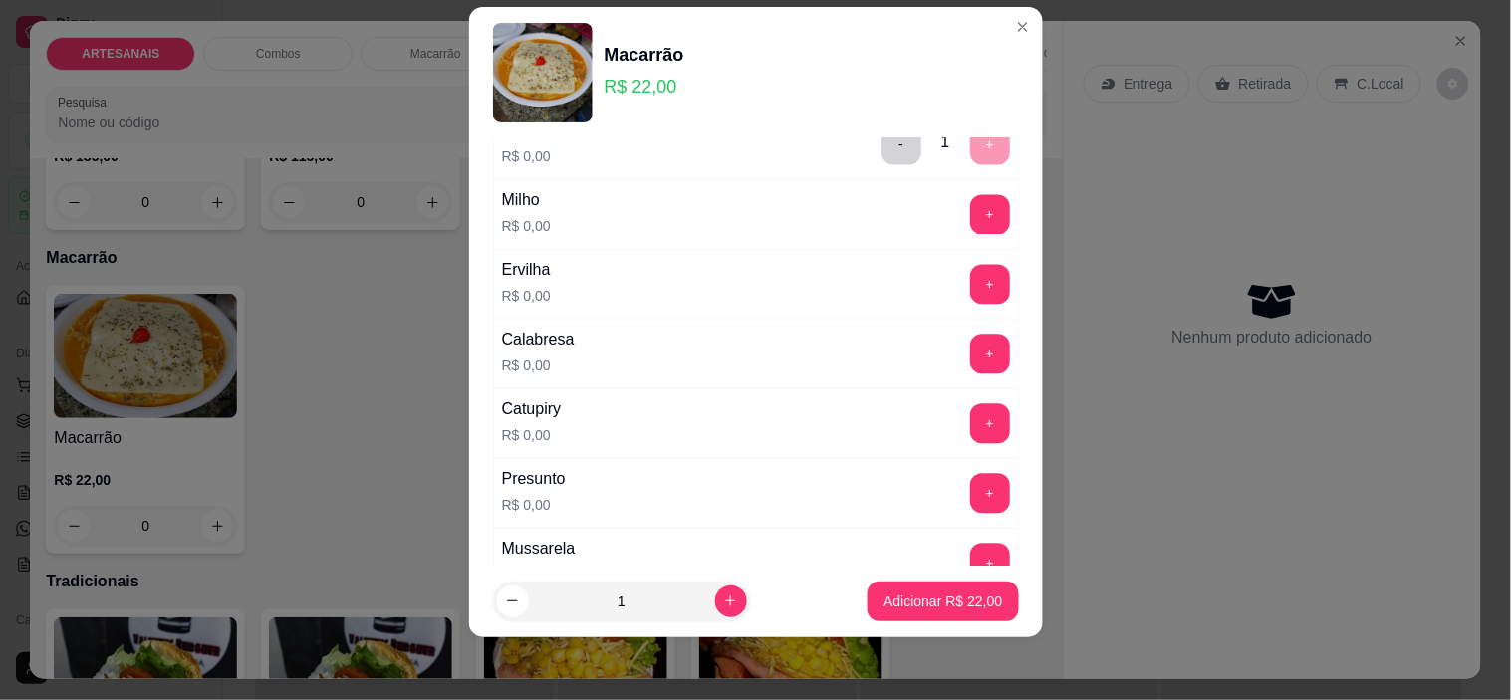
scroll to position [1098, 0]
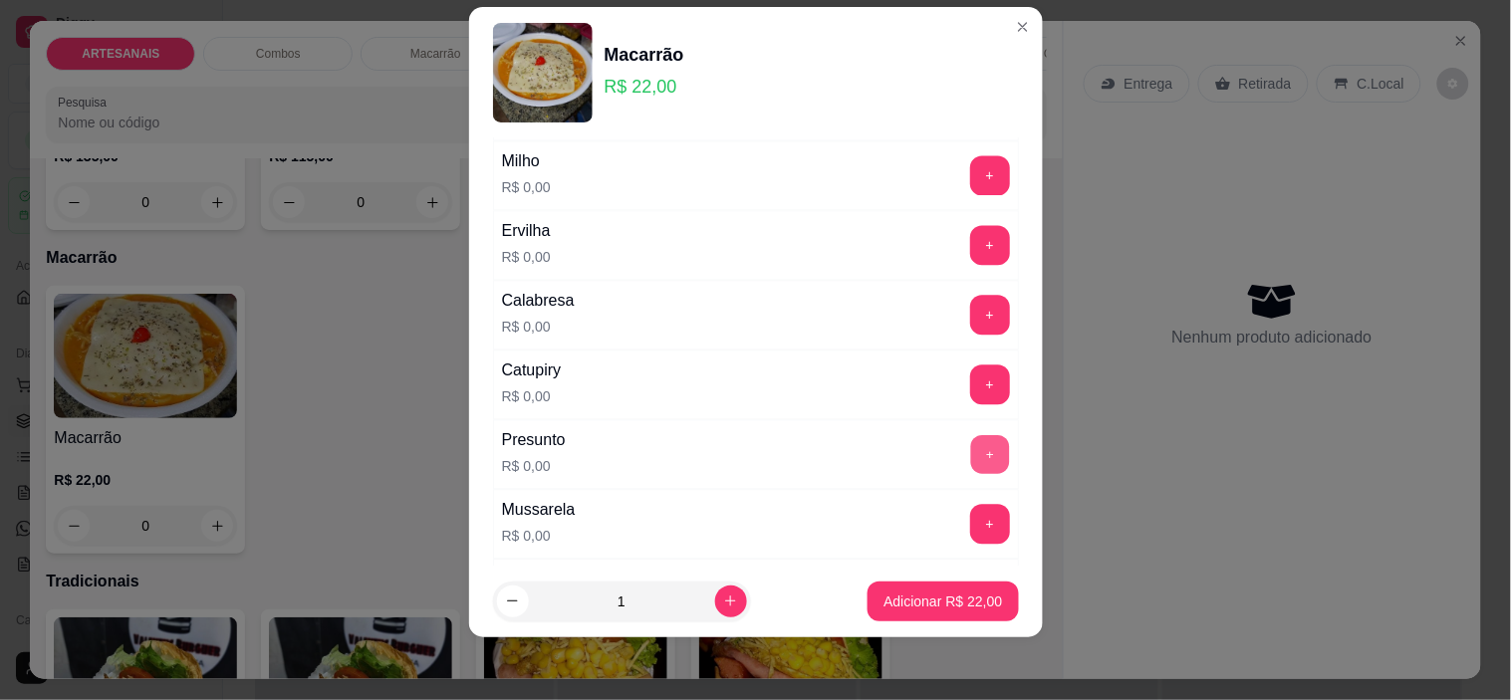
click at [970, 452] on button "+" at bounding box center [989, 455] width 39 height 39
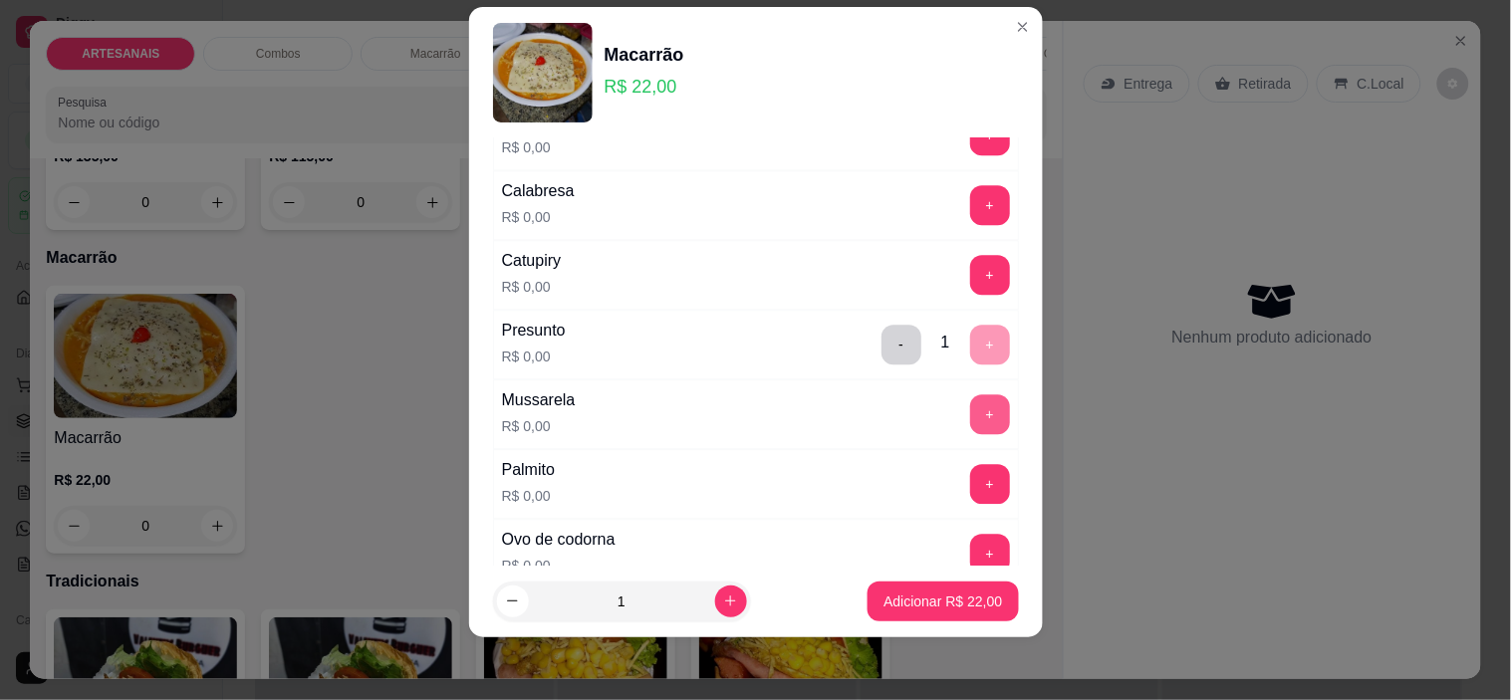
click at [970, 405] on button "+" at bounding box center [990, 414] width 40 height 40
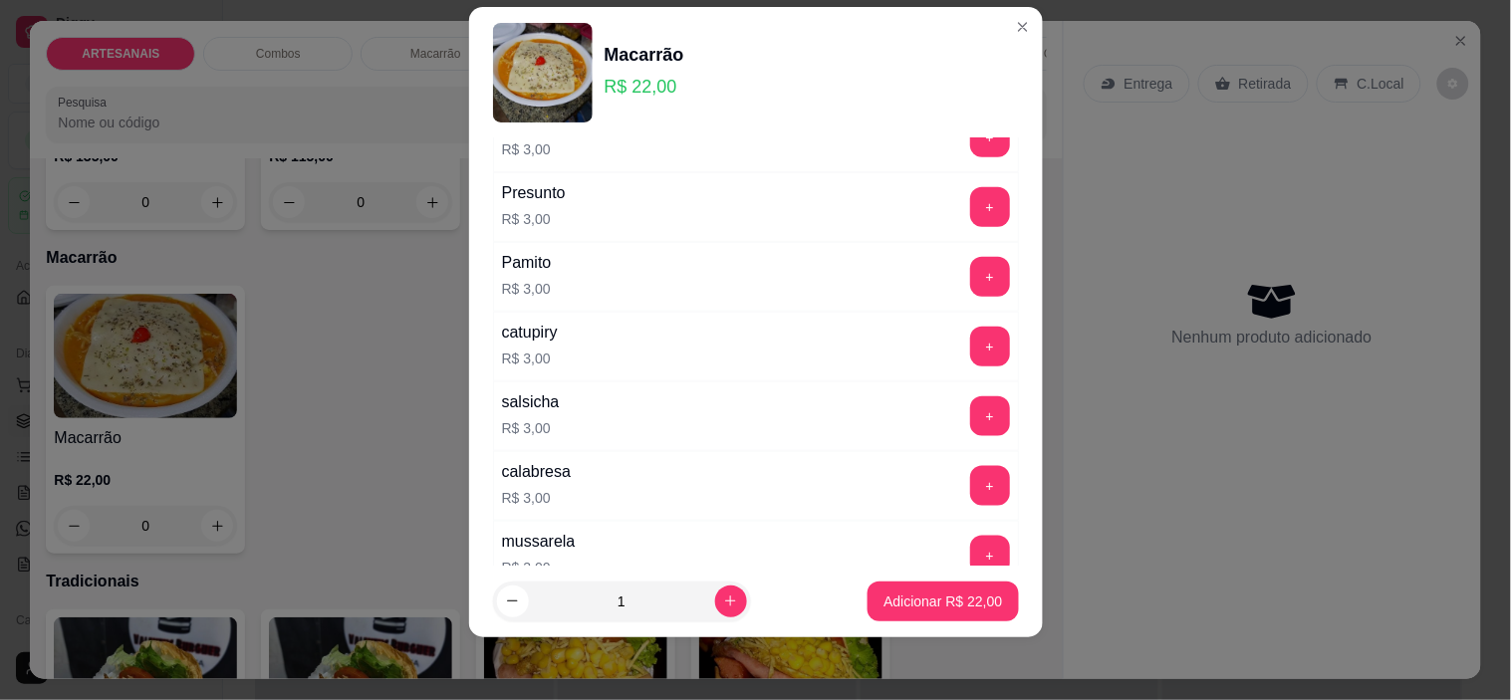
scroll to position [2426, 0]
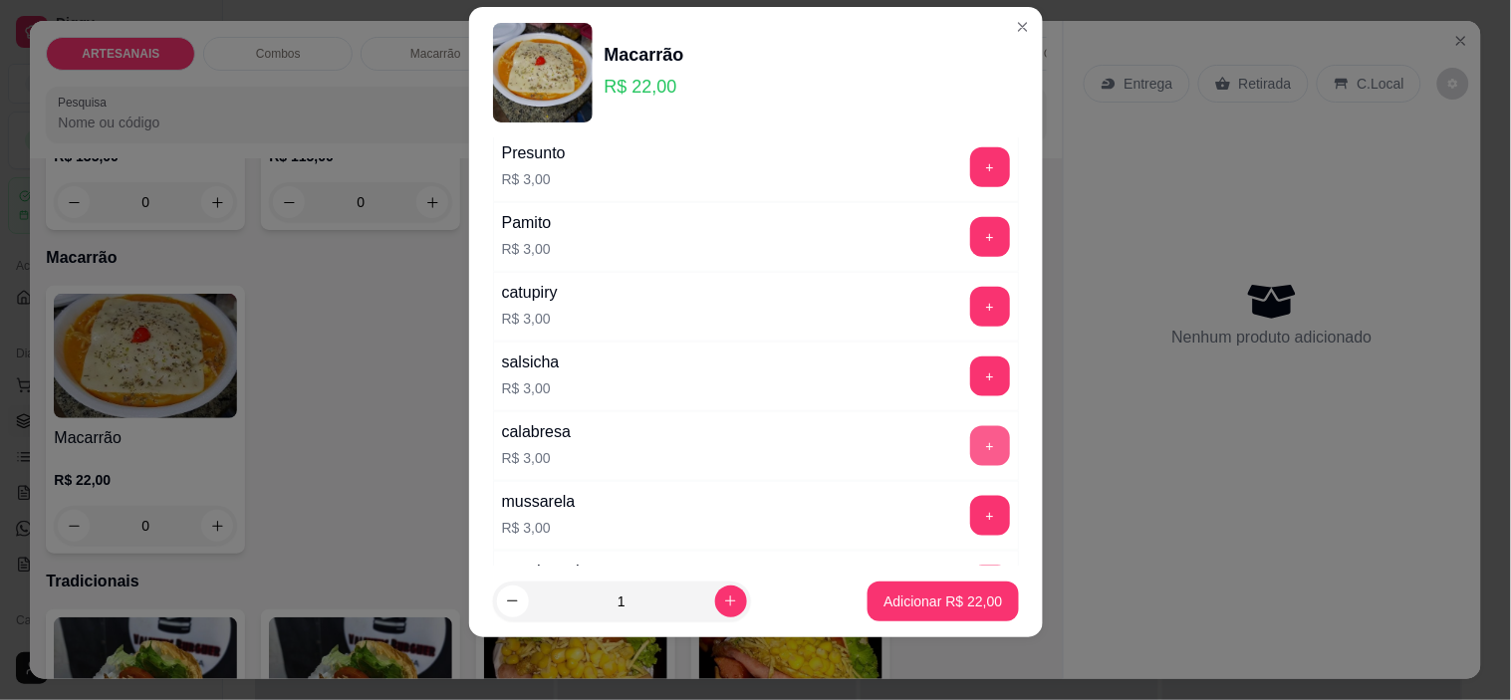
click at [970, 445] on button "+" at bounding box center [990, 446] width 40 height 40
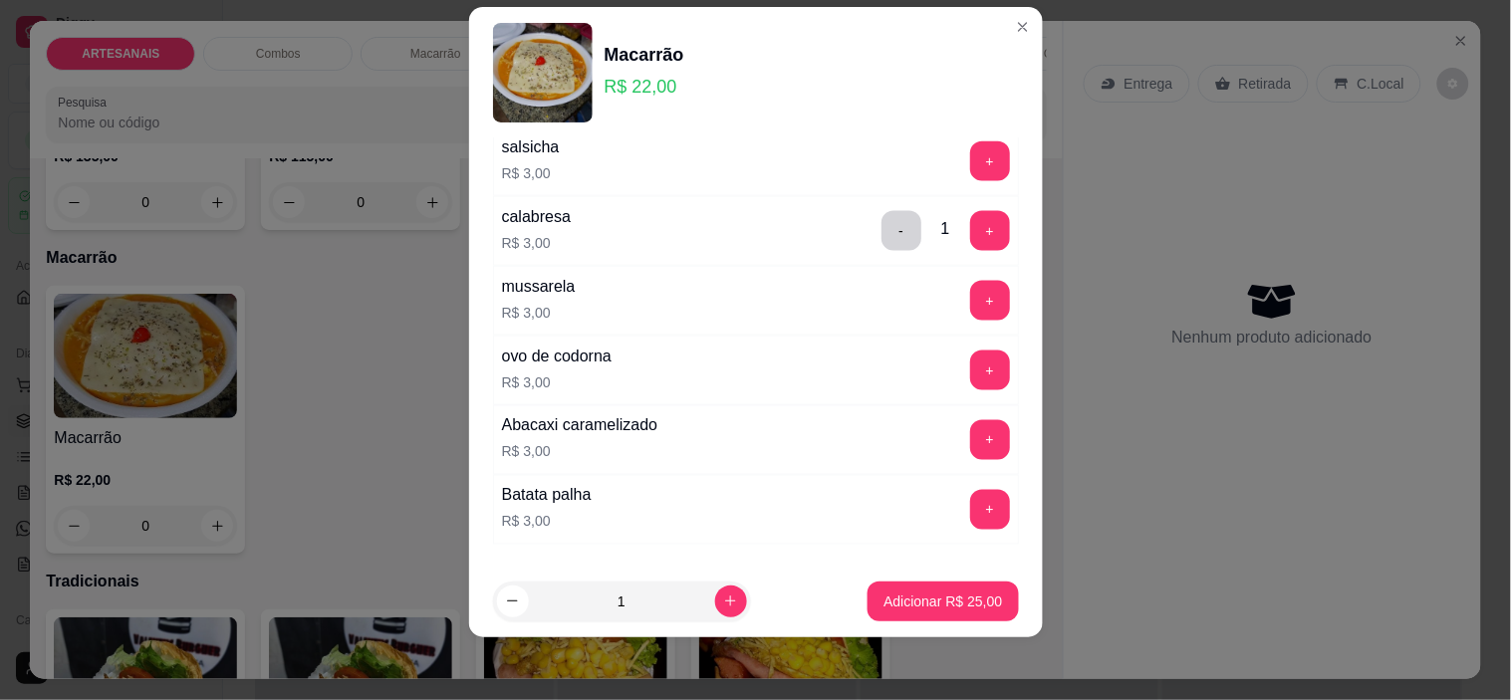
scroll to position [2647, 0]
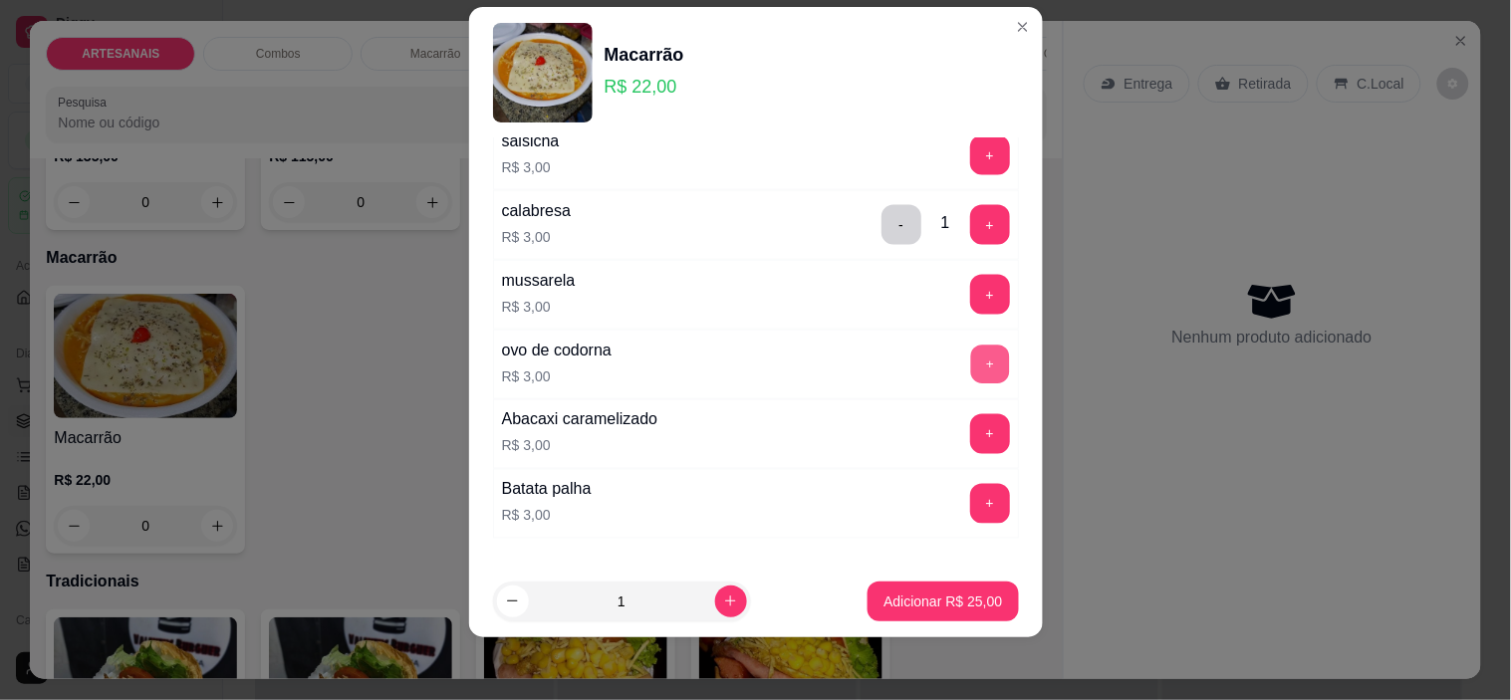
click at [970, 362] on button "+" at bounding box center [989, 365] width 39 height 39
click at [881, 230] on button "-" at bounding box center [900, 225] width 39 height 39
click at [881, 363] on button "-" at bounding box center [901, 365] width 40 height 40
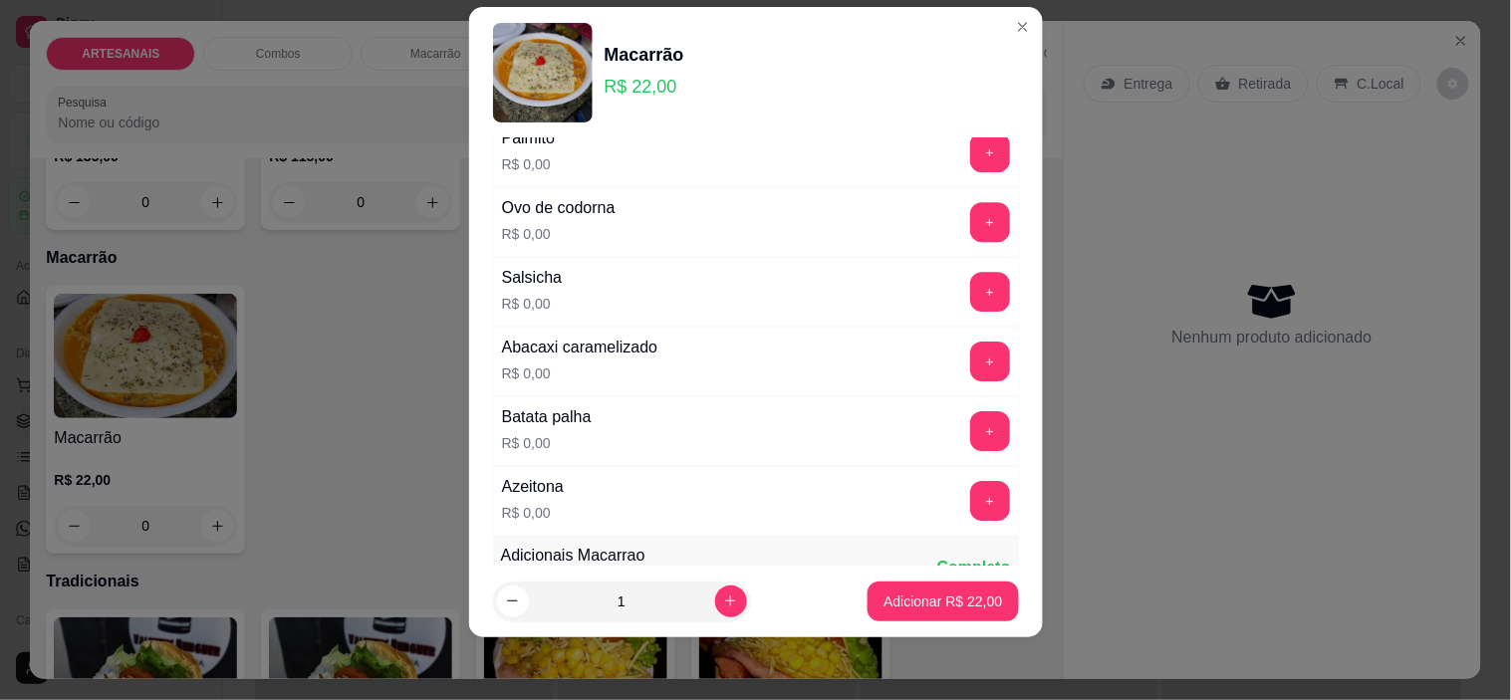
scroll to position [1430, 0]
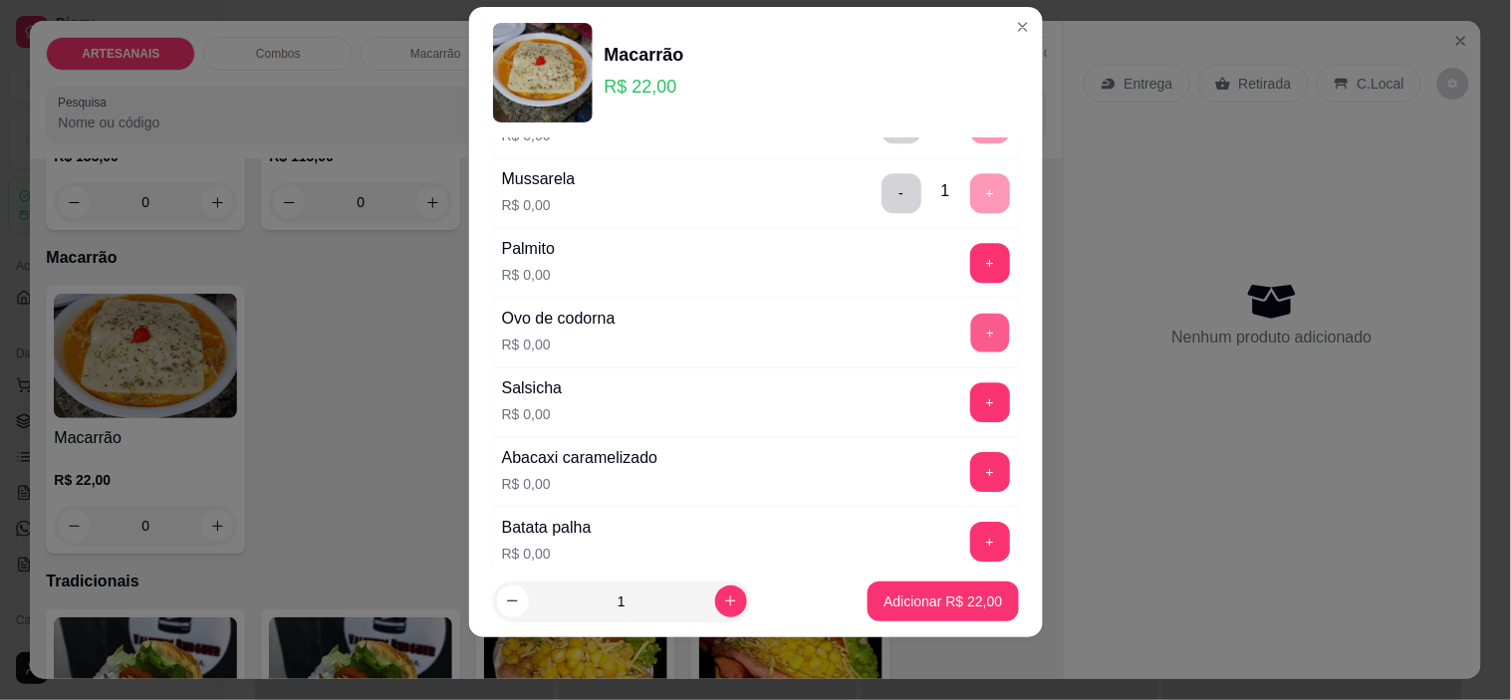
click at [970, 333] on button "+" at bounding box center [989, 333] width 39 height 39
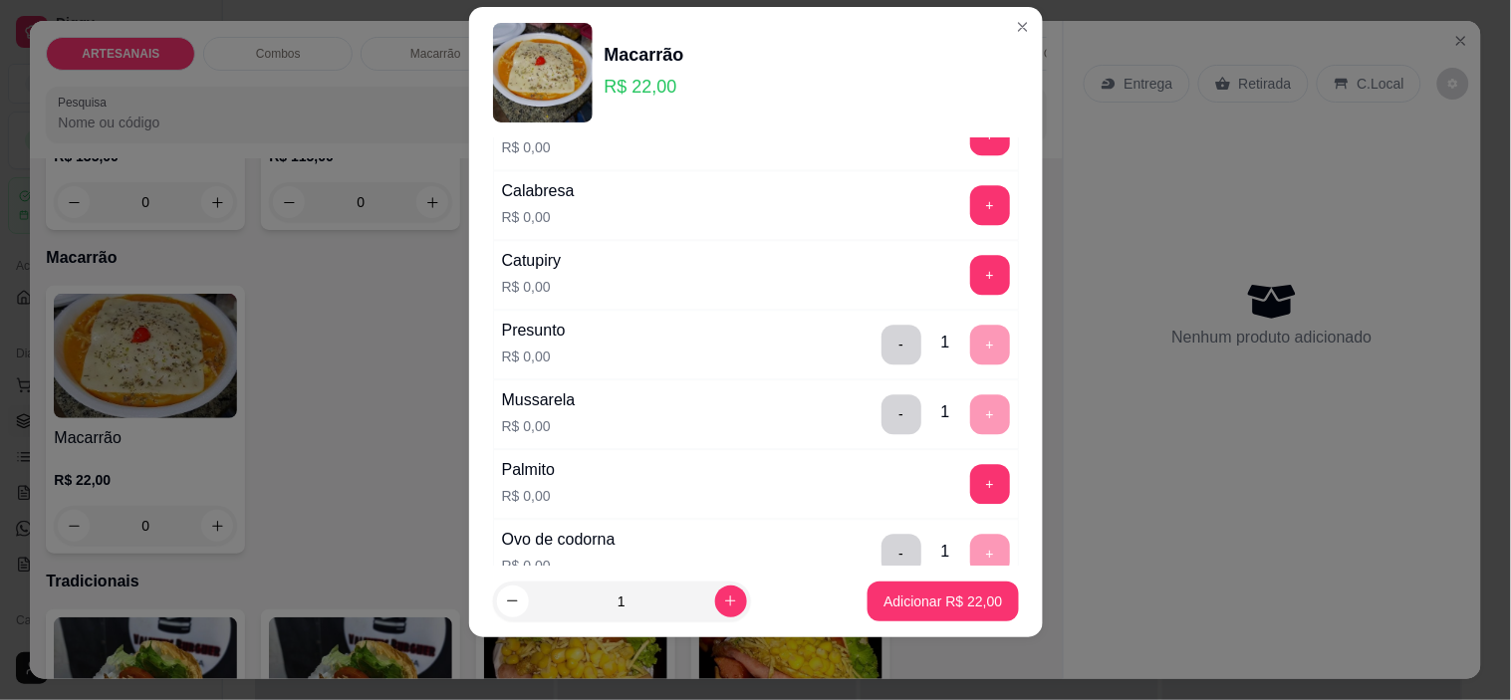
scroll to position [1098, 0]
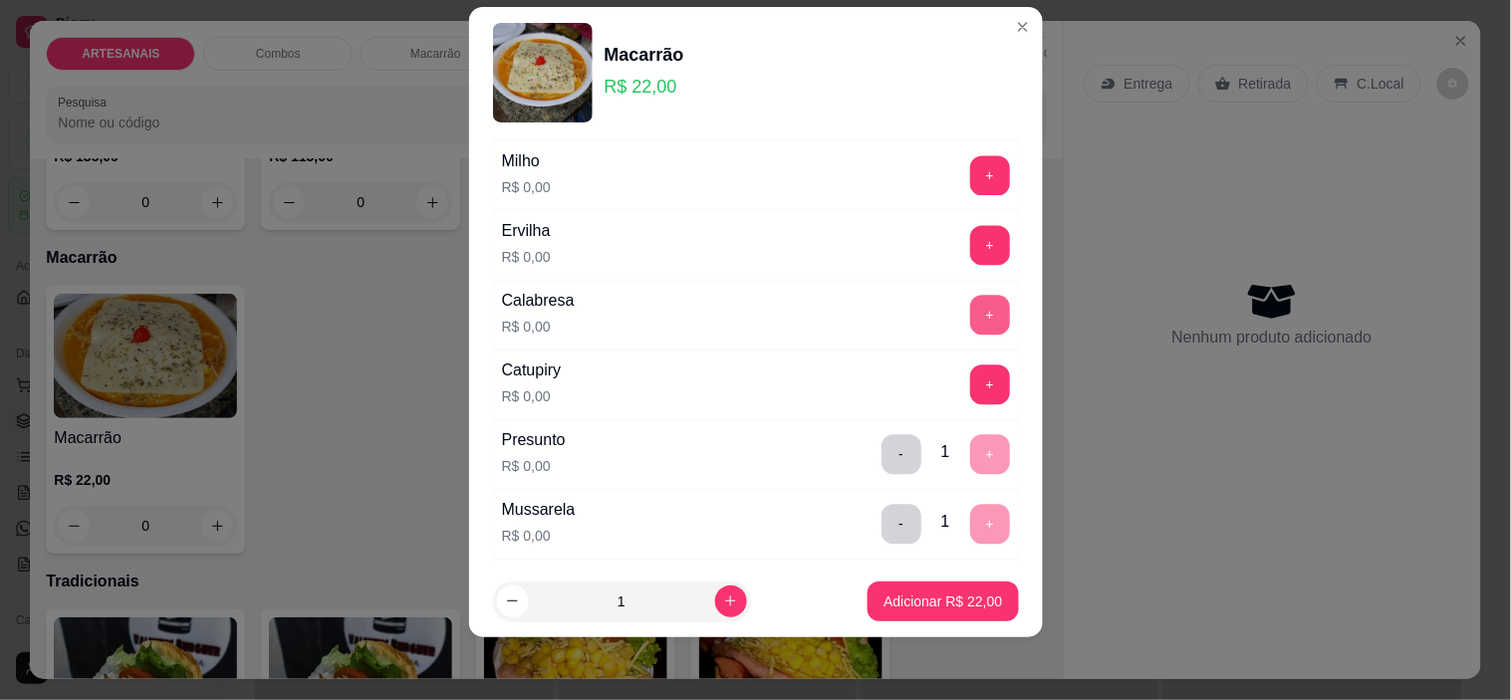
click at [970, 309] on button "+" at bounding box center [990, 316] width 40 height 40
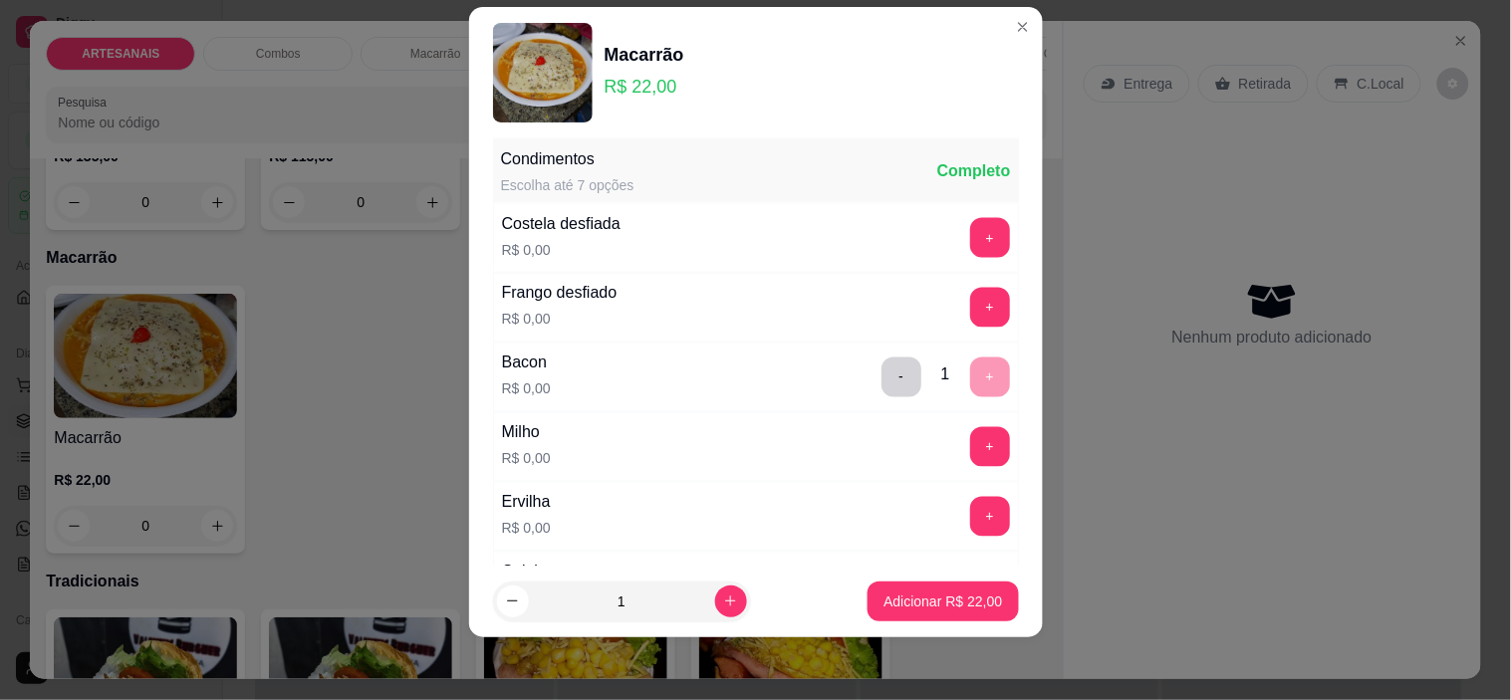
scroll to position [767, 0]
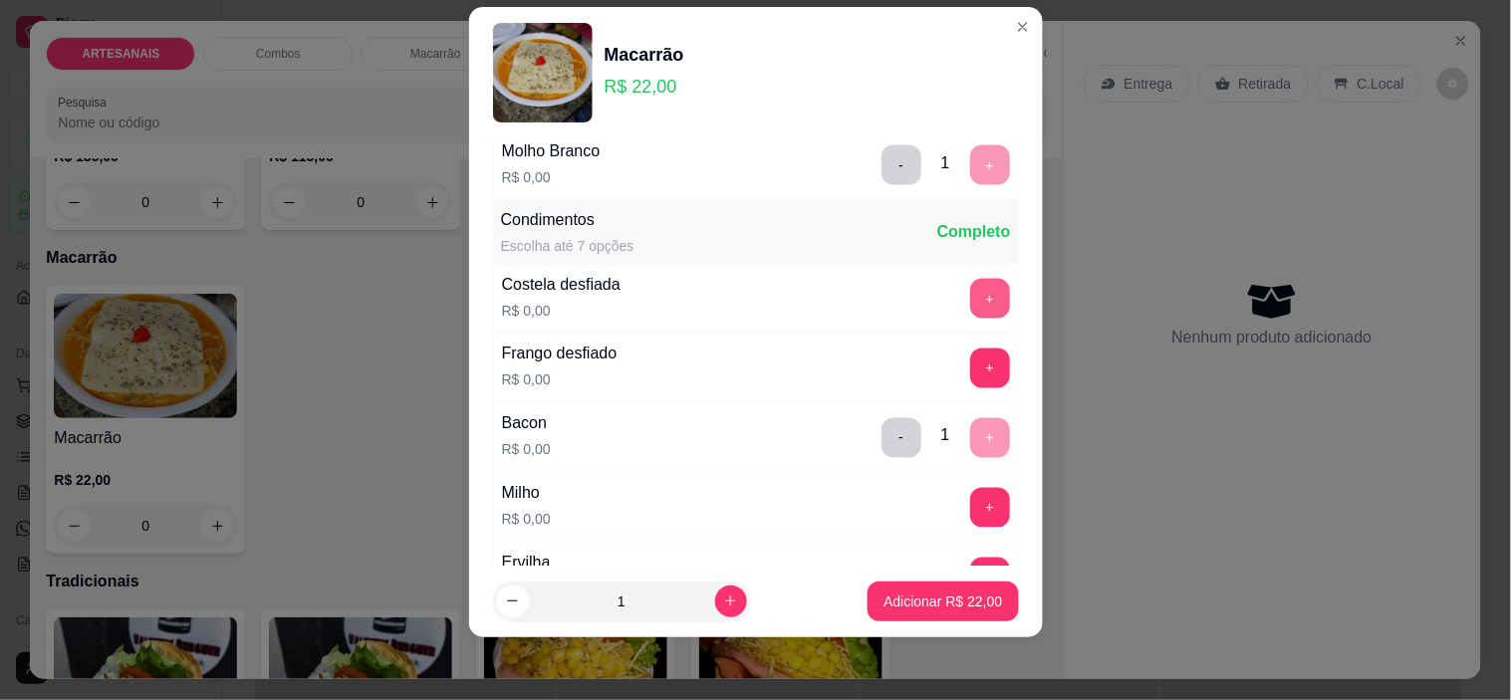
click at [970, 291] on button "+" at bounding box center [990, 299] width 40 height 40
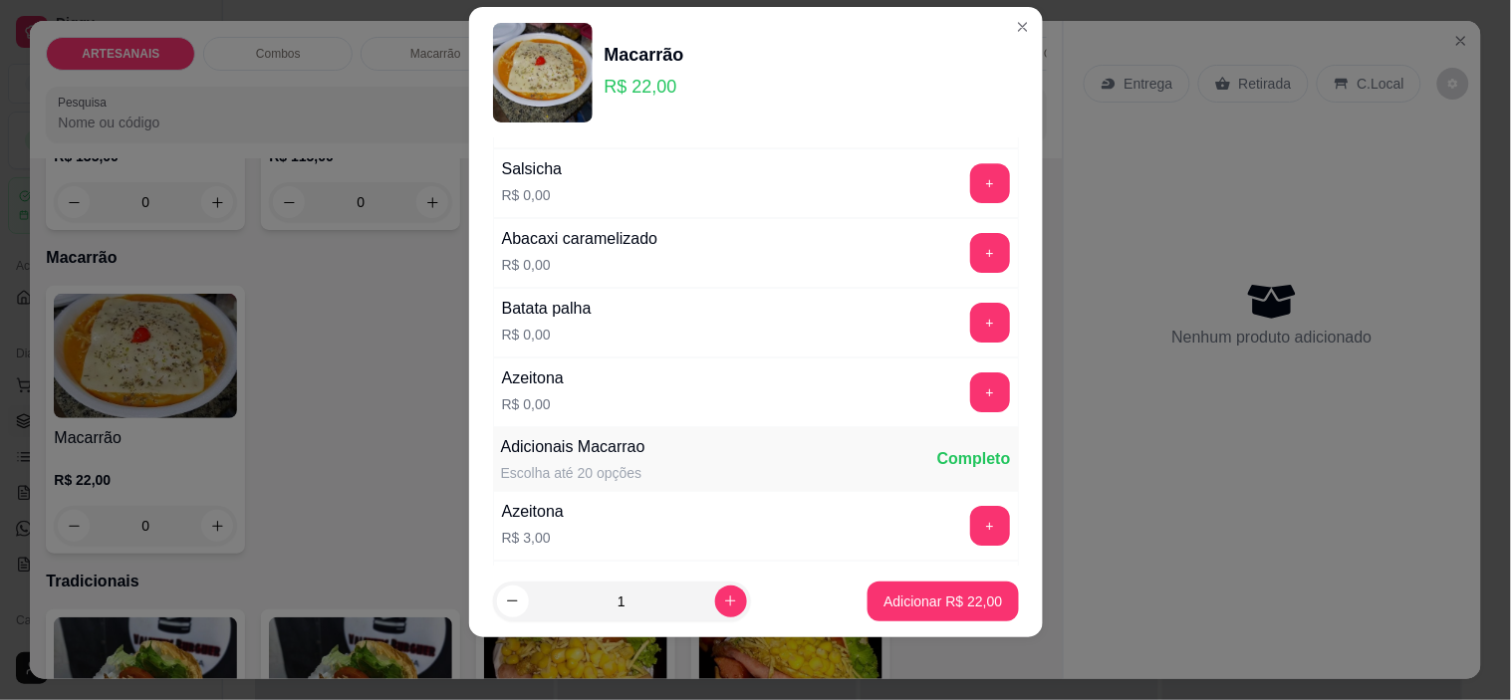
scroll to position [1651, 0]
click at [970, 331] on button "+" at bounding box center [990, 321] width 40 height 40
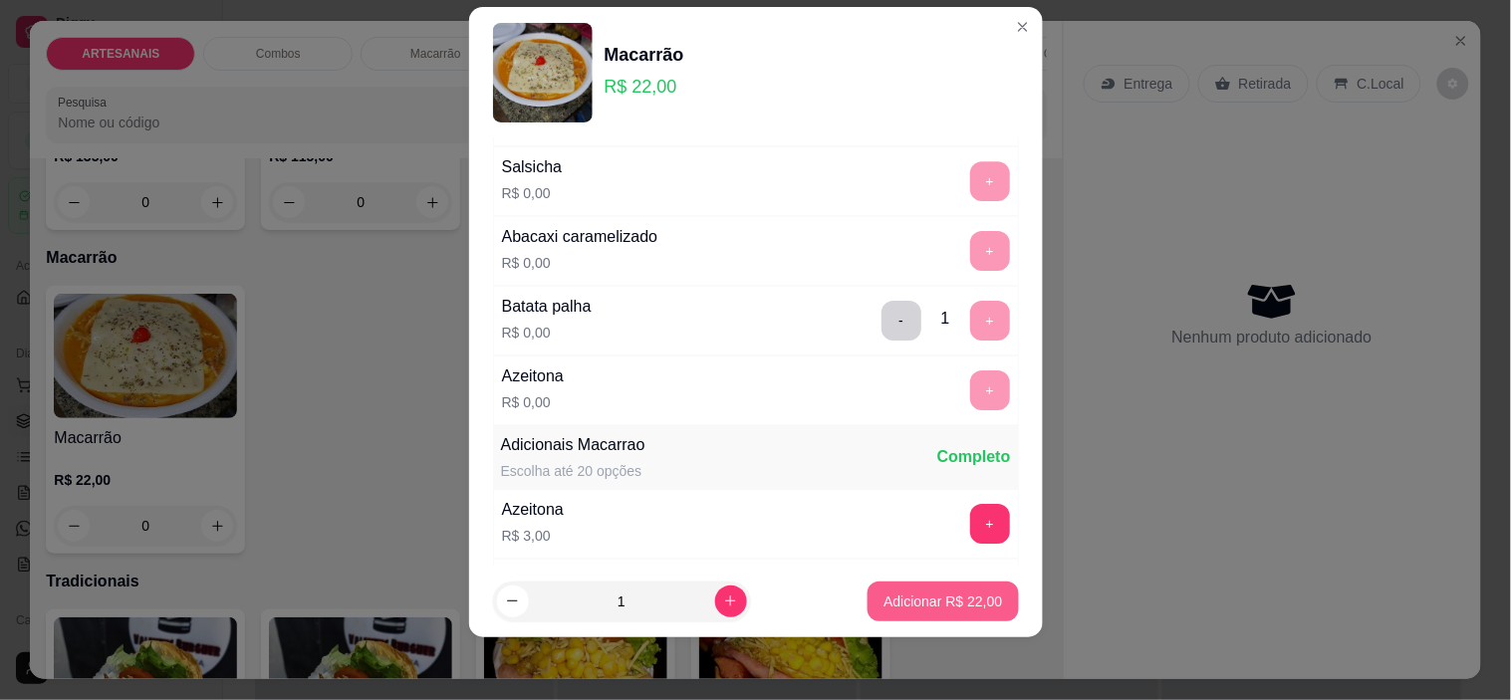
click at [913, 605] on p "Adicionar R$ 22,00" at bounding box center [942, 601] width 118 height 20
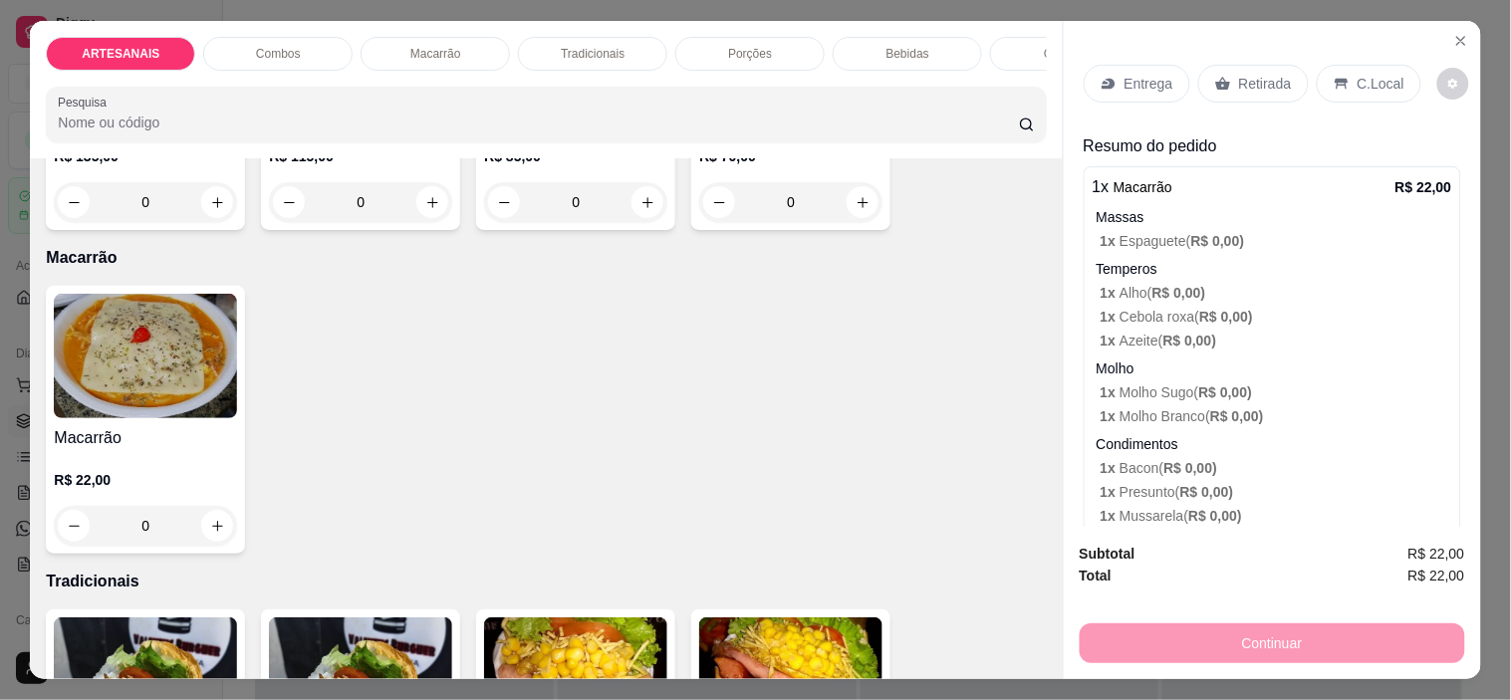
click at [1147, 81] on p "Entrega" at bounding box center [1148, 84] width 49 height 20
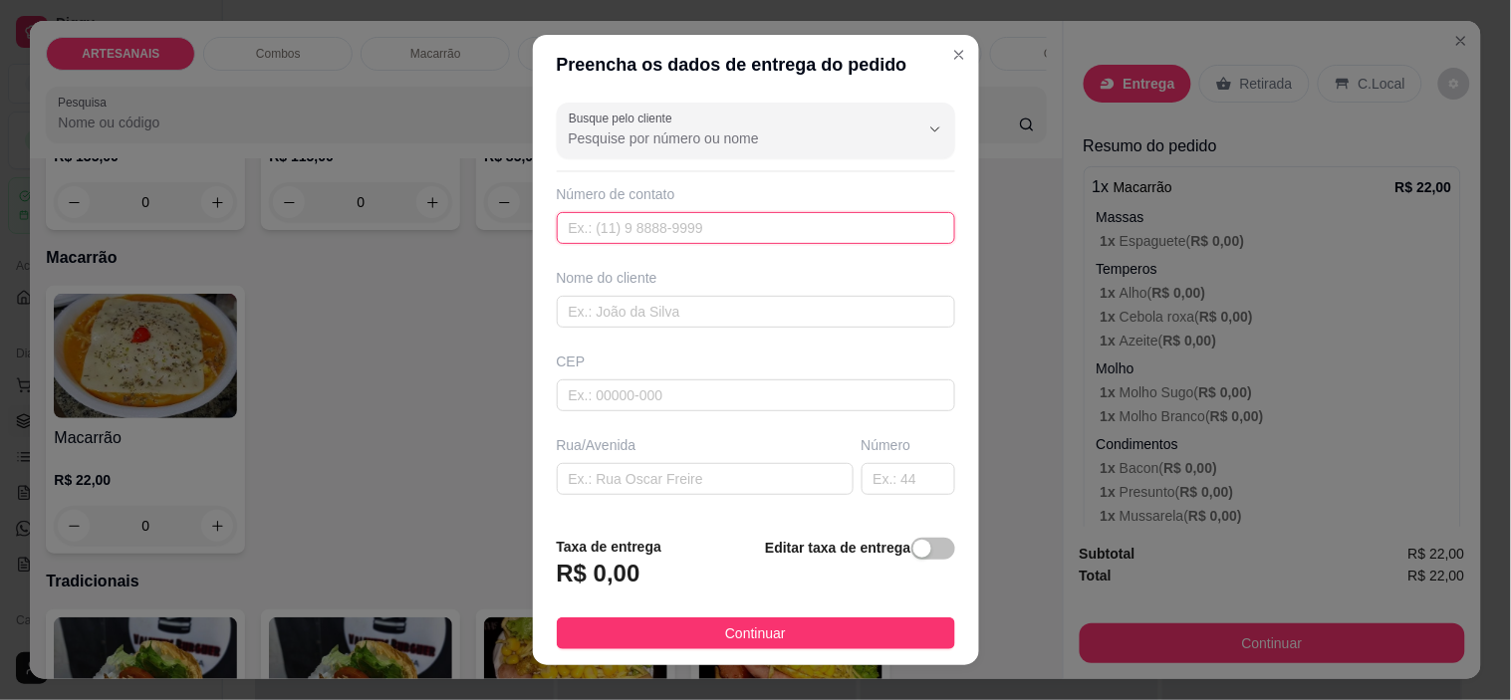
click at [640, 233] on input "text" at bounding box center [756, 228] width 398 height 32
paste input "[PHONE_NUMBER]"
type input "[PHONE_NUMBER]"
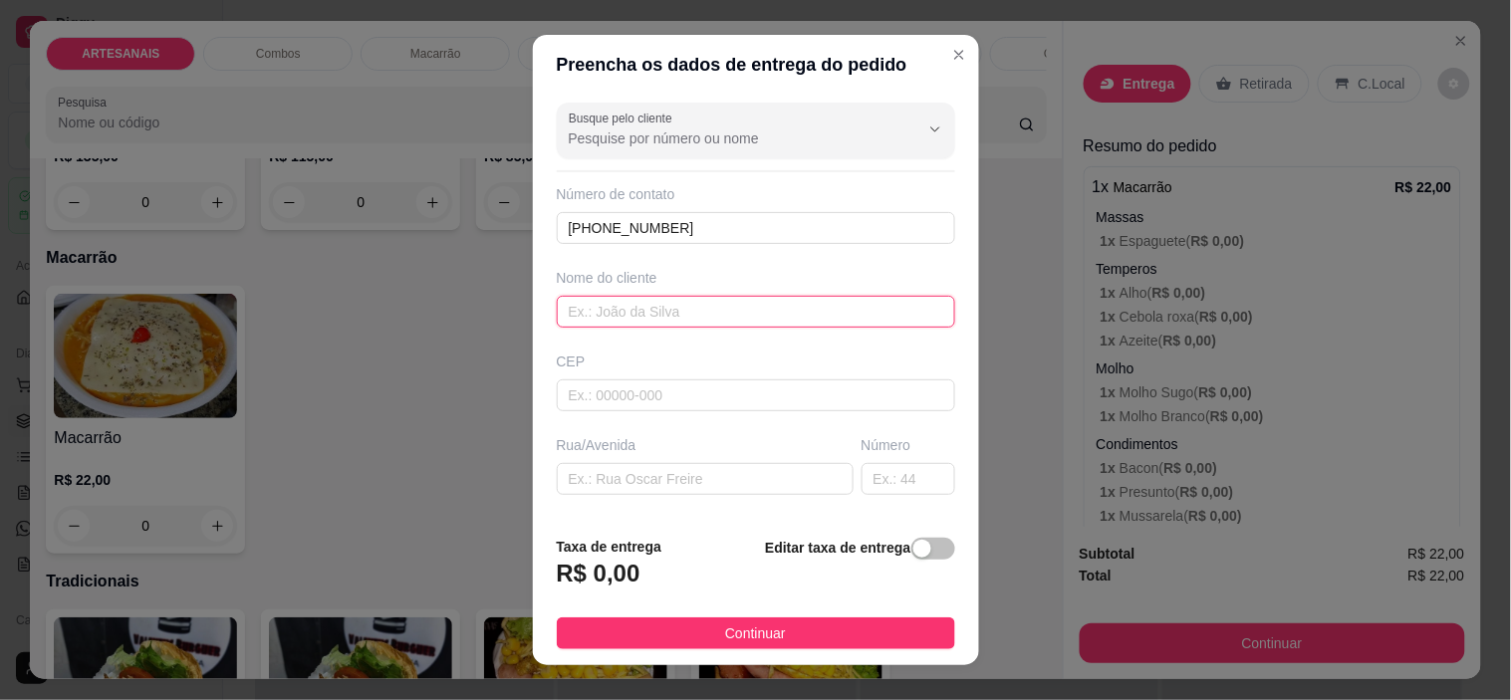
click at [624, 300] on input "text" at bounding box center [756, 312] width 398 height 32
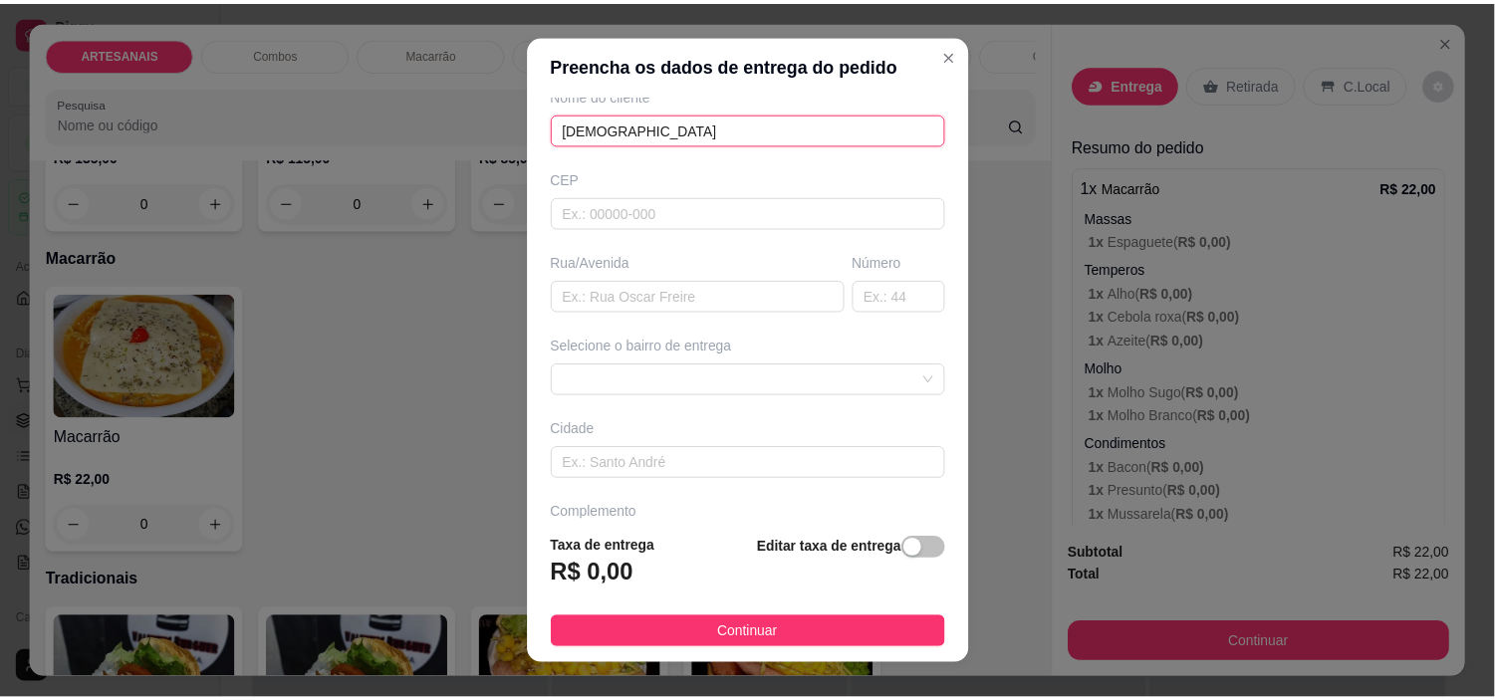
scroll to position [221, 0]
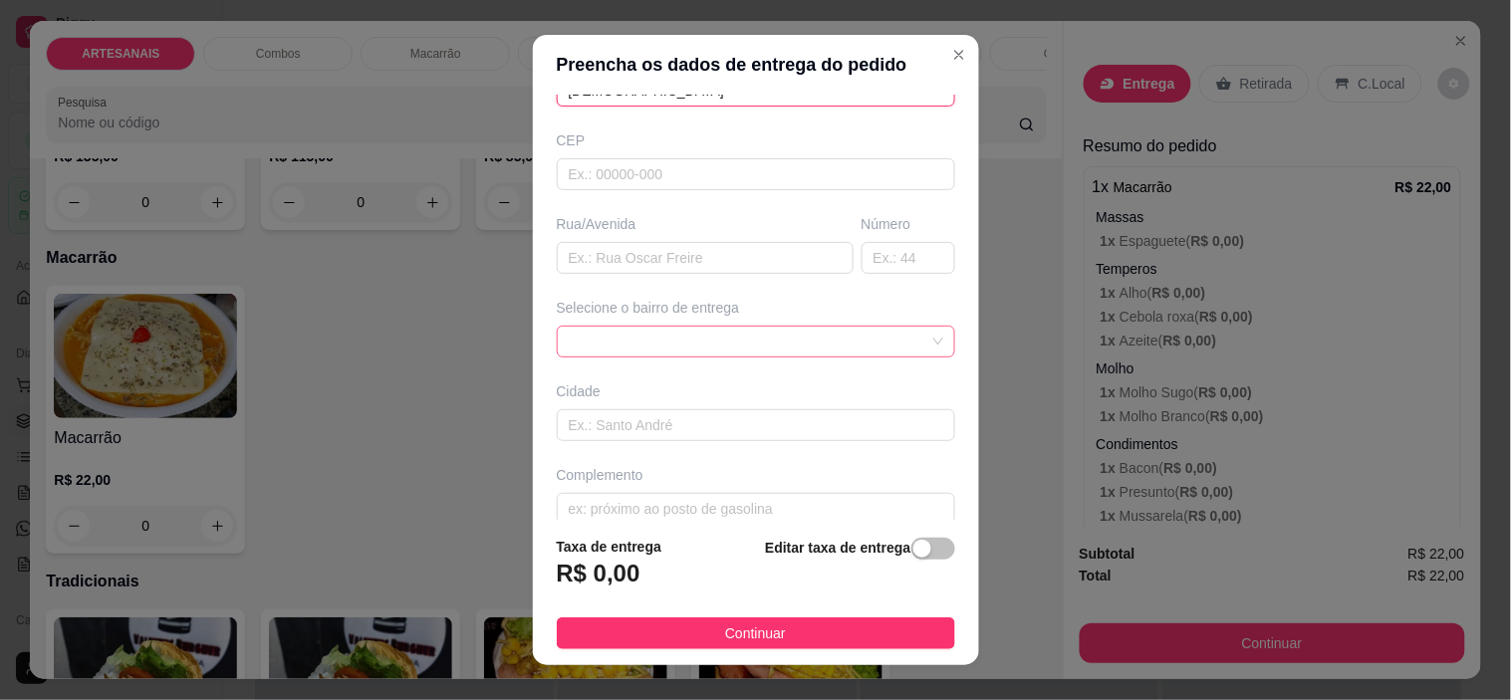
click at [804, 339] on span at bounding box center [756, 342] width 374 height 30
type input "[DEMOGRAPHIC_DATA]"
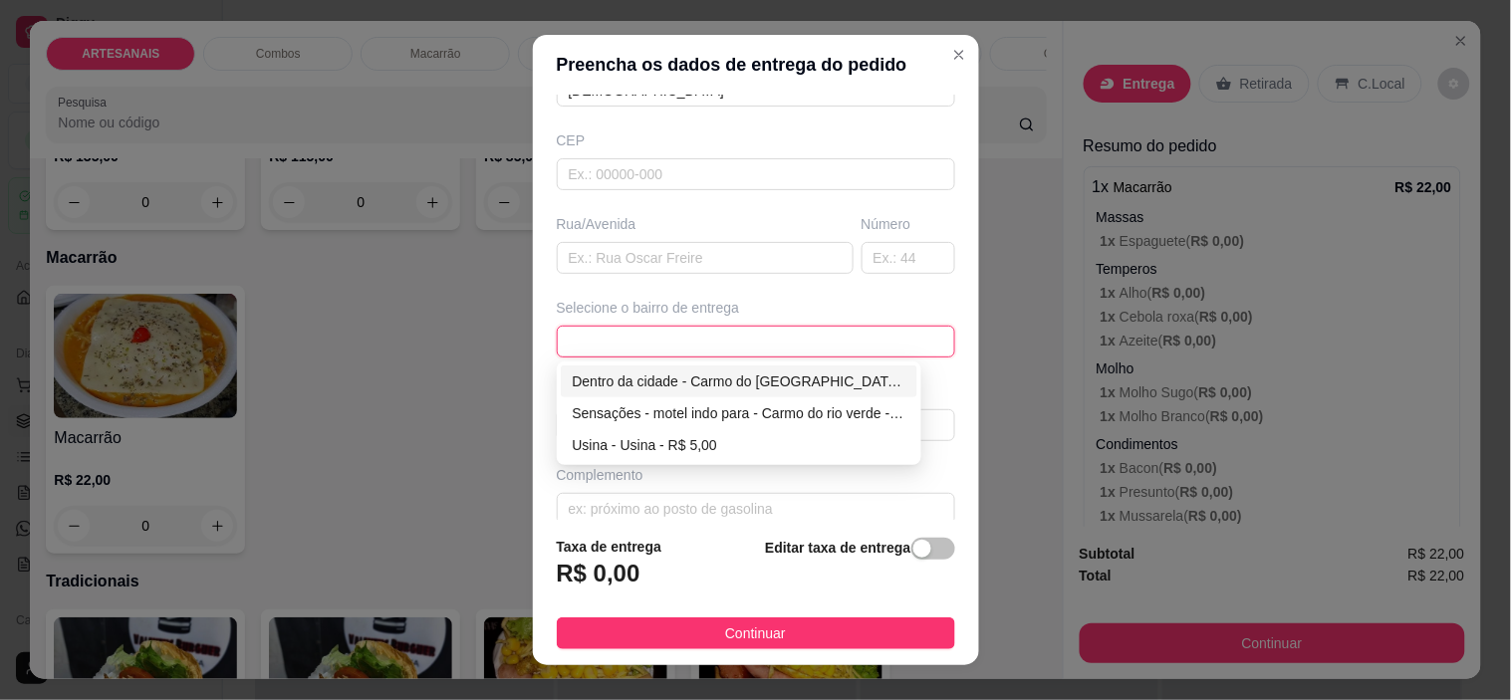
click at [703, 366] on div "Dentro da cidade - Carmo do [GEOGRAPHIC_DATA] - R$ 2,00" at bounding box center [739, 381] width 357 height 32
type input "Carmo do [GEOGRAPHIC_DATA]"
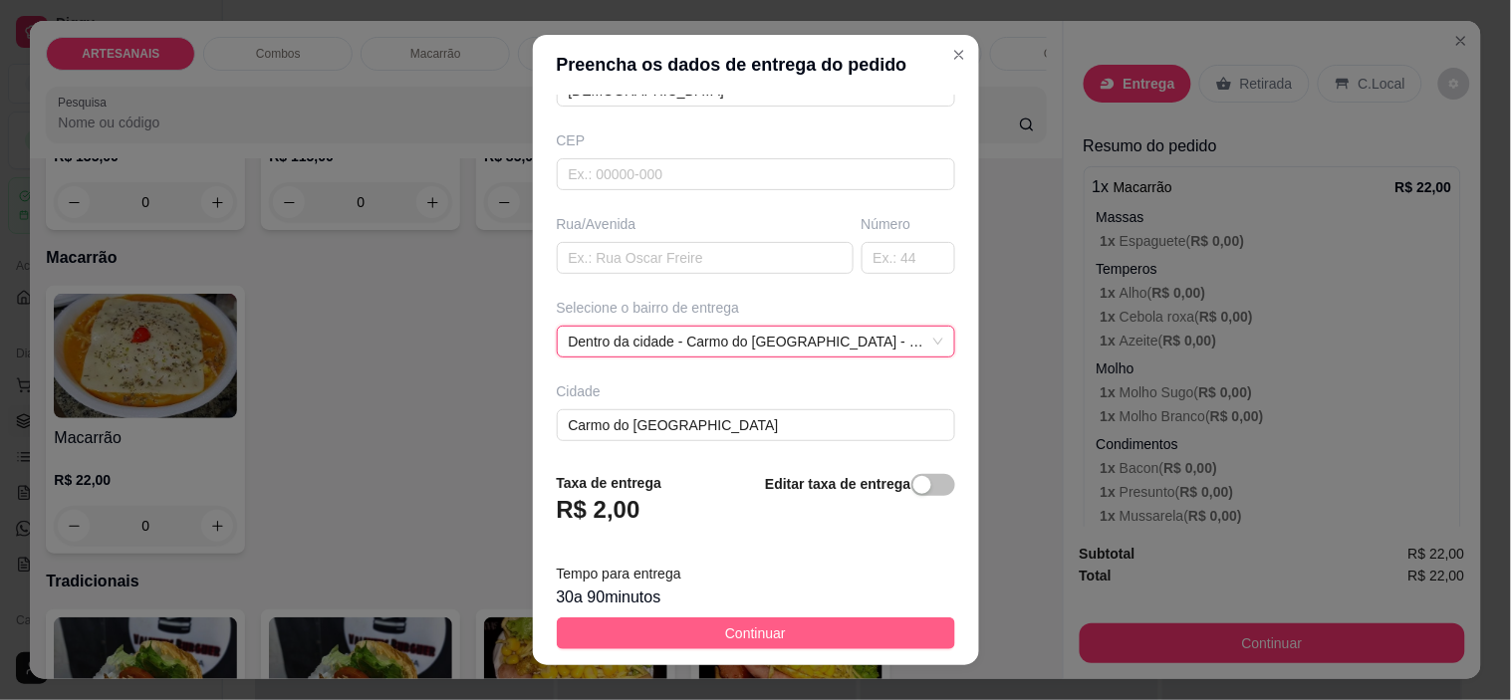
click at [799, 623] on button "Continuar" at bounding box center [756, 633] width 398 height 32
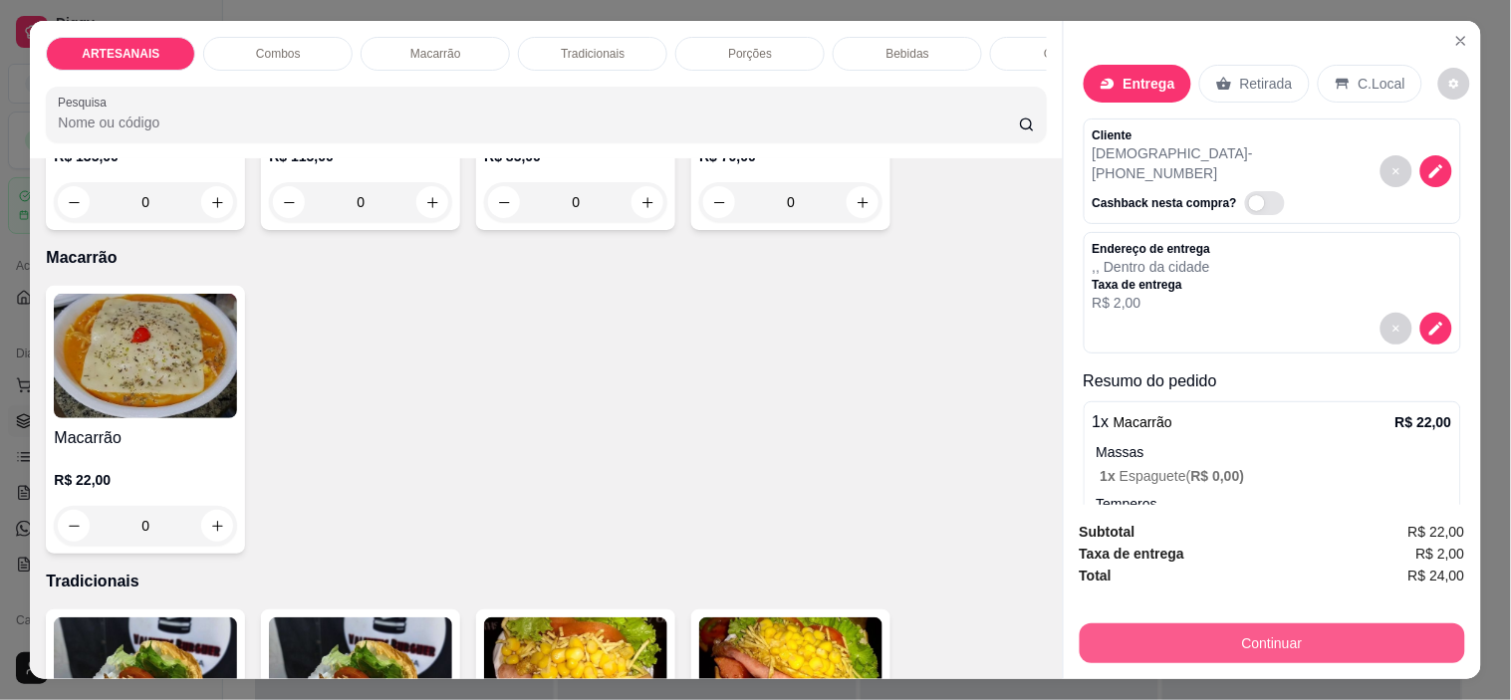
click at [1202, 627] on button "Continuar" at bounding box center [1271, 643] width 385 height 40
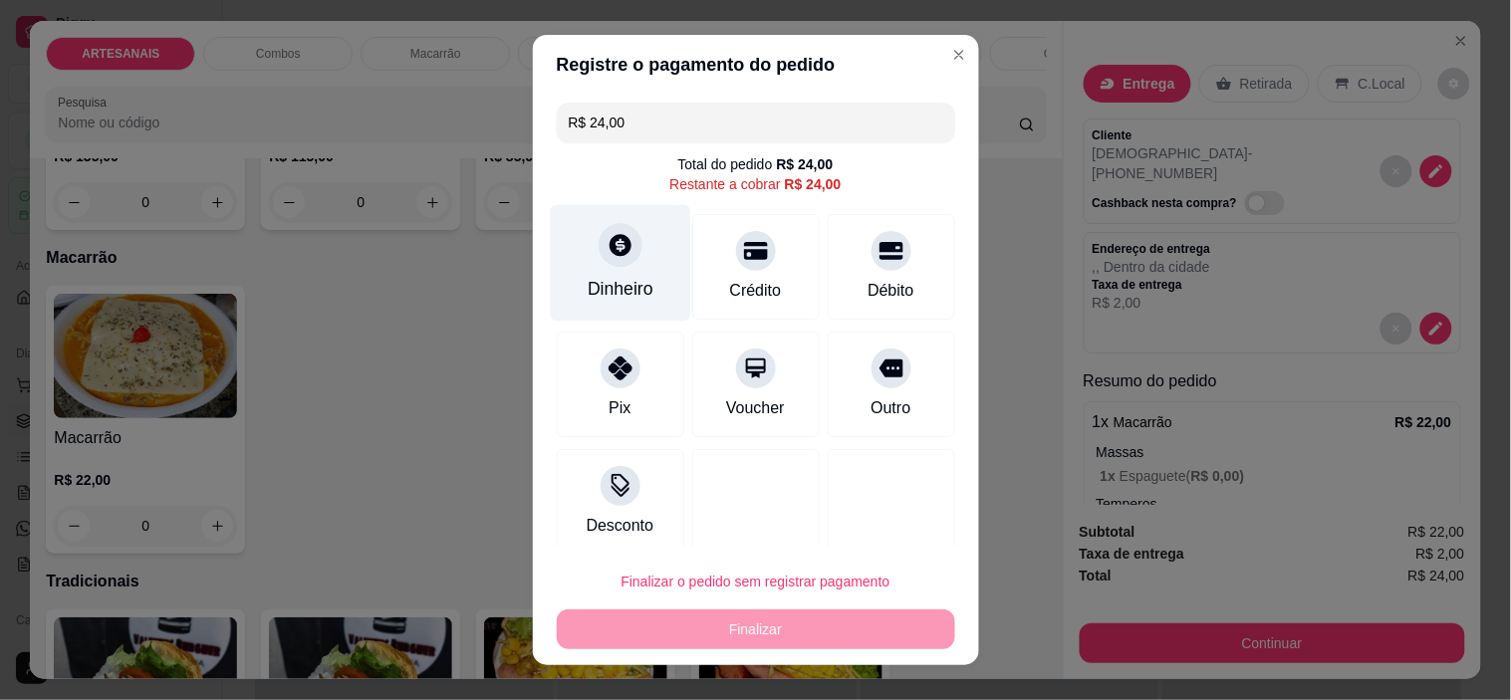
click at [584, 256] on div "Dinheiro" at bounding box center [620, 263] width 140 height 116
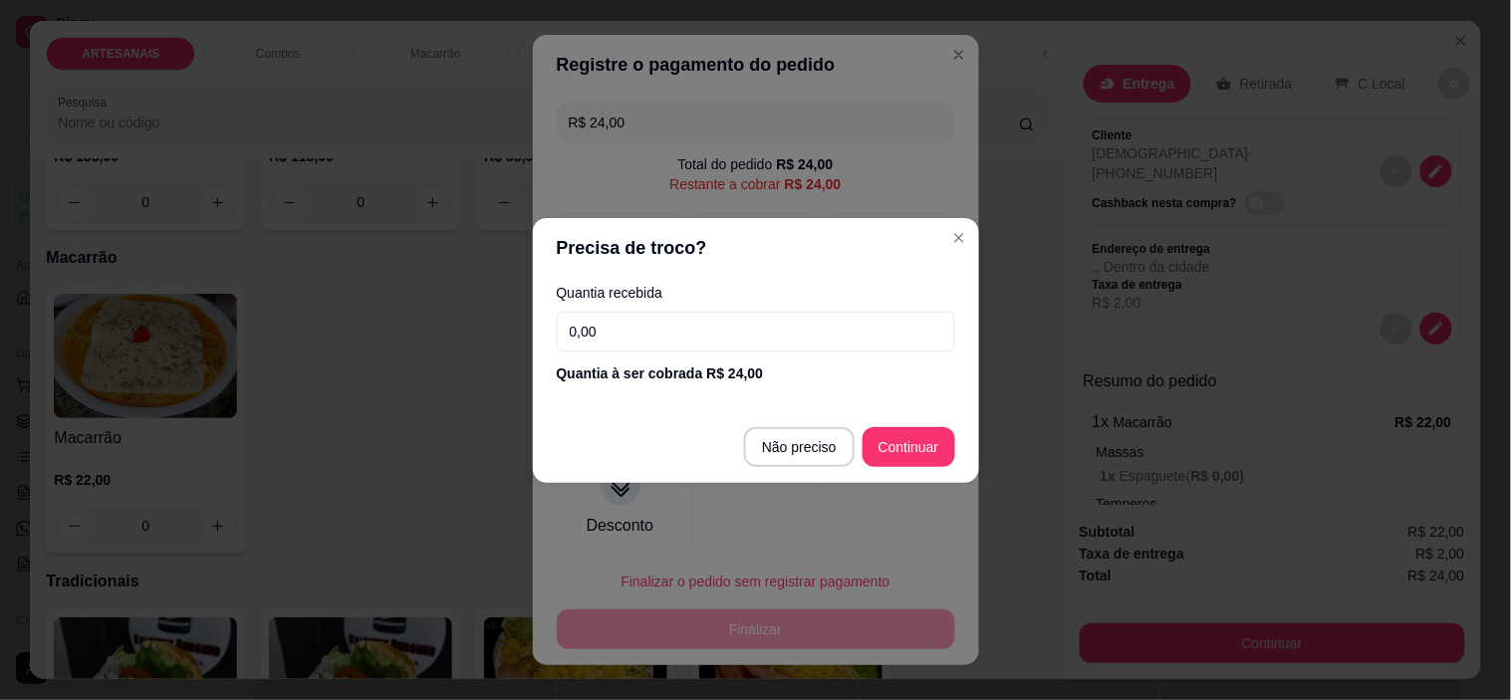
click at [685, 336] on input "0,00" at bounding box center [756, 332] width 398 height 40
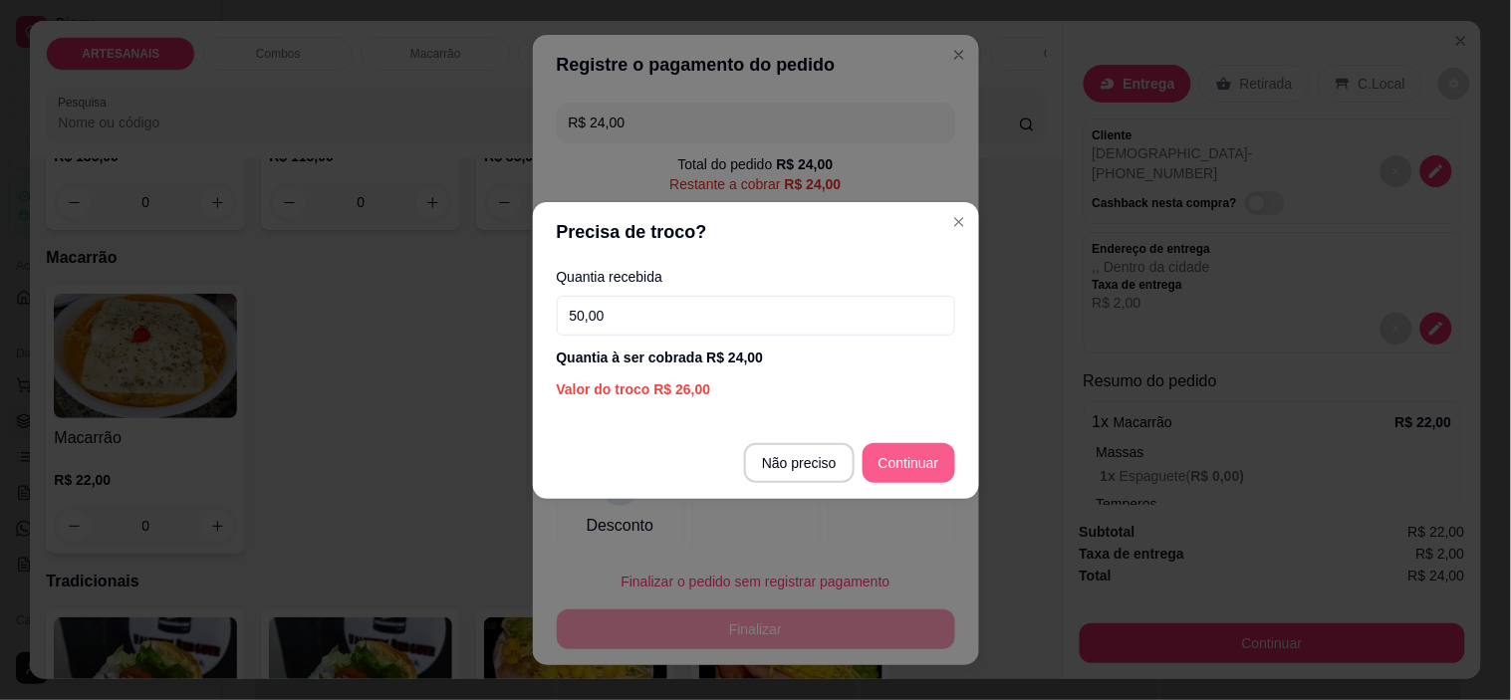
type input "50,00"
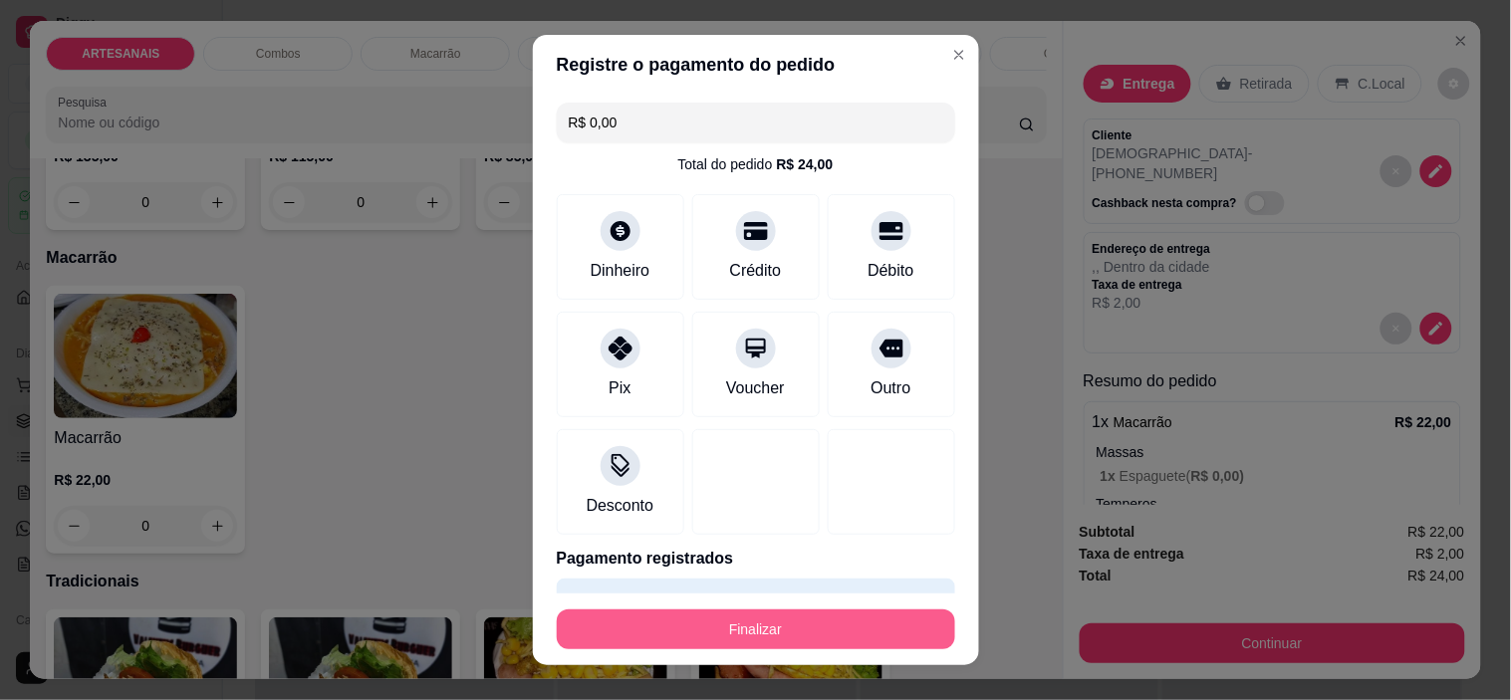
click at [774, 614] on button "Finalizar" at bounding box center [756, 629] width 398 height 40
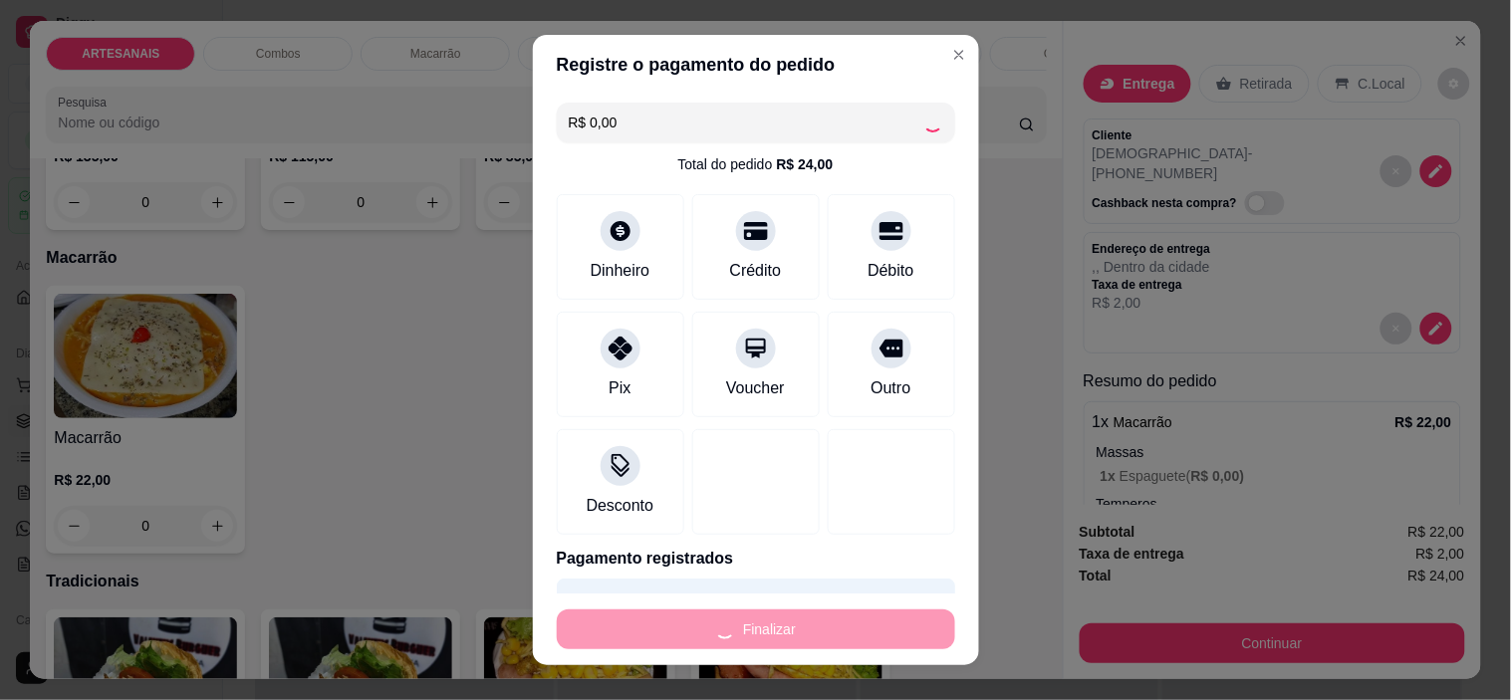
type input "-R$ 24,00"
